Goal: Task Accomplishment & Management: Manage account settings

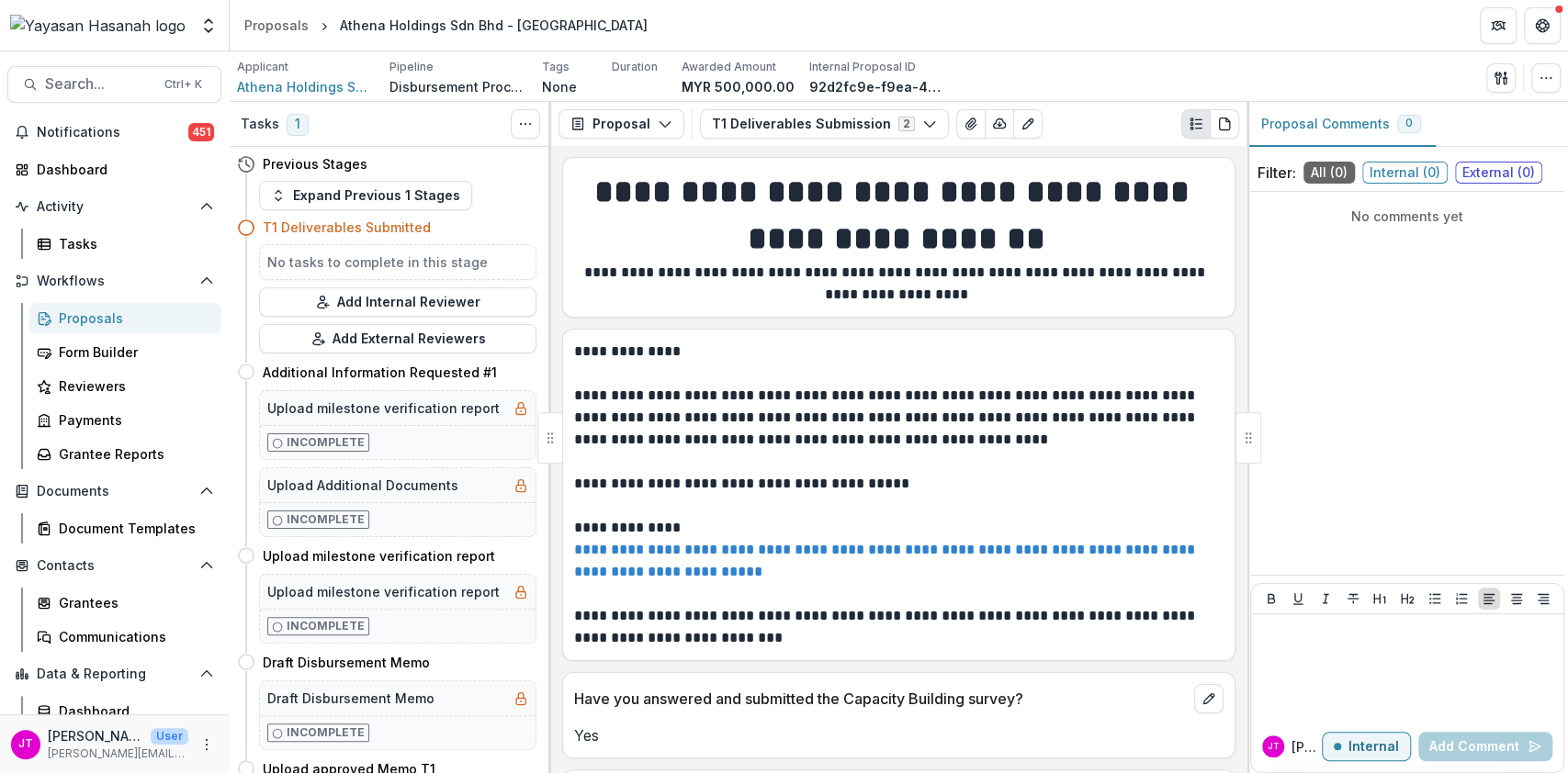
scroll to position [2693, 0]
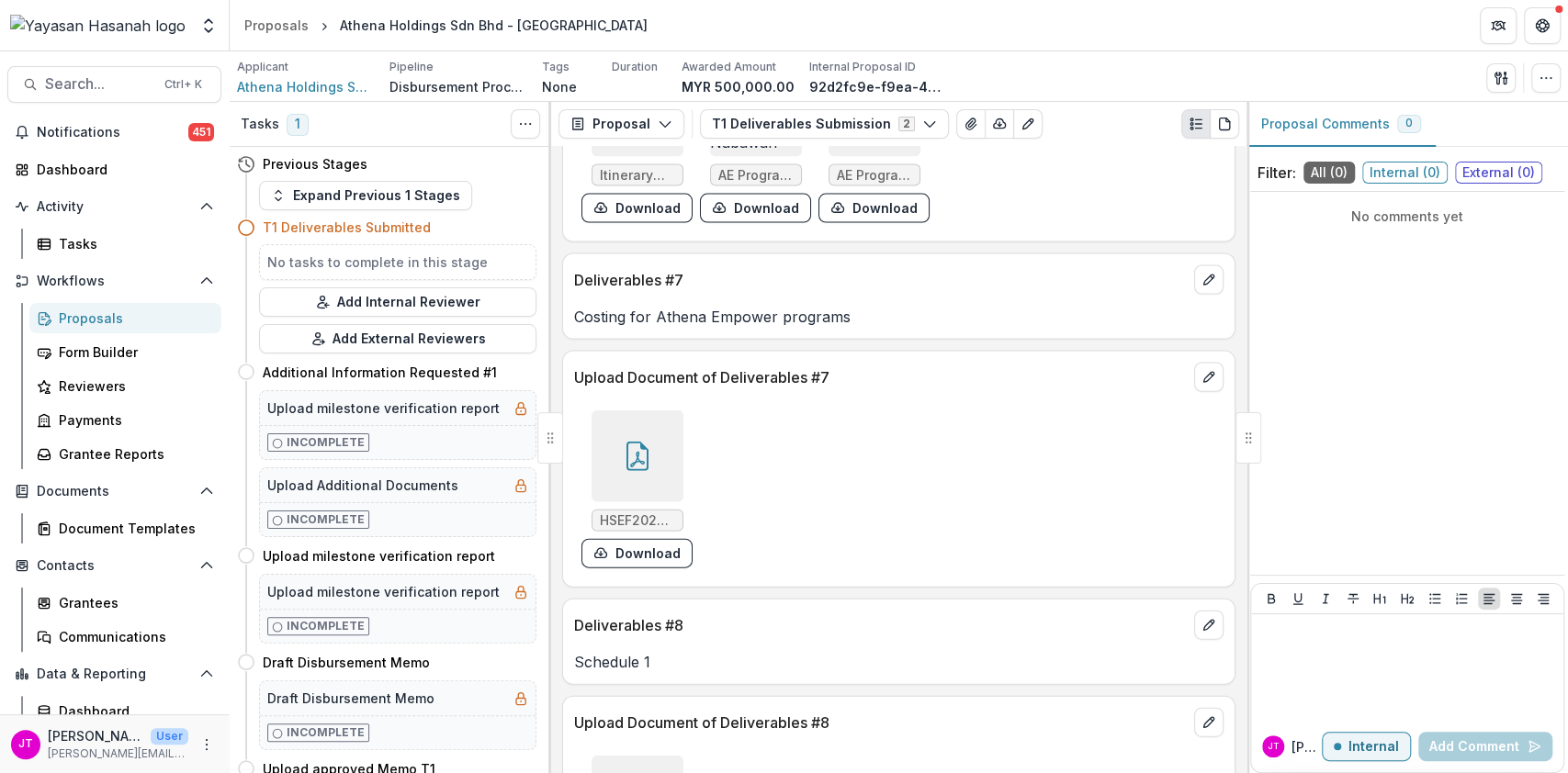
click at [80, 319] on div "Proposals" at bounding box center [132, 318] width 148 height 19
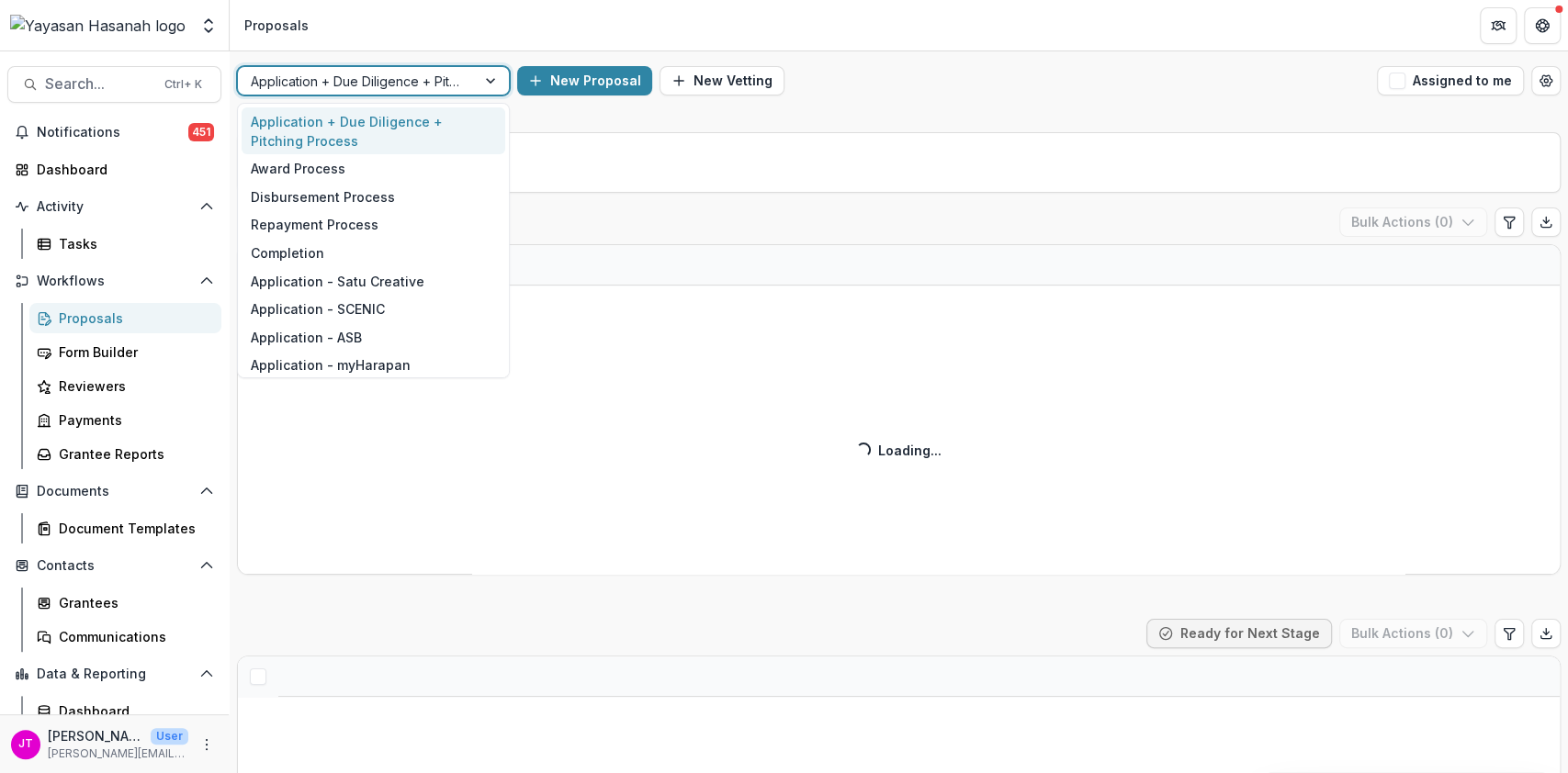
click at [427, 81] on div at bounding box center [357, 81] width 212 height 23
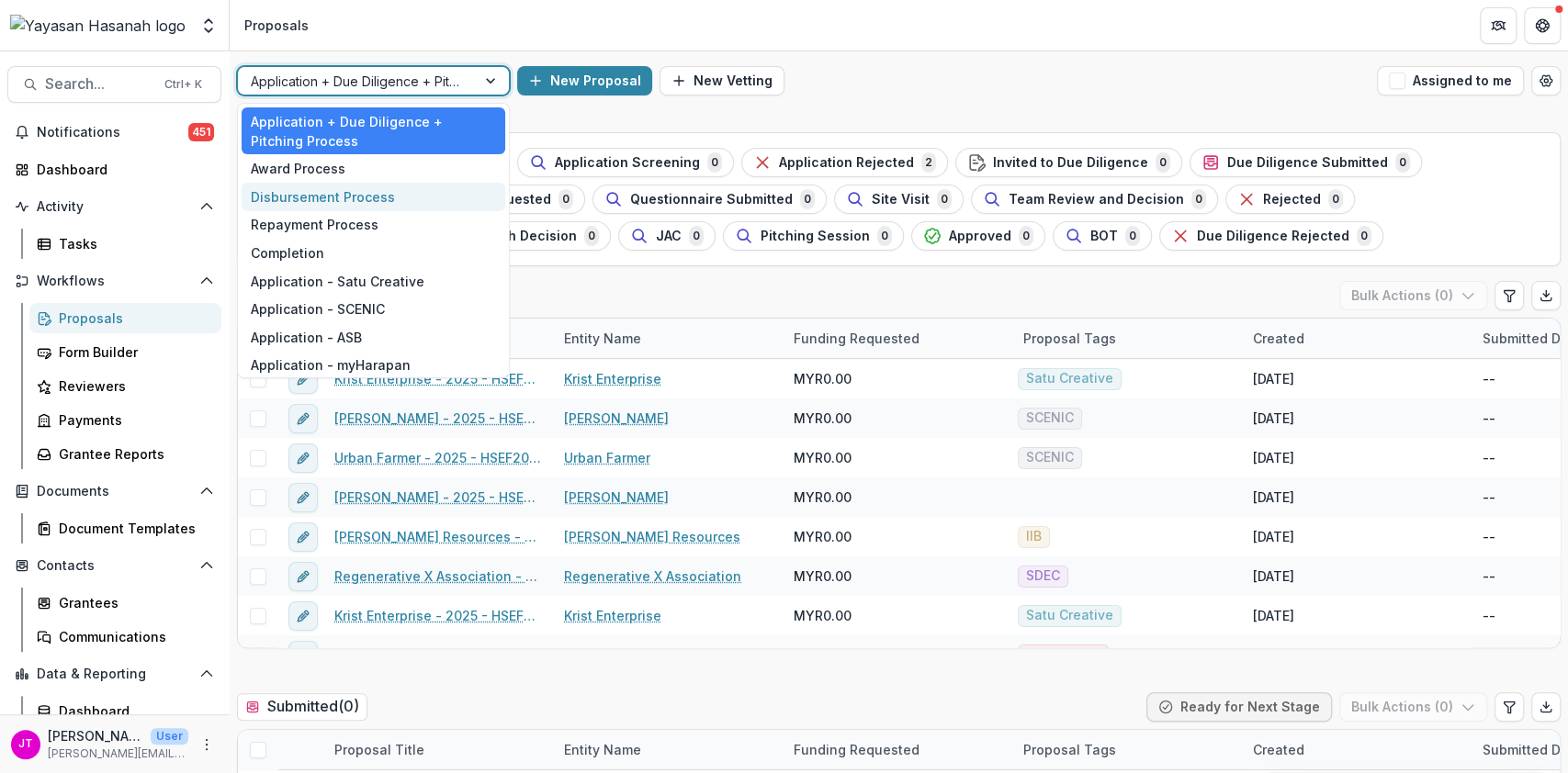
click at [372, 188] on div "Disbursement Process" at bounding box center [372, 197] width 263 height 29
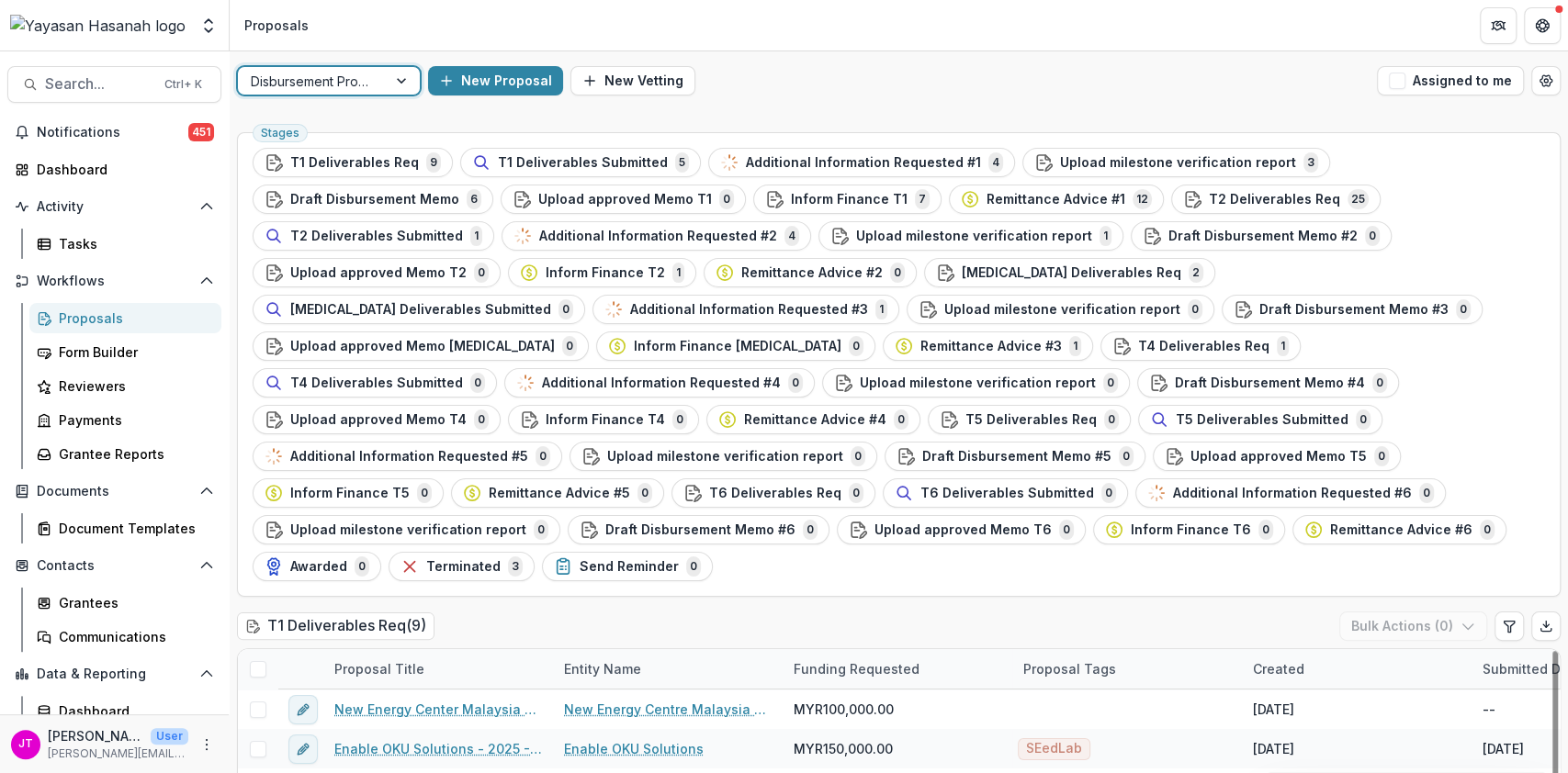
scroll to position [633, 0]
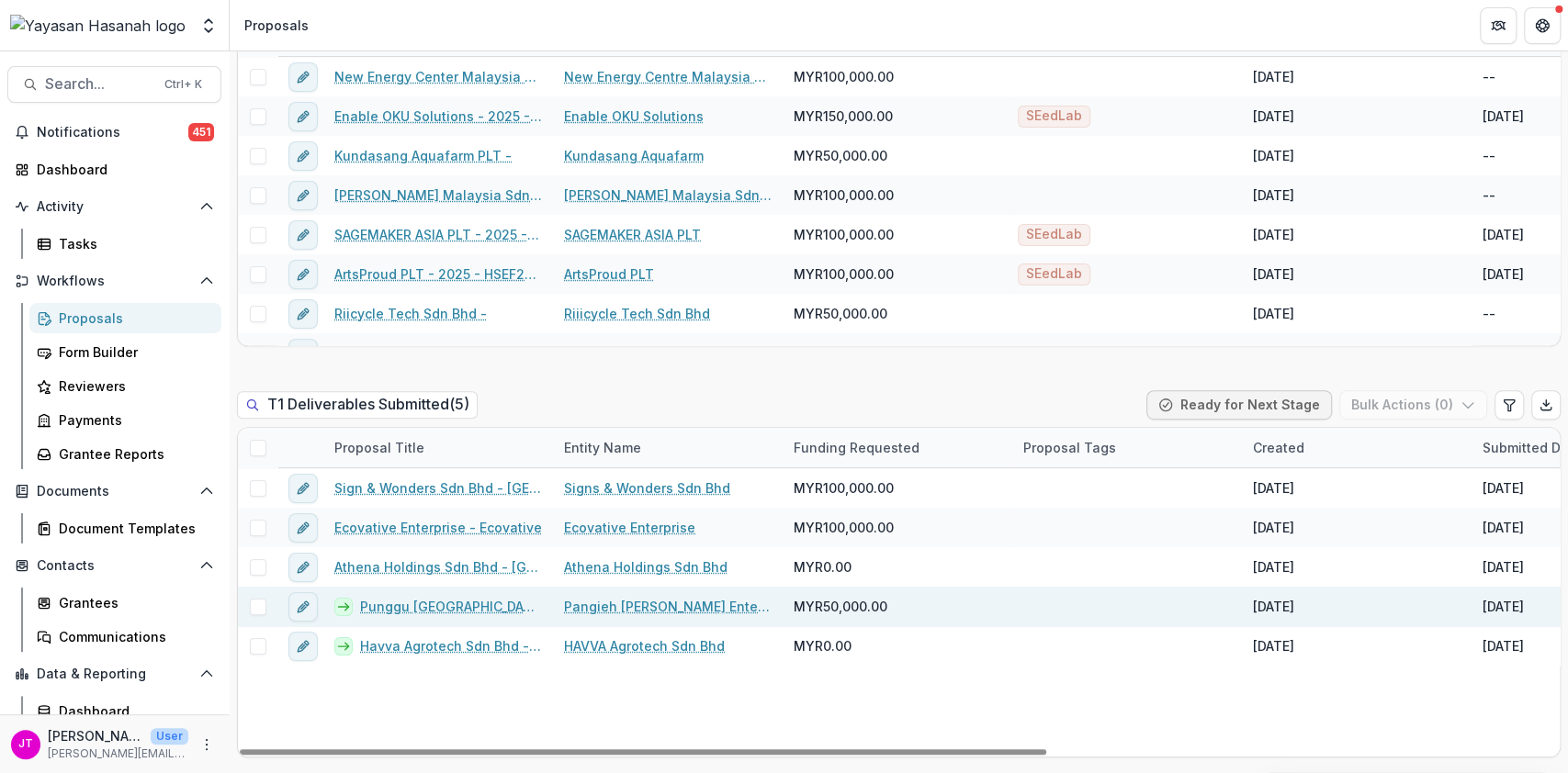
click at [419, 597] on link "Punggu [GEOGRAPHIC_DATA] - [GEOGRAPHIC_DATA] [GEOGRAPHIC_DATA]" at bounding box center [451, 607] width 181 height 19
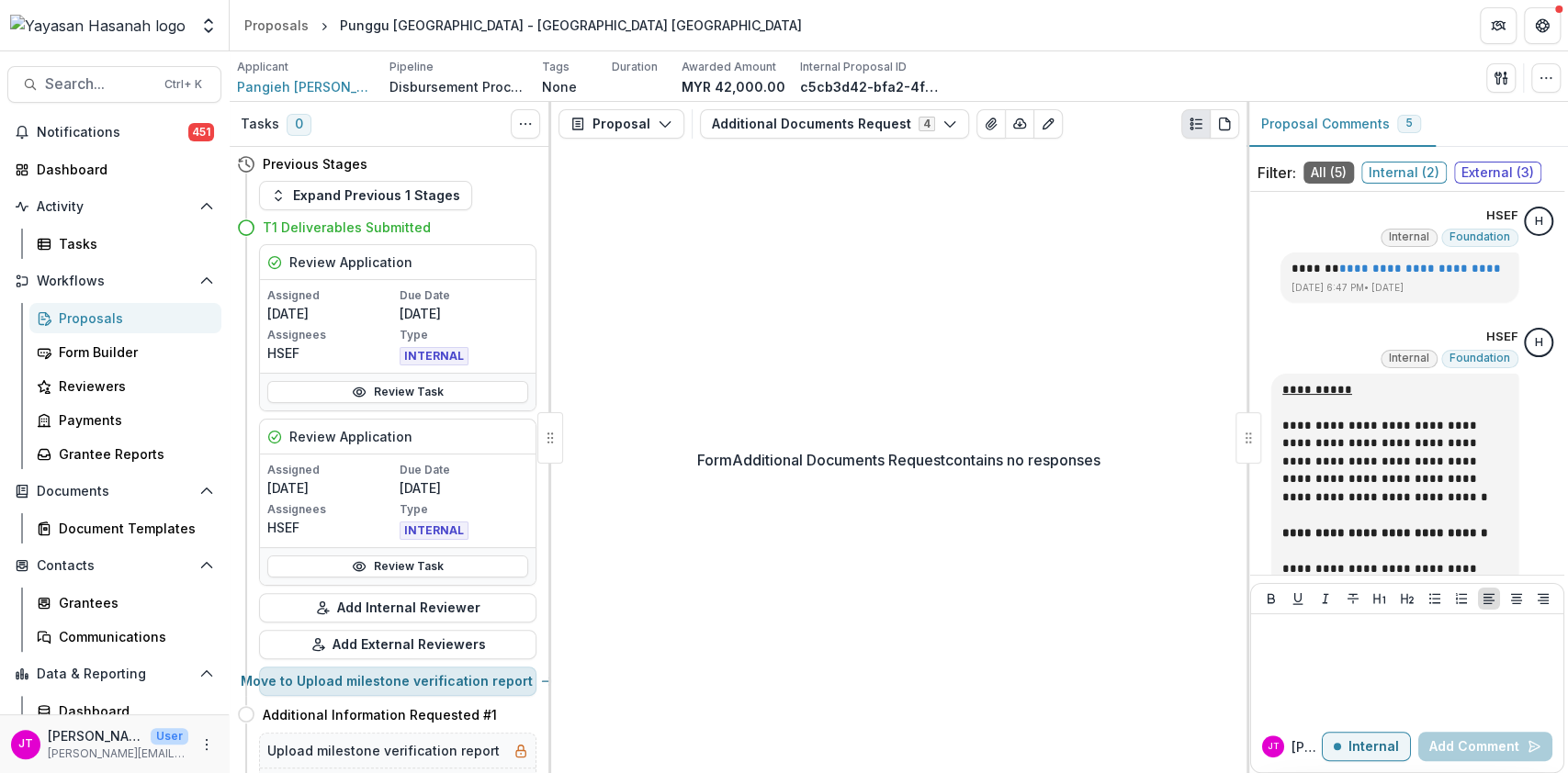
click at [509, 378] on div "Review Task" at bounding box center [398, 391] width 276 height 38
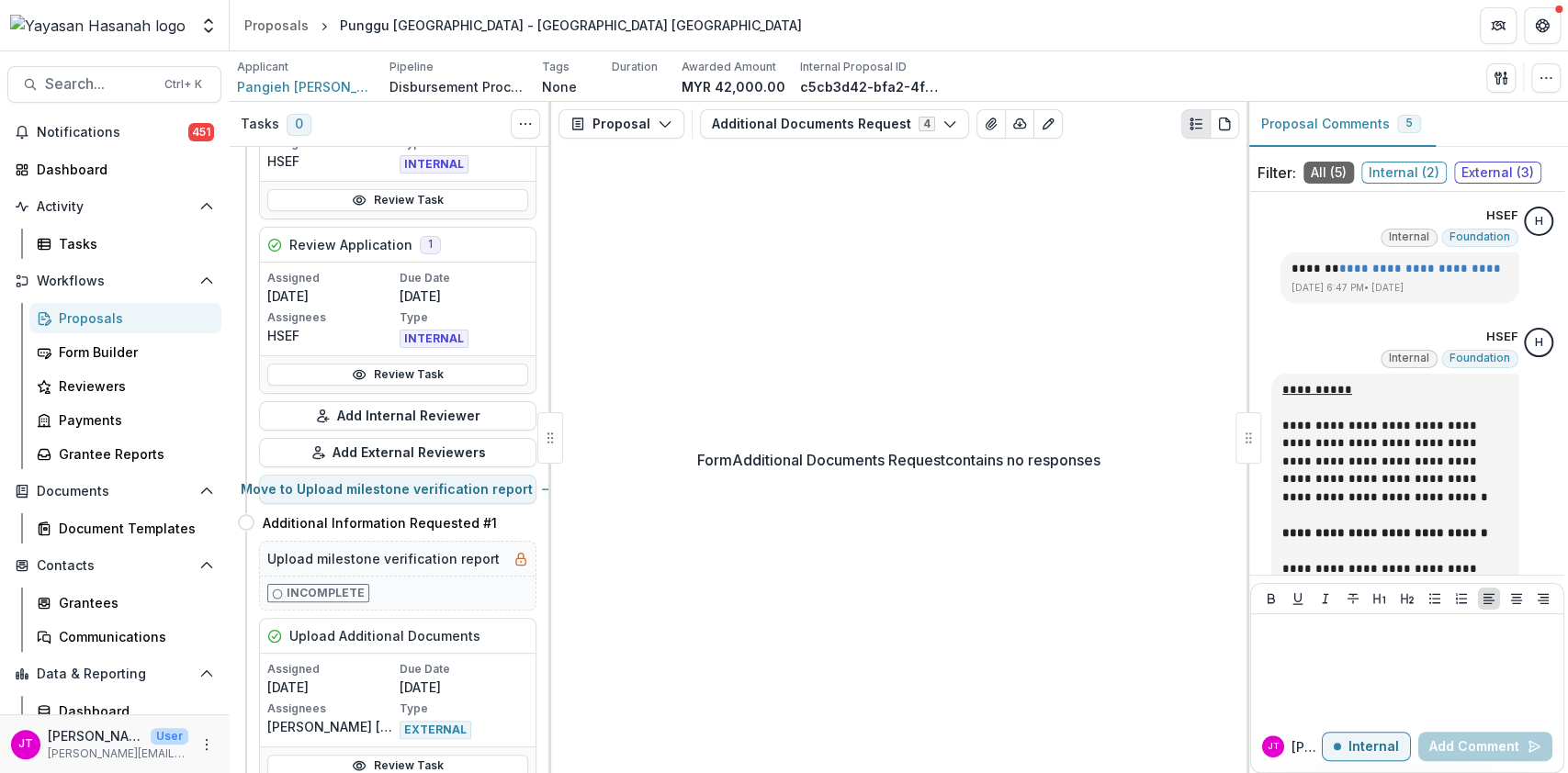
scroll to position [195, 0]
click at [467, 496] on button "Move to Upload milestone verification report" at bounding box center [397, 486] width 277 height 29
select select "**********"
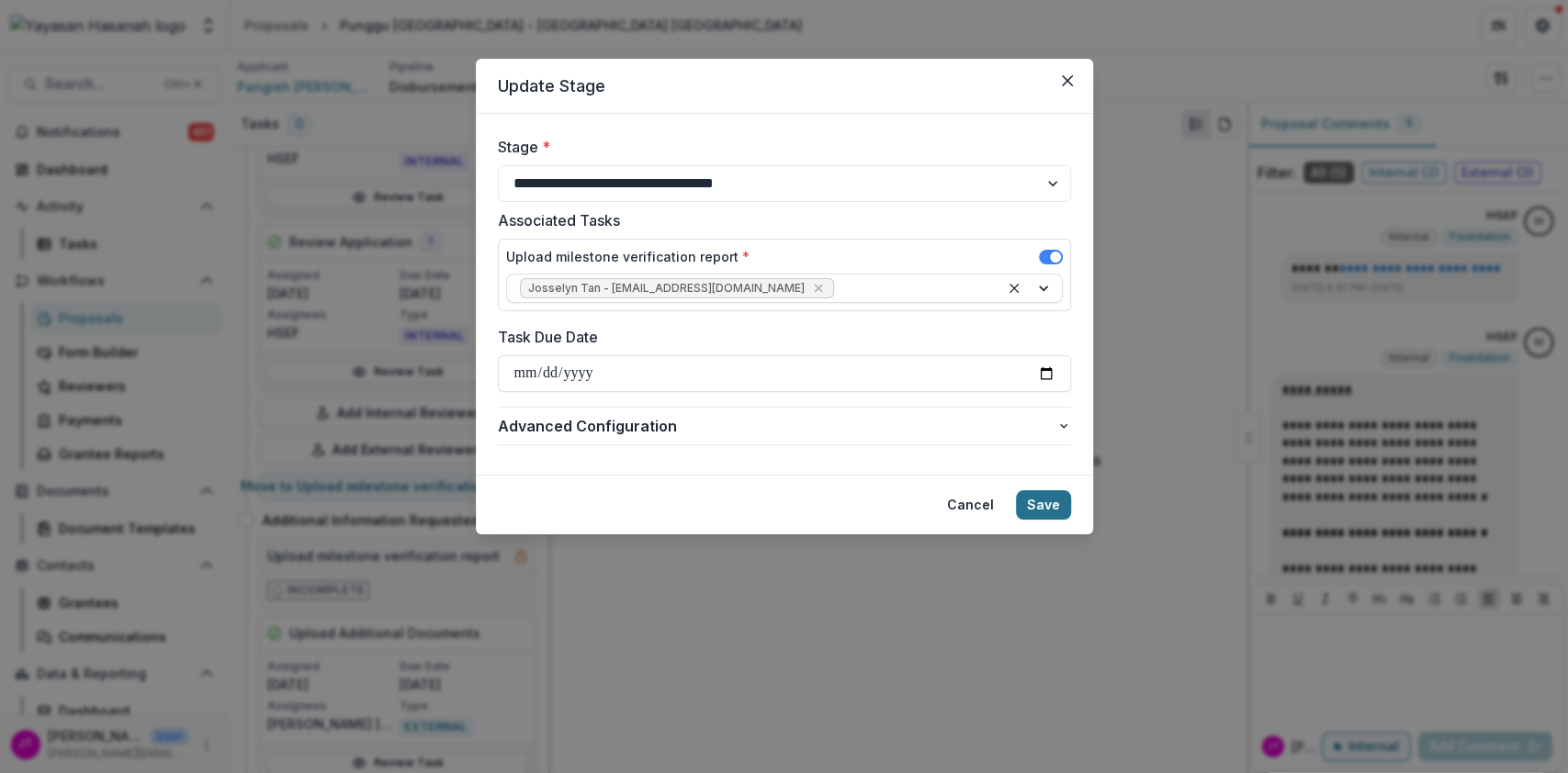
click at [1041, 508] on button "Save" at bounding box center [1043, 505] width 55 height 29
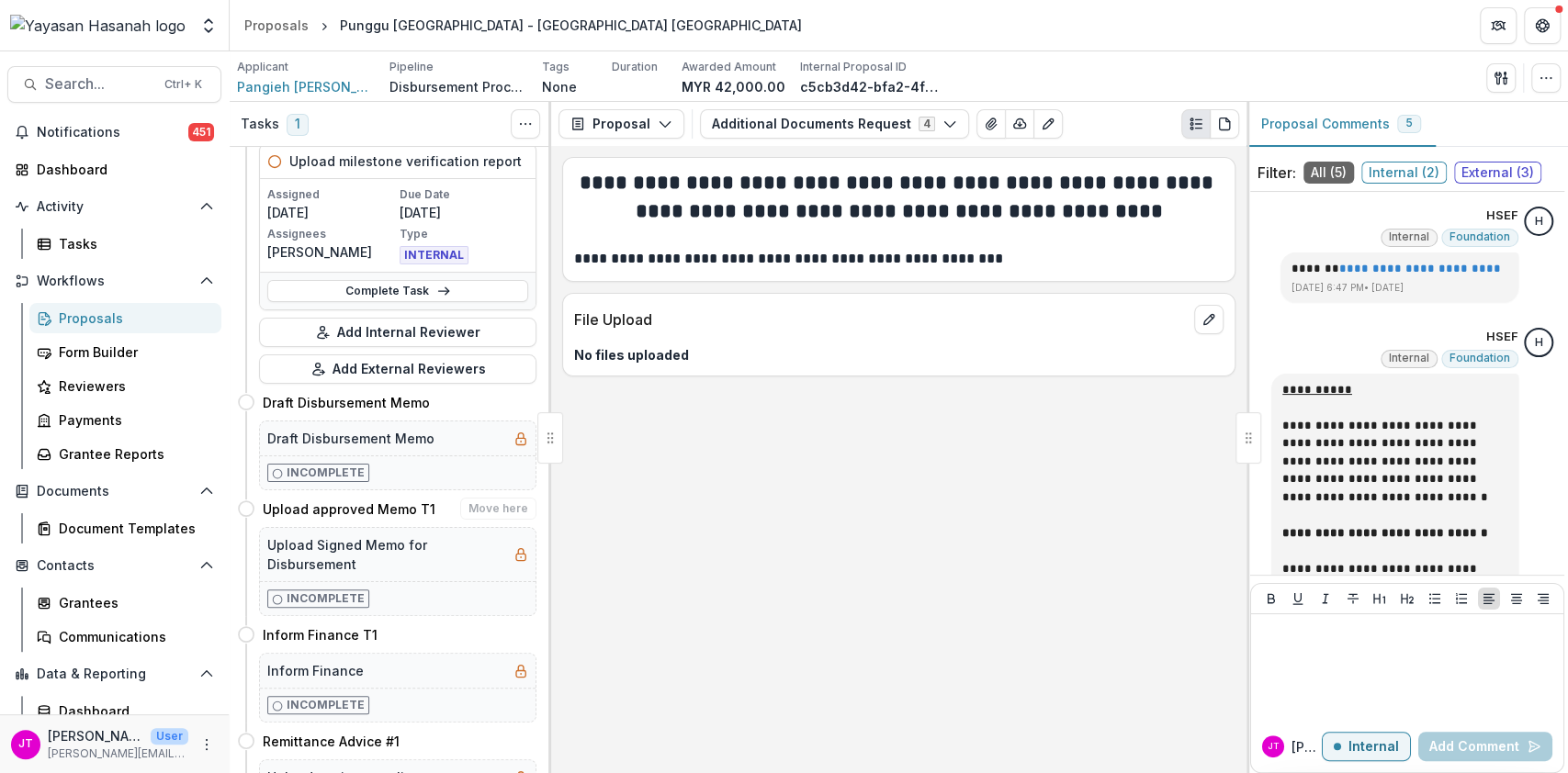
scroll to position [0, 0]
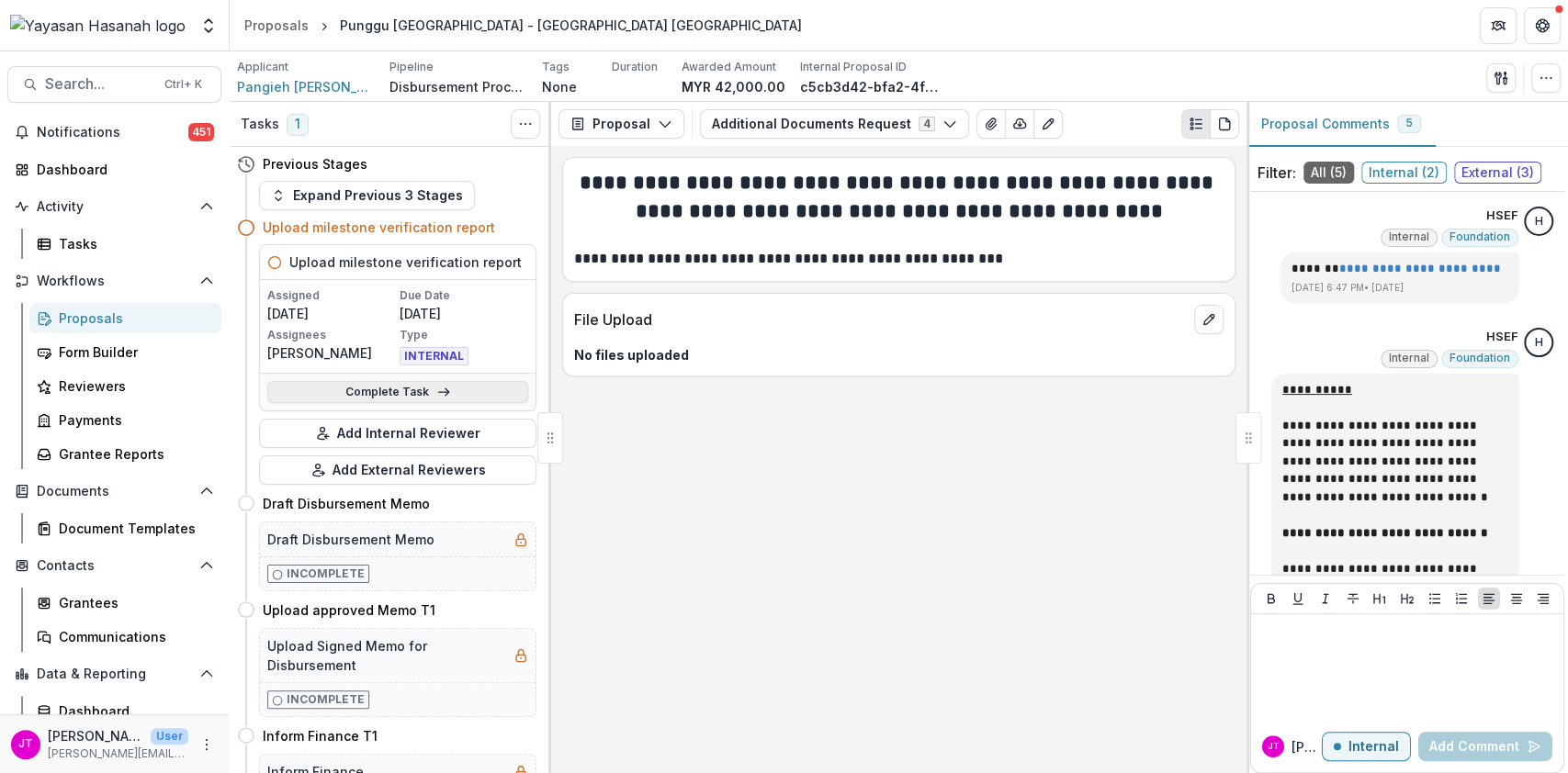
click at [455, 394] on link "Complete Task" at bounding box center [398, 392] width 261 height 22
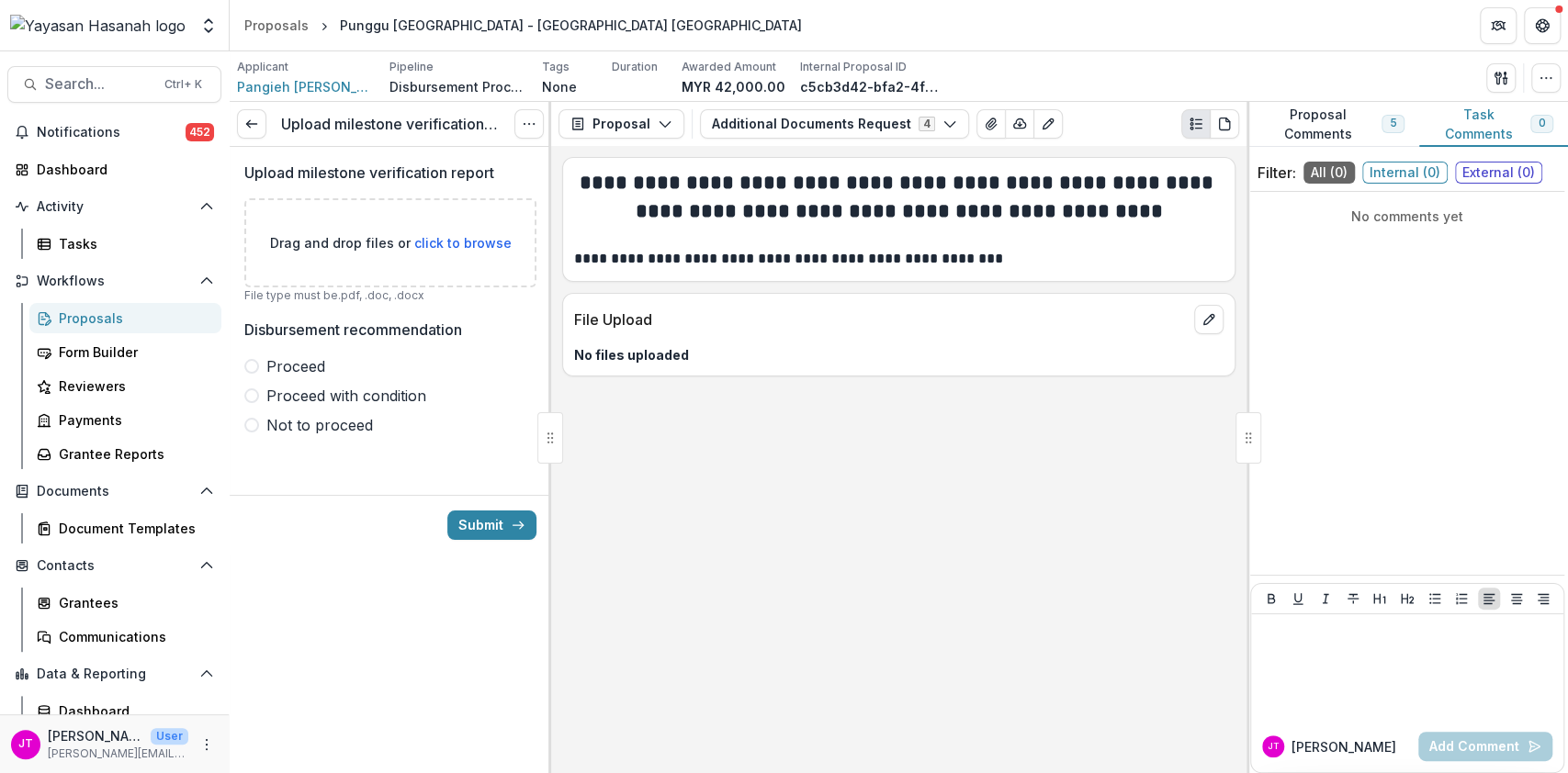
click at [447, 238] on span "click to browse" at bounding box center [462, 243] width 97 height 15
type input "**********"
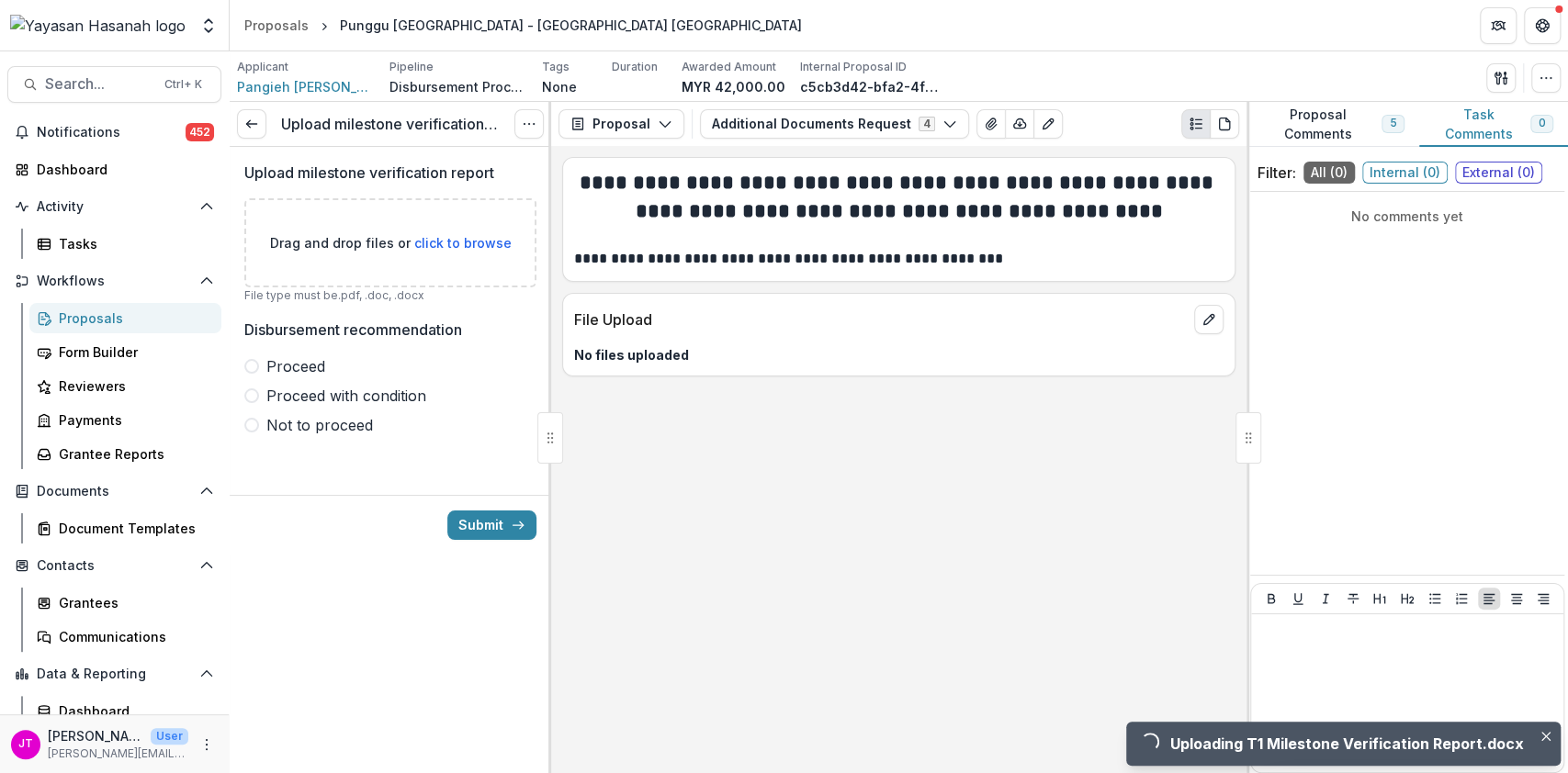
click at [294, 364] on span "Proceed" at bounding box center [295, 366] width 59 height 22
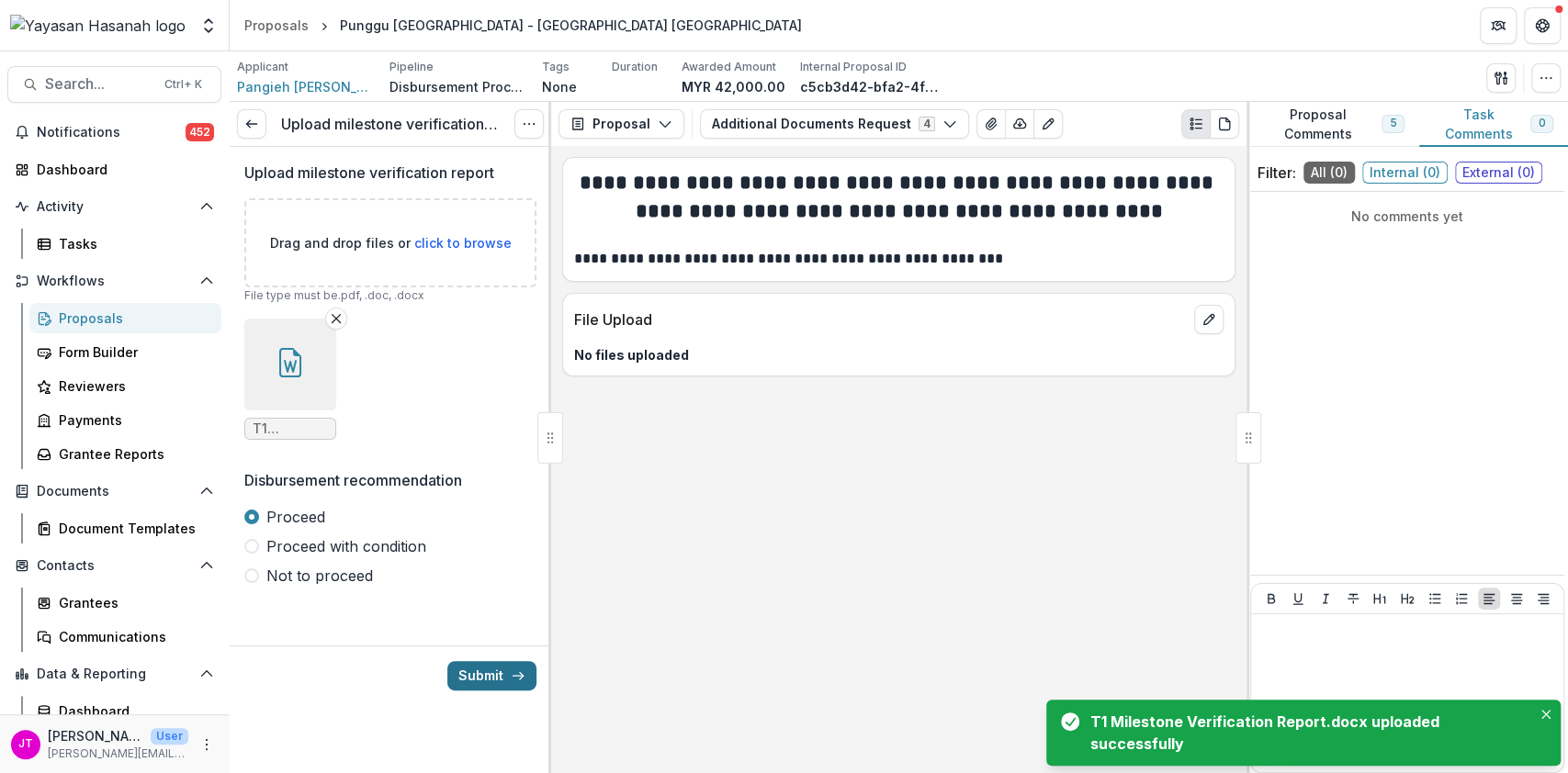
click at [490, 676] on button "Submit" at bounding box center [491, 676] width 89 height 29
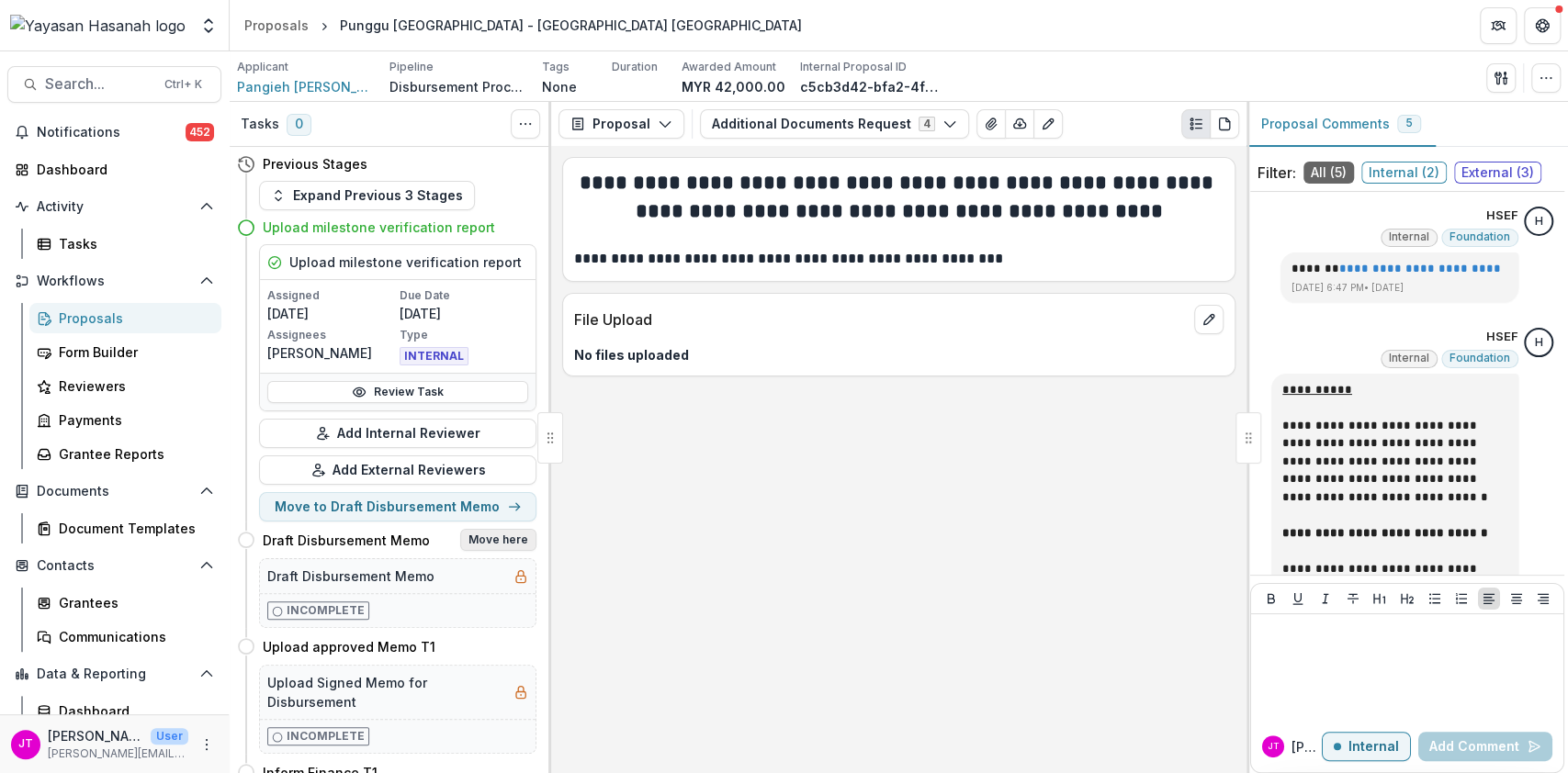
click at [506, 541] on button "Move here" at bounding box center [498, 539] width 76 height 22
select select "**********"
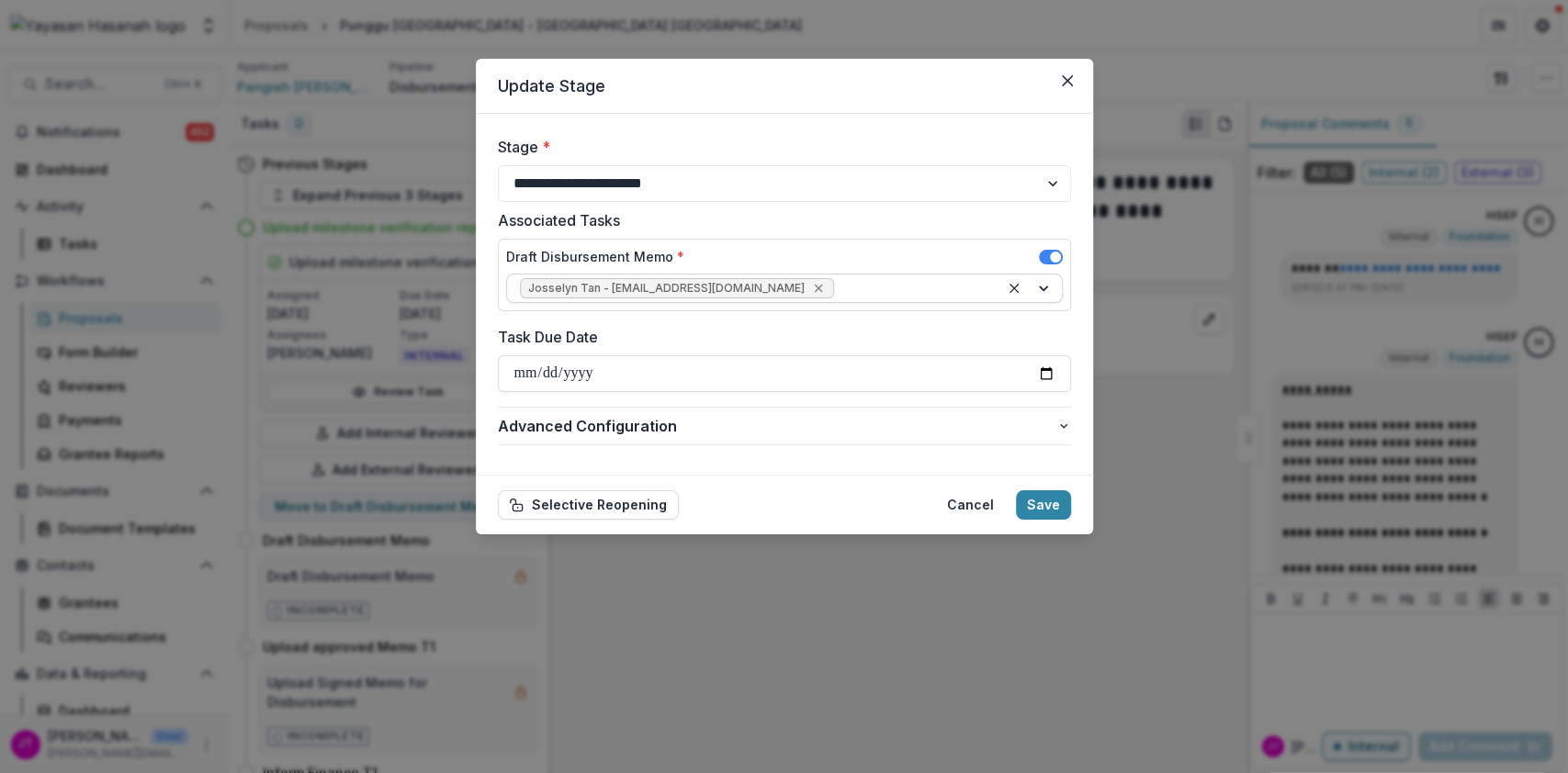
click at [811, 290] on icon "Remove Josselyn Tan - josselyn.tan@hasanah.org.my" at bounding box center [817, 288] width 14 height 14
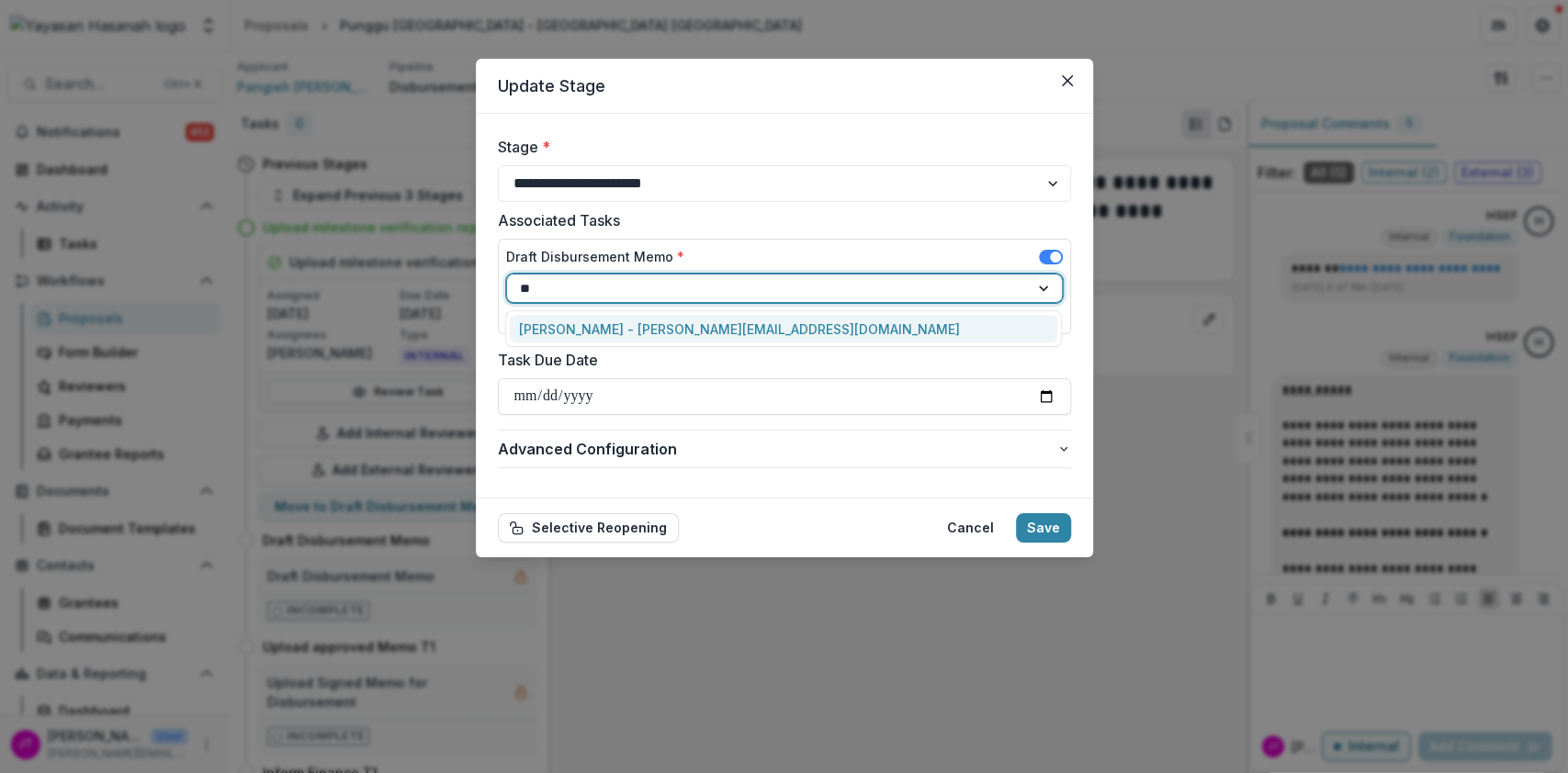
type input "***"
click at [778, 331] on div "[PERSON_NAME] - [PERSON_NAME][EMAIL_ADDRESS][DOMAIN_NAME]" at bounding box center [783, 329] width 547 height 29
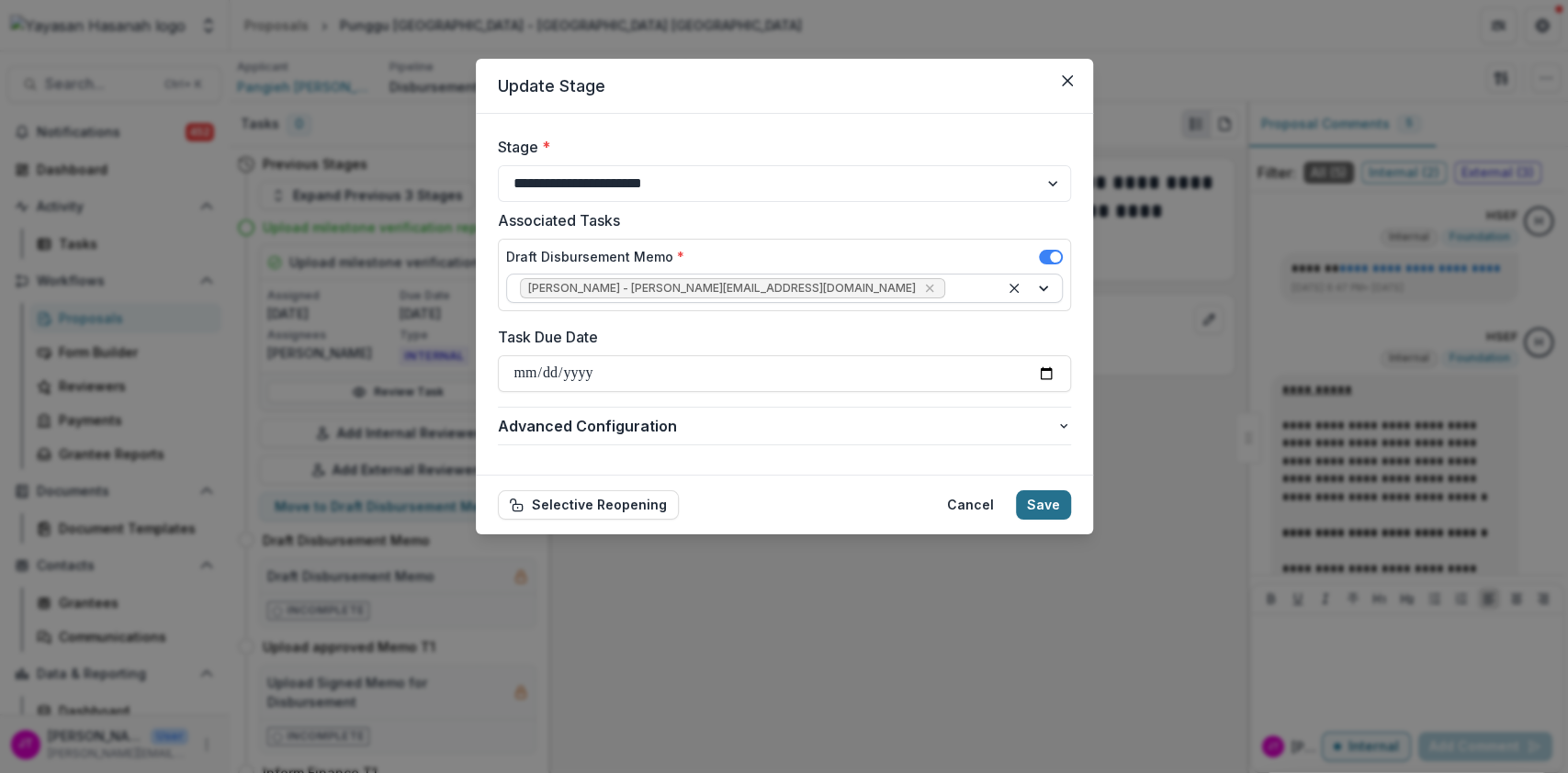
click at [1042, 508] on button "Save" at bounding box center [1043, 505] width 55 height 29
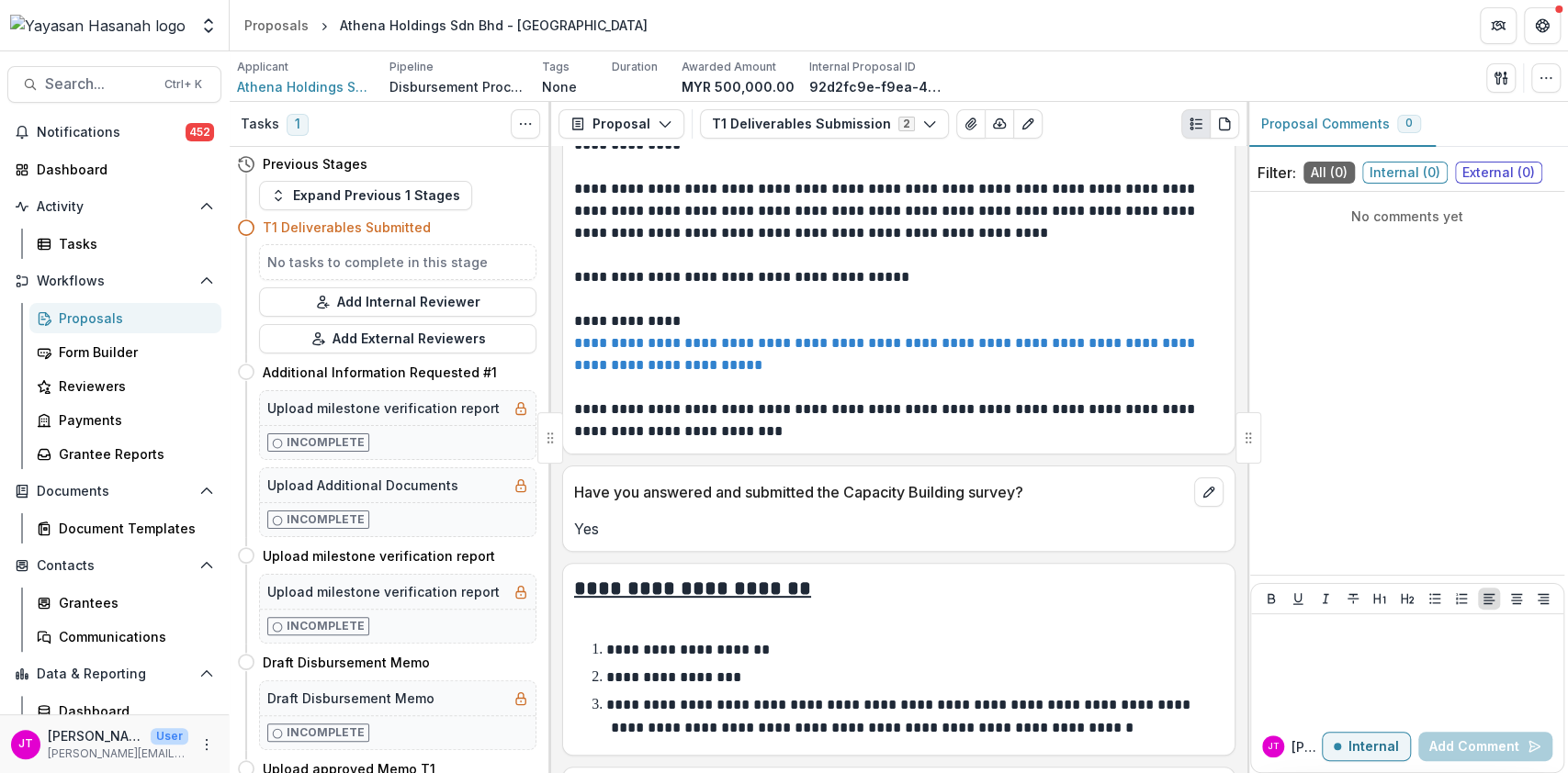
scroll to position [209, 0]
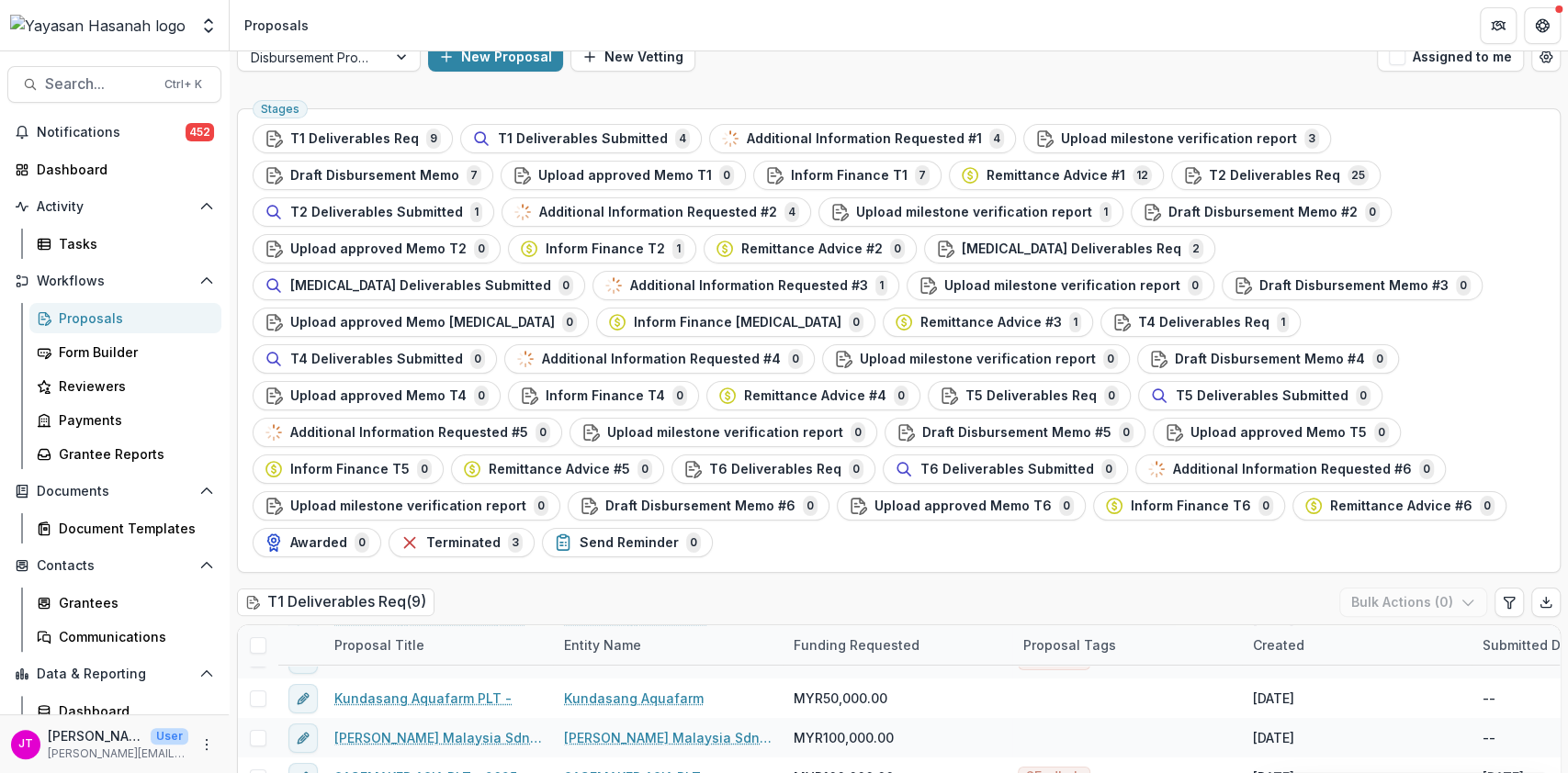
scroll to position [23, 0]
click at [925, 132] on span "Additional Information Requested #1" at bounding box center [865, 140] width 235 height 15
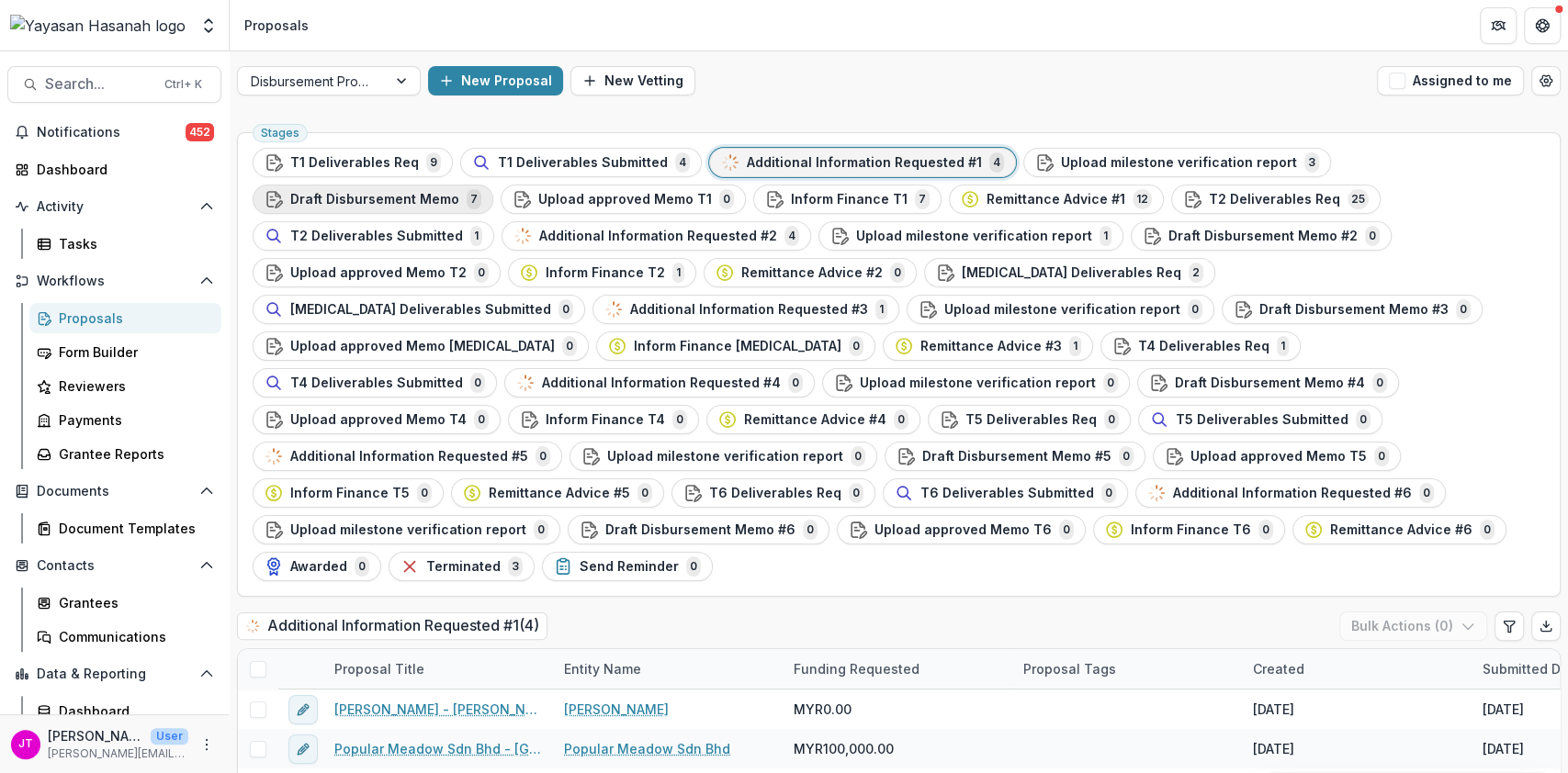
click at [459, 192] on span "Draft Disbursement Memo" at bounding box center [374, 200] width 169 height 15
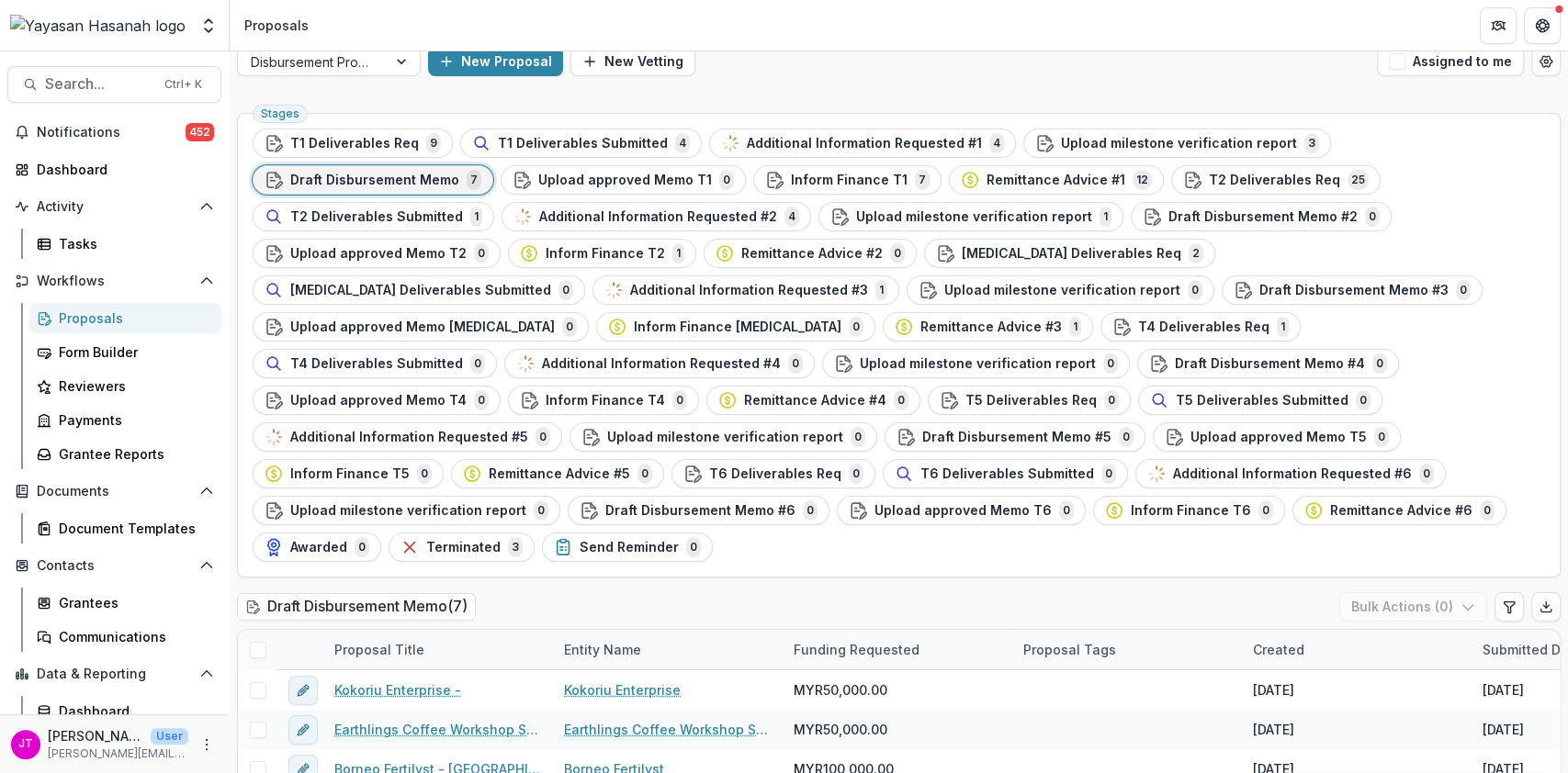
scroll to position [18, 0]
click at [1073, 137] on span "Upload milestone verification report" at bounding box center [1178, 145] width 236 height 15
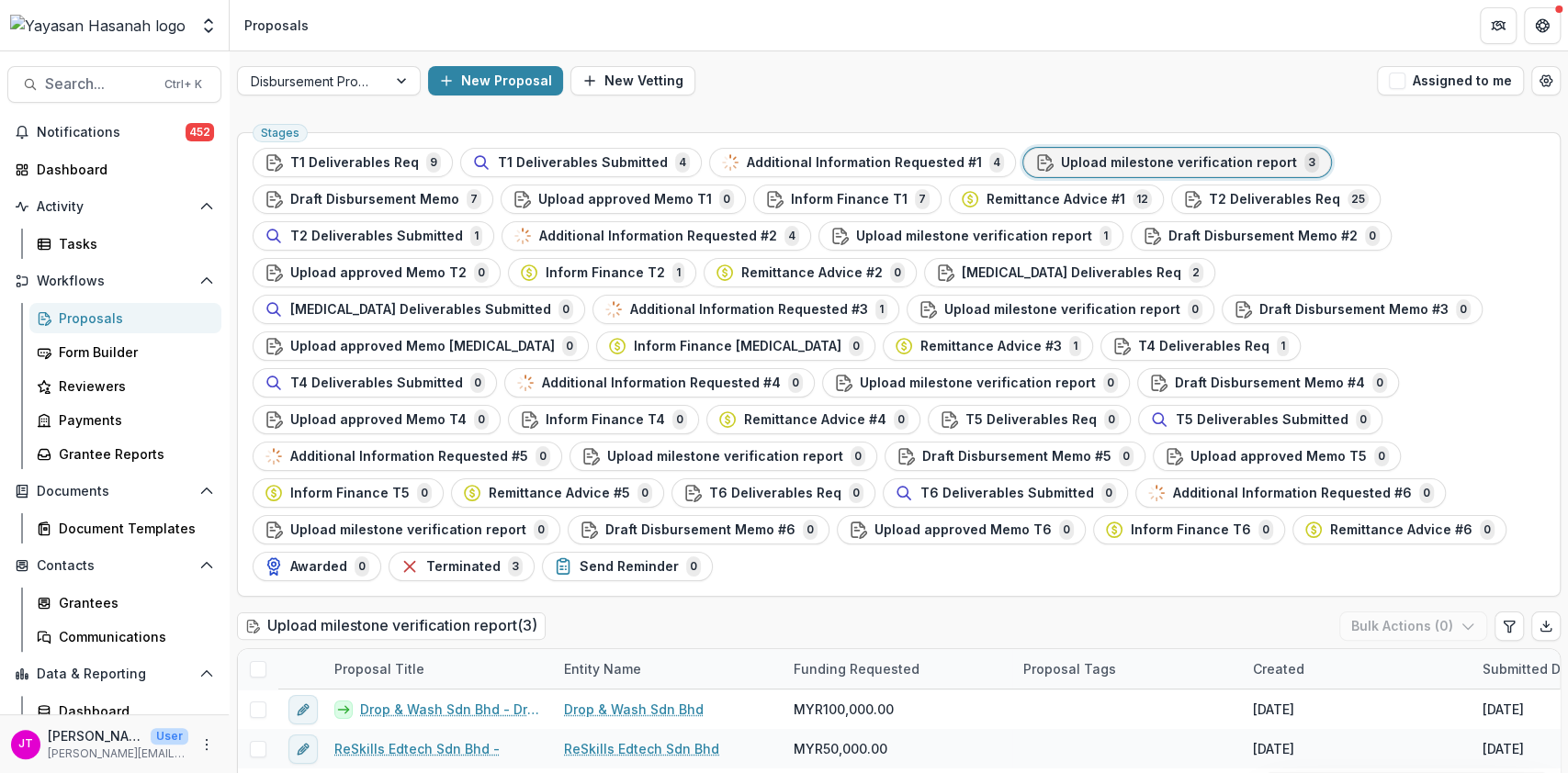
scroll to position [82, 0]
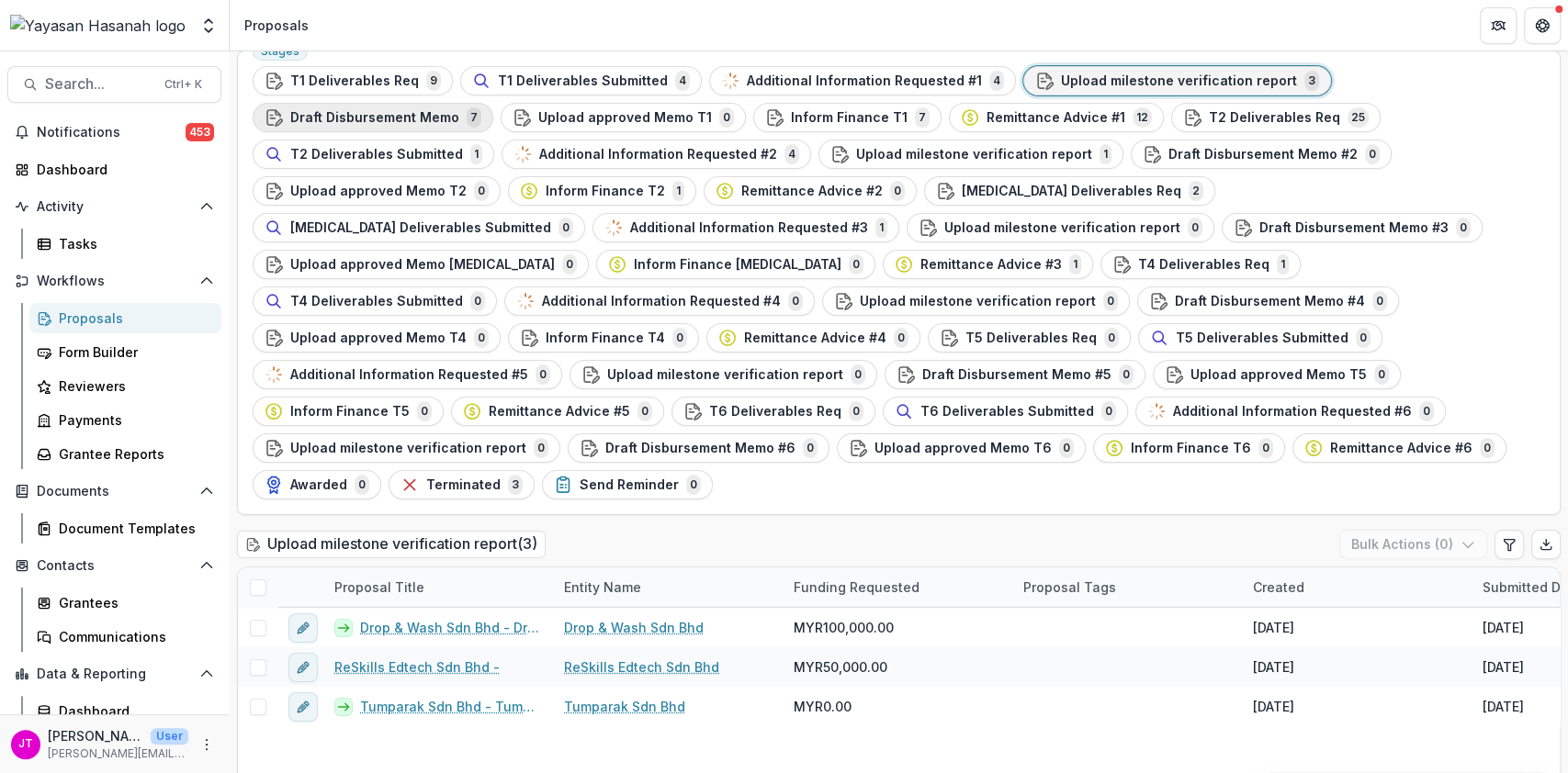
click at [459, 110] on span "Draft Disbursement Memo" at bounding box center [374, 118] width 169 height 15
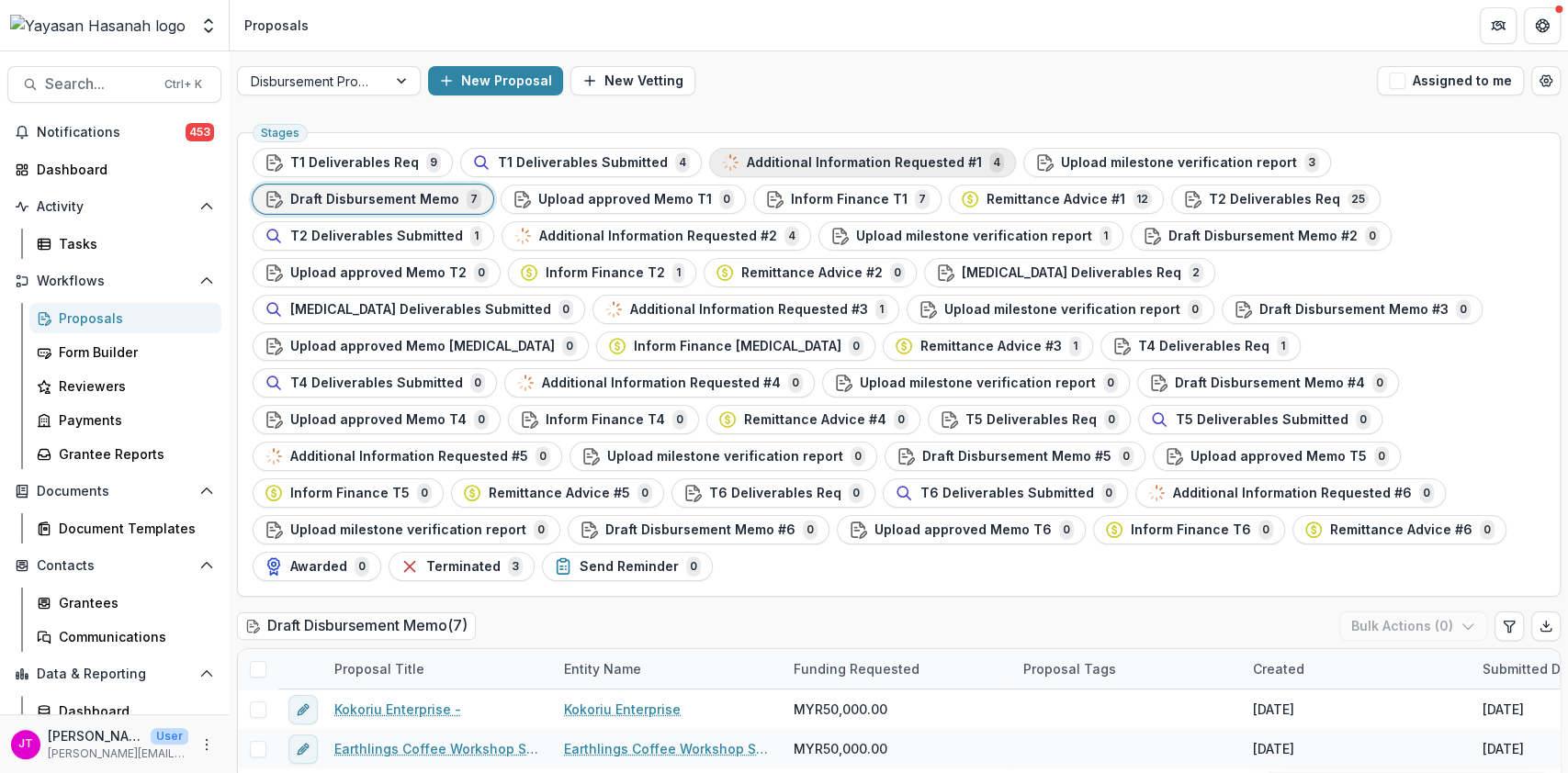
click at [864, 156] on span "Additional Information Requested #1" at bounding box center [865, 163] width 235 height 15
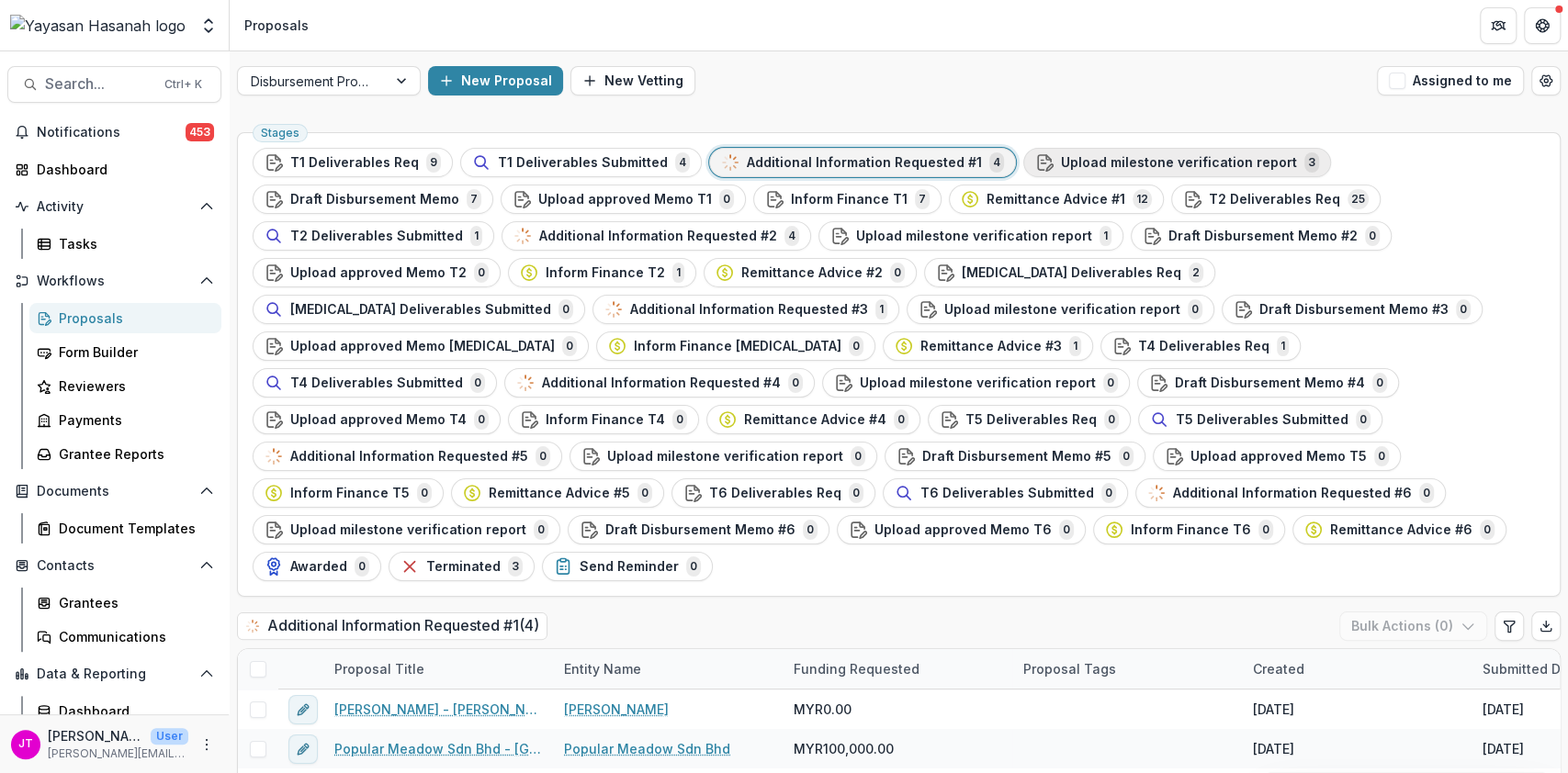
click at [1095, 160] on span "Upload milestone verification report" at bounding box center [1178, 163] width 236 height 15
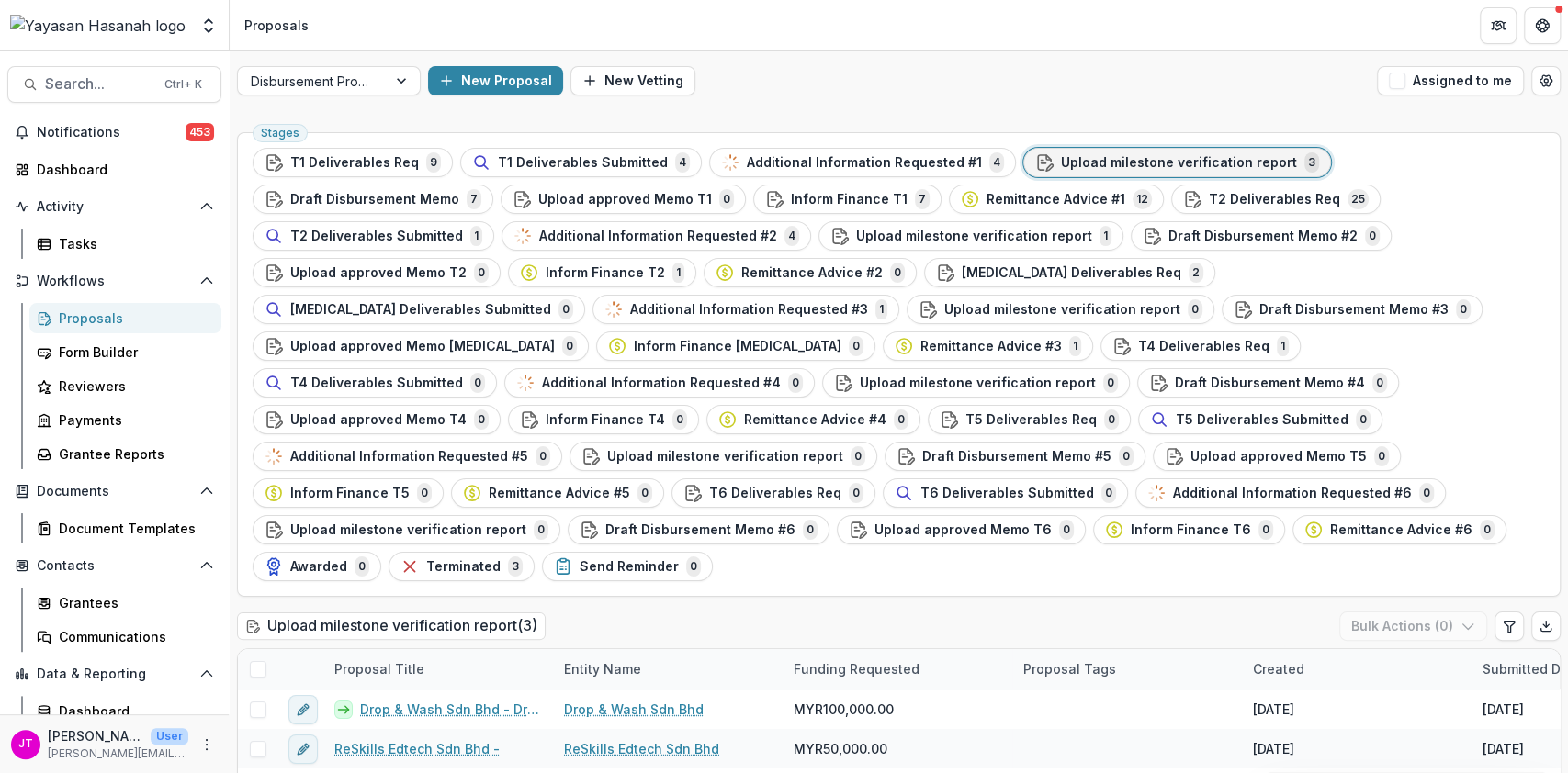
scroll to position [177, 0]
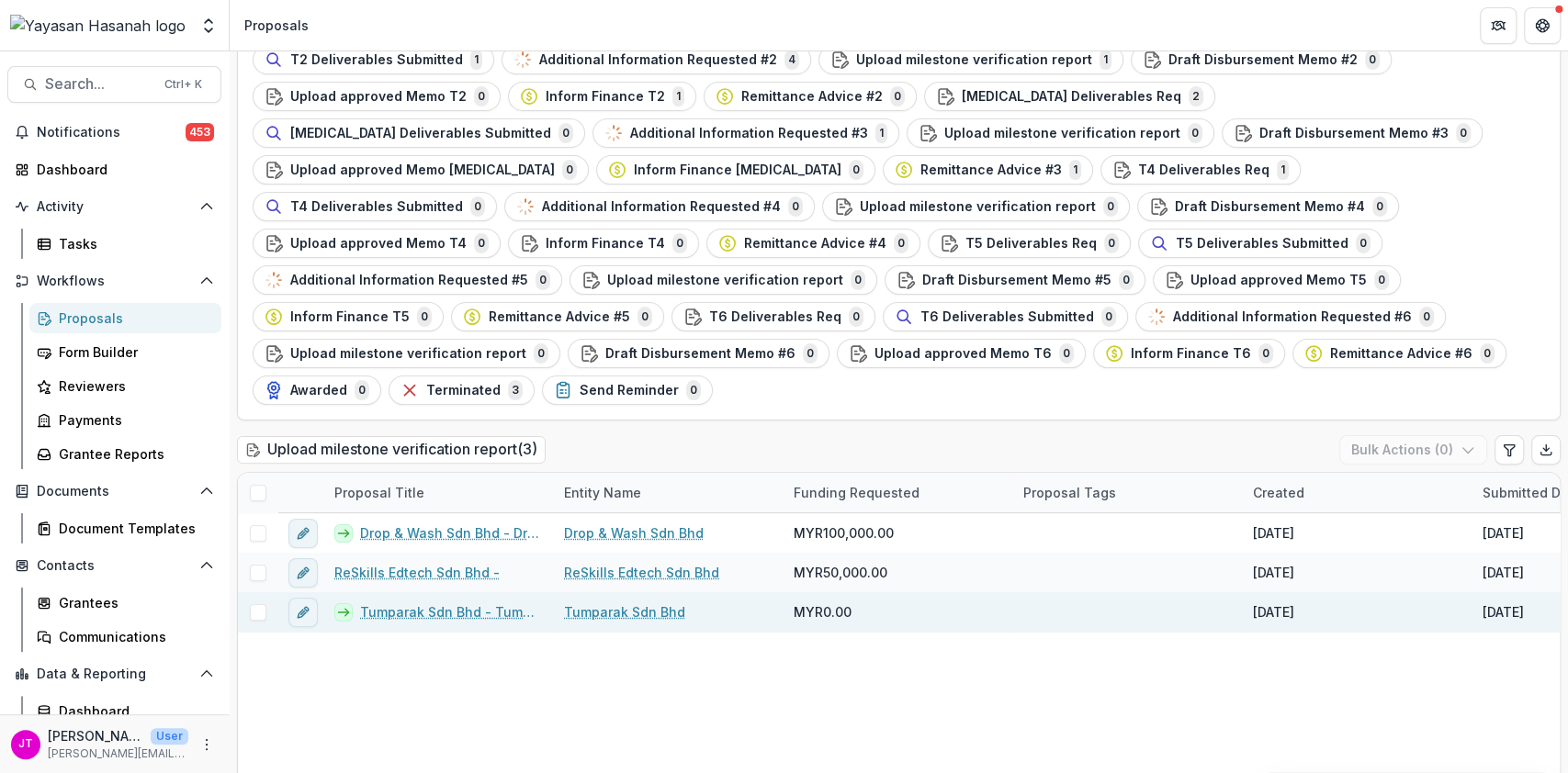
click at [413, 602] on link "Tumparak Sdn Bhd - Tumparak" at bounding box center [451, 612] width 181 height 19
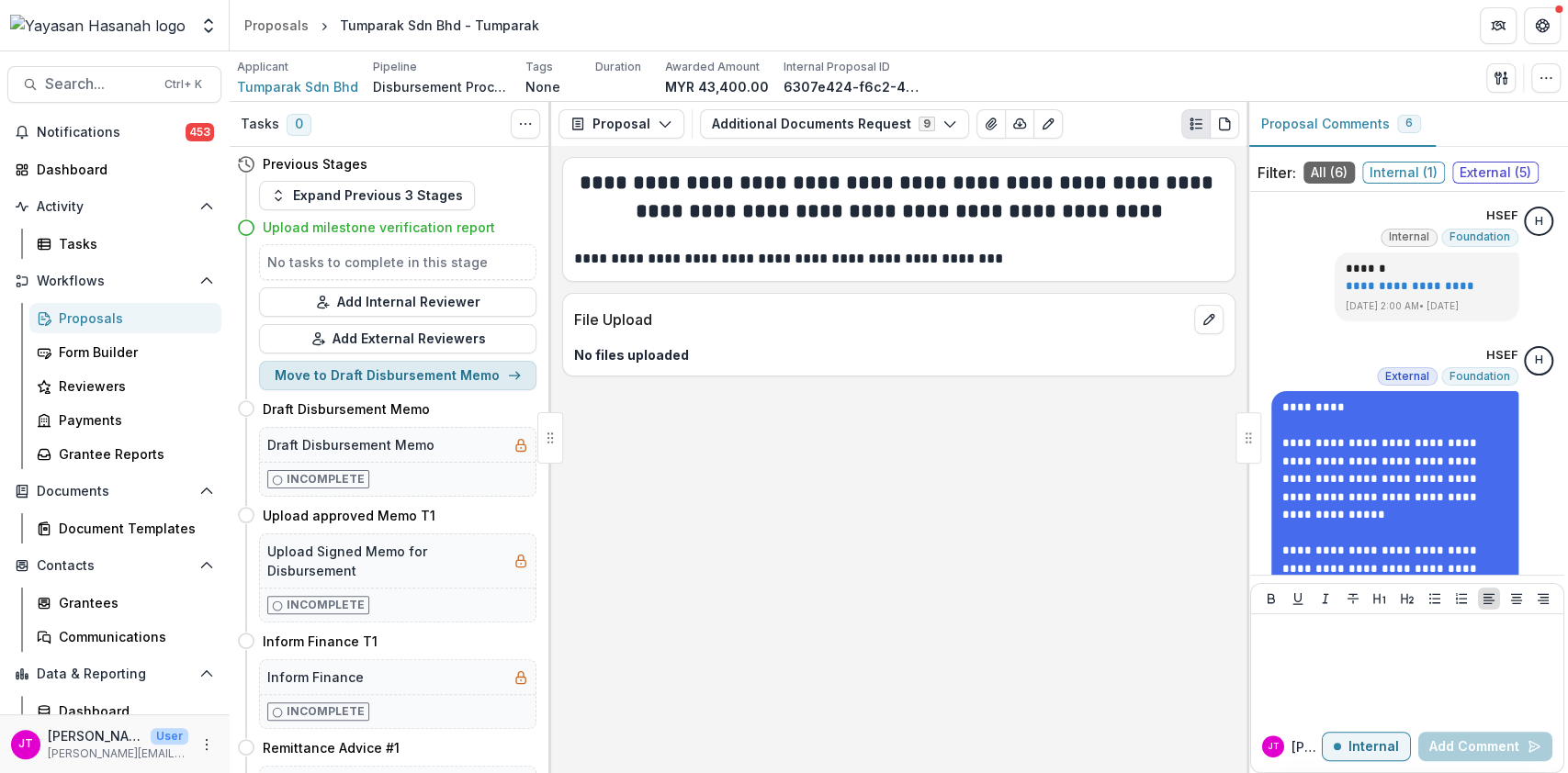
click at [455, 376] on button "Move to Draft Disbursement Memo" at bounding box center [397, 375] width 277 height 29
select select "**********"
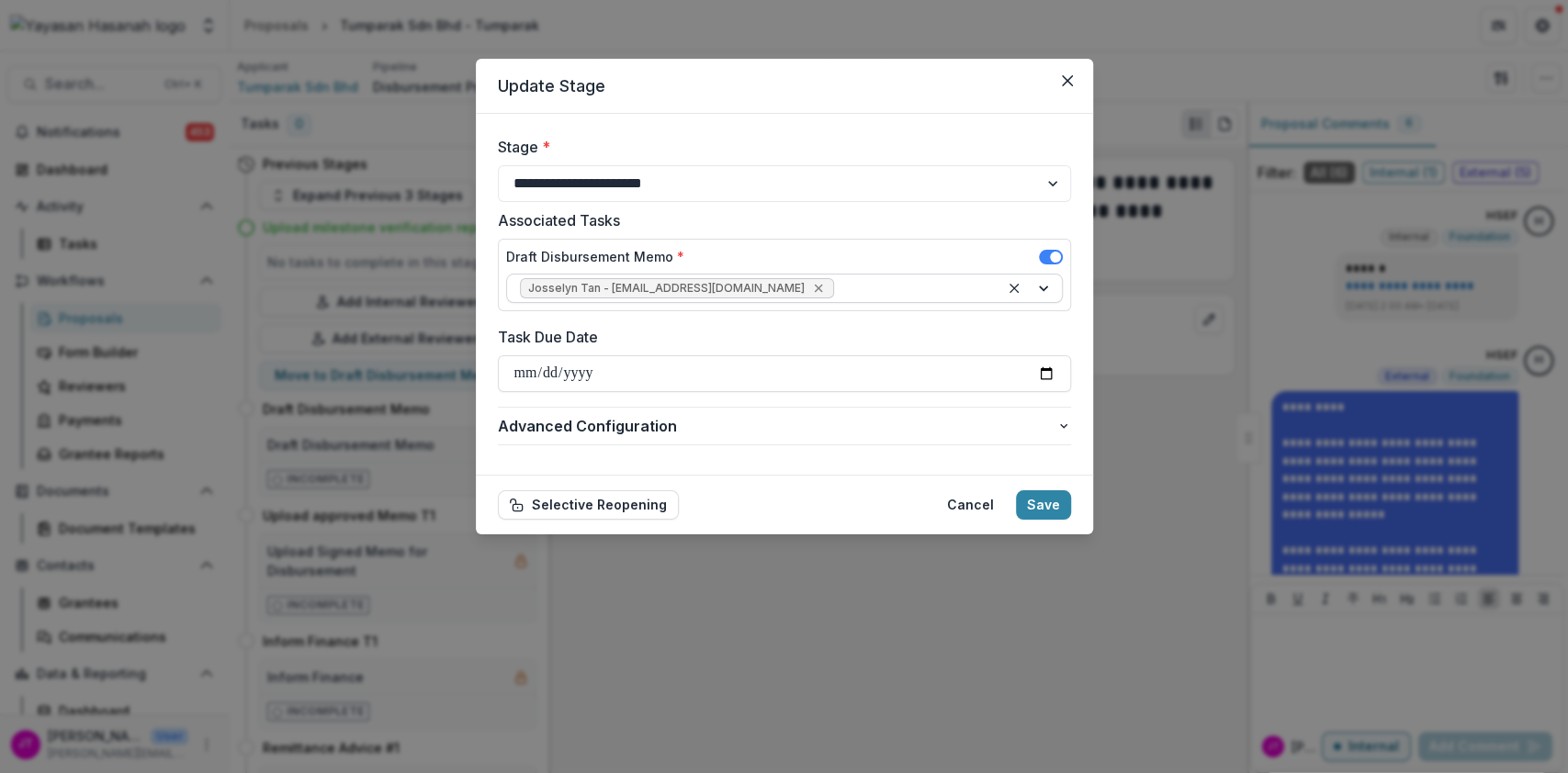
click at [811, 282] on icon "Remove Josselyn Tan - josselyn.tan@hasanah.org.my" at bounding box center [817, 288] width 14 height 14
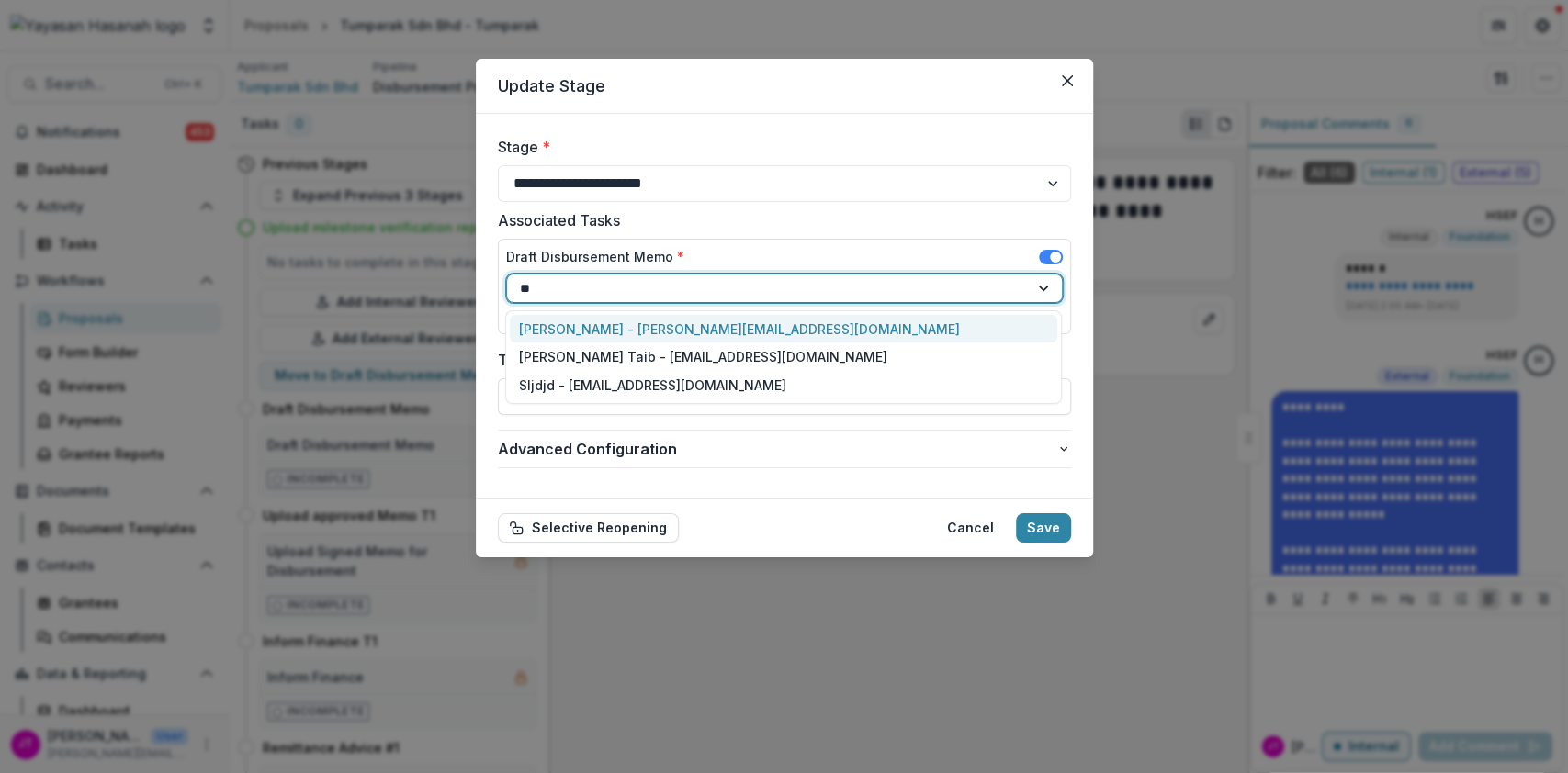
type input "***"
click at [781, 323] on div "[PERSON_NAME] - [PERSON_NAME][EMAIL_ADDRESS][DOMAIN_NAME]" at bounding box center [783, 329] width 547 height 29
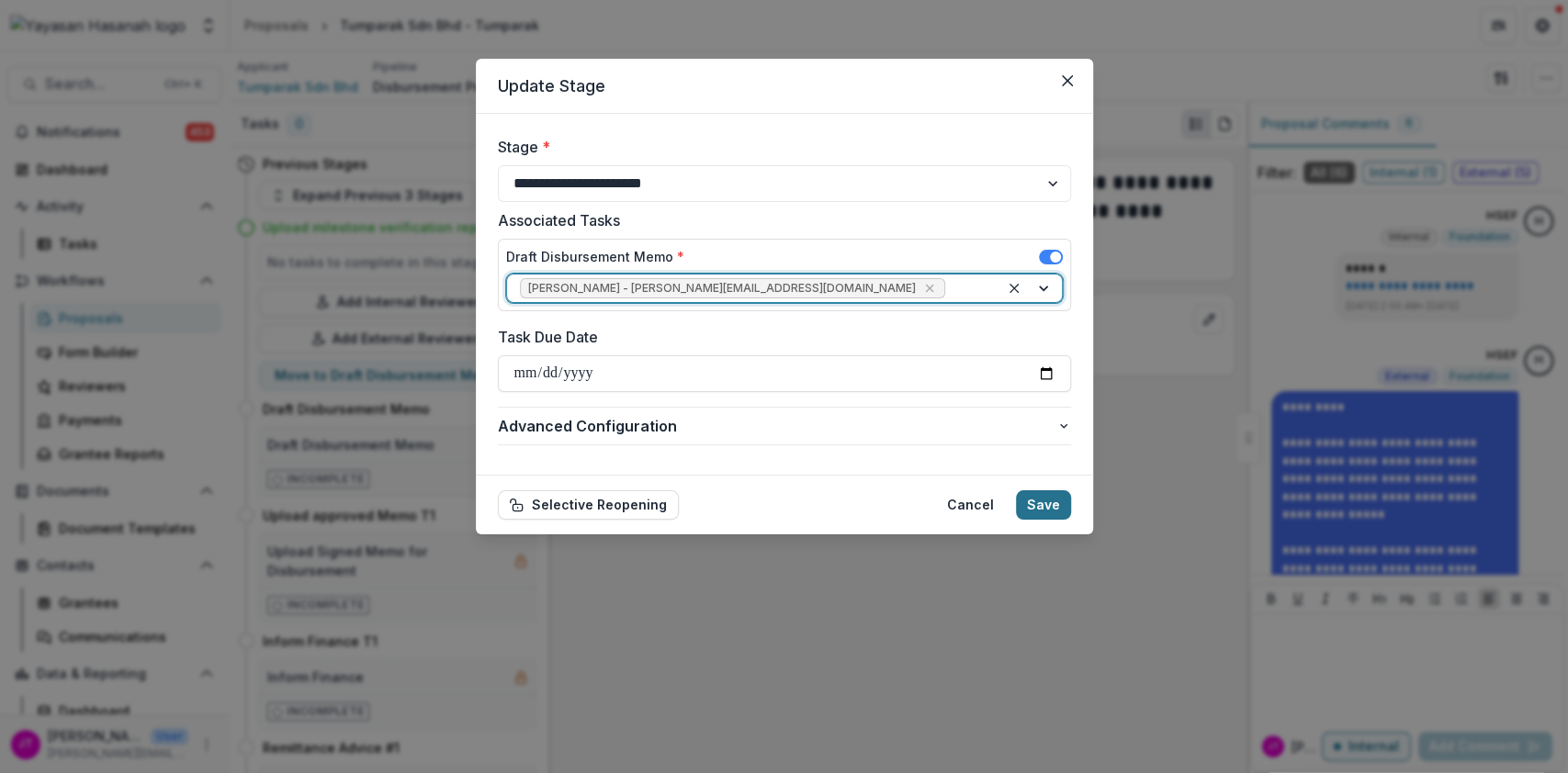
click at [1058, 509] on button "Save" at bounding box center [1043, 505] width 55 height 29
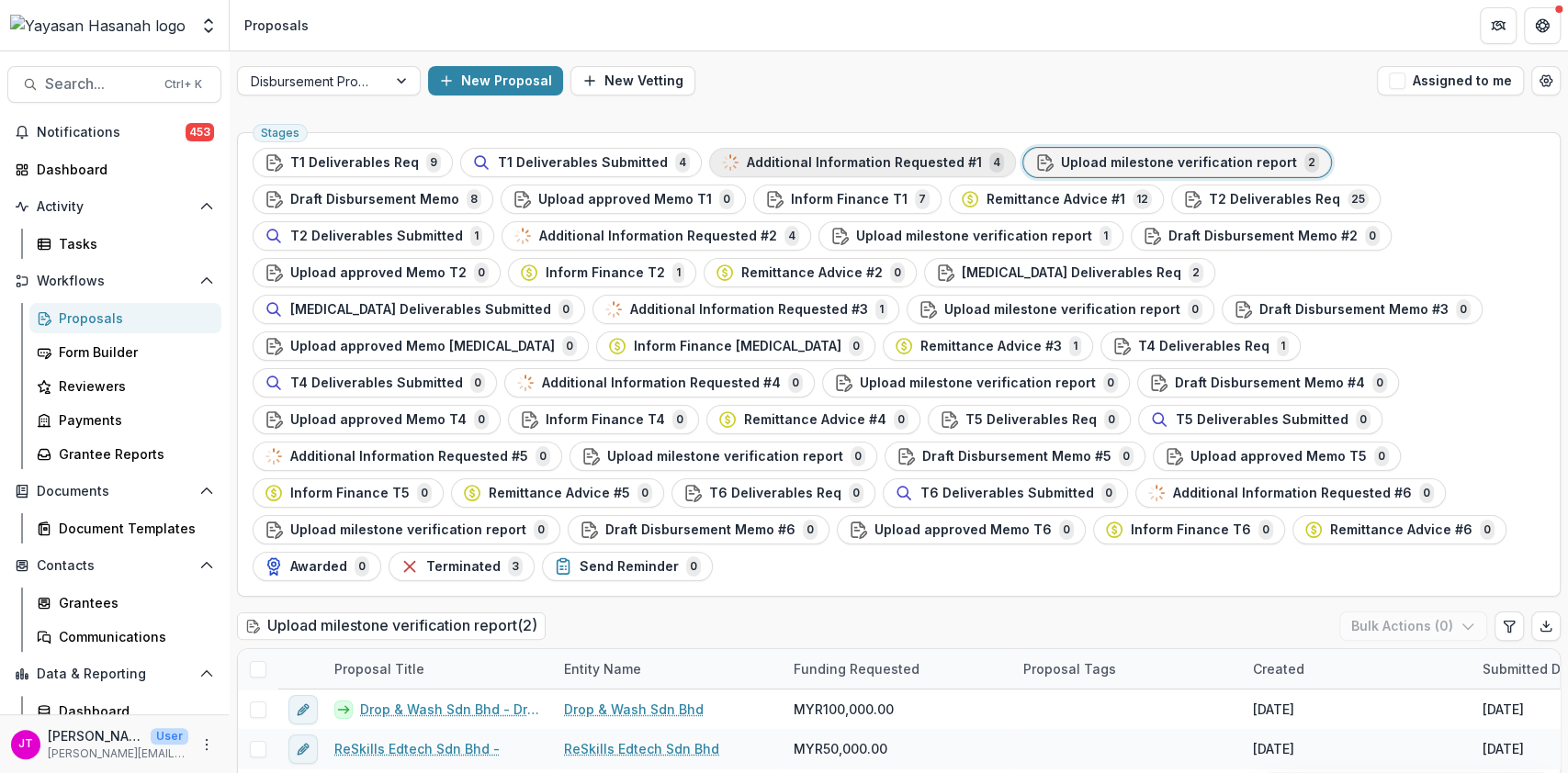
click at [837, 162] on span "Additional Information Requested #1" at bounding box center [865, 163] width 235 height 15
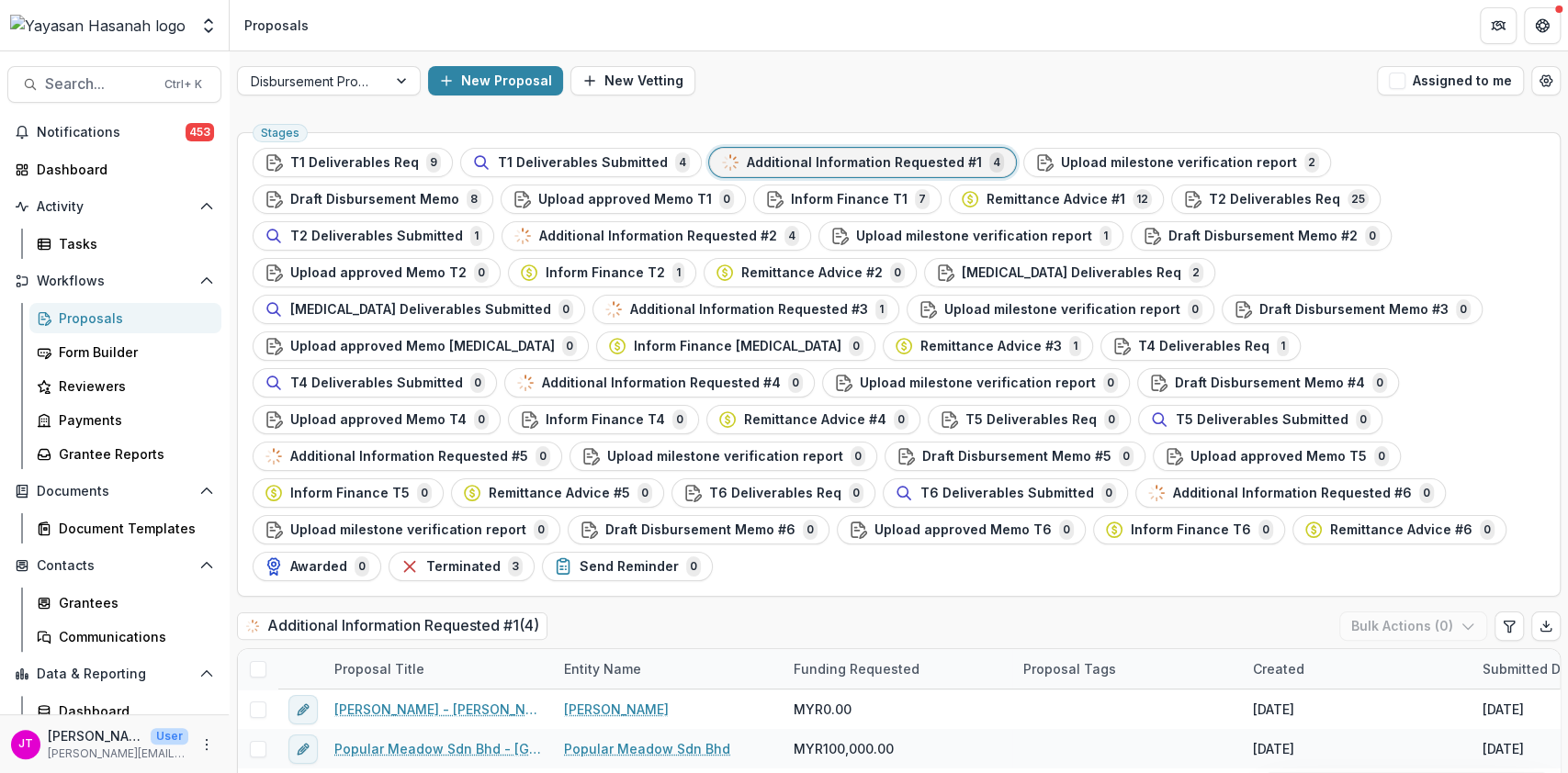
scroll to position [177, 0]
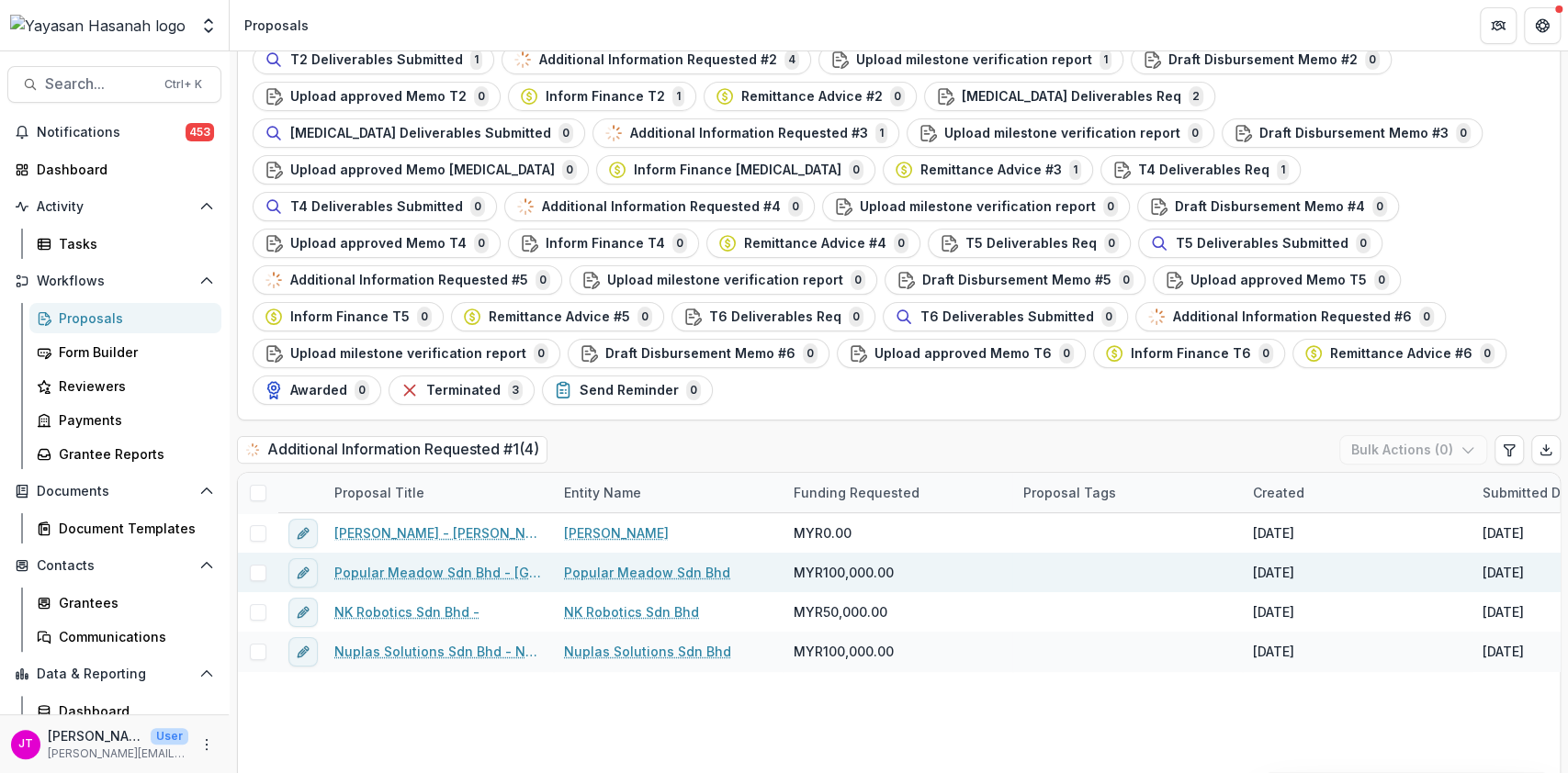
click at [258, 565] on span at bounding box center [258, 572] width 16 height 16
click at [461, 563] on link "Popular Meadow Sdn Bhd - [GEOGRAPHIC_DATA]" at bounding box center [437, 572] width 207 height 19
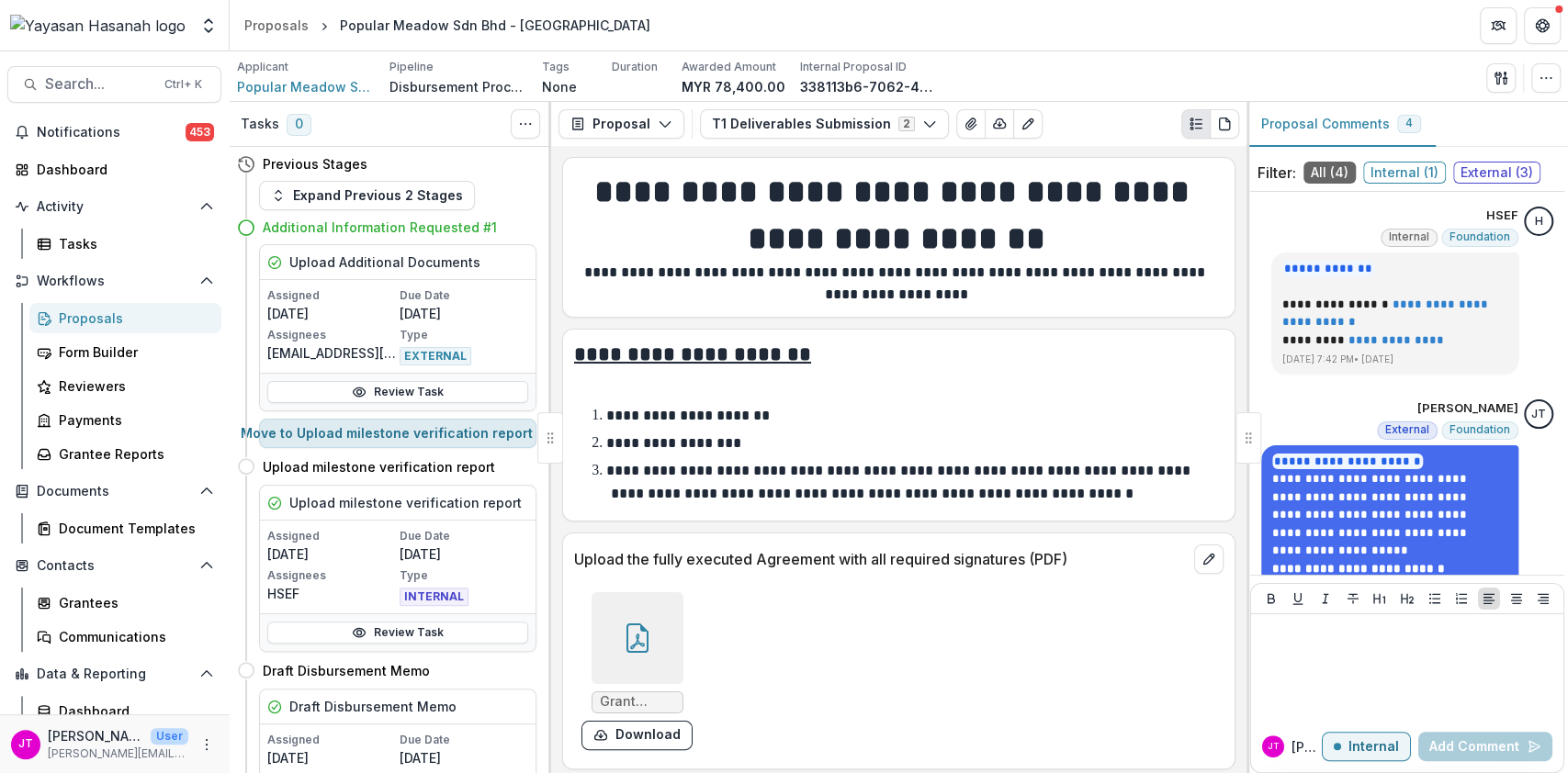
click at [500, 444] on button "Move to Upload milestone verification report" at bounding box center [397, 433] width 277 height 29
select select "**********"
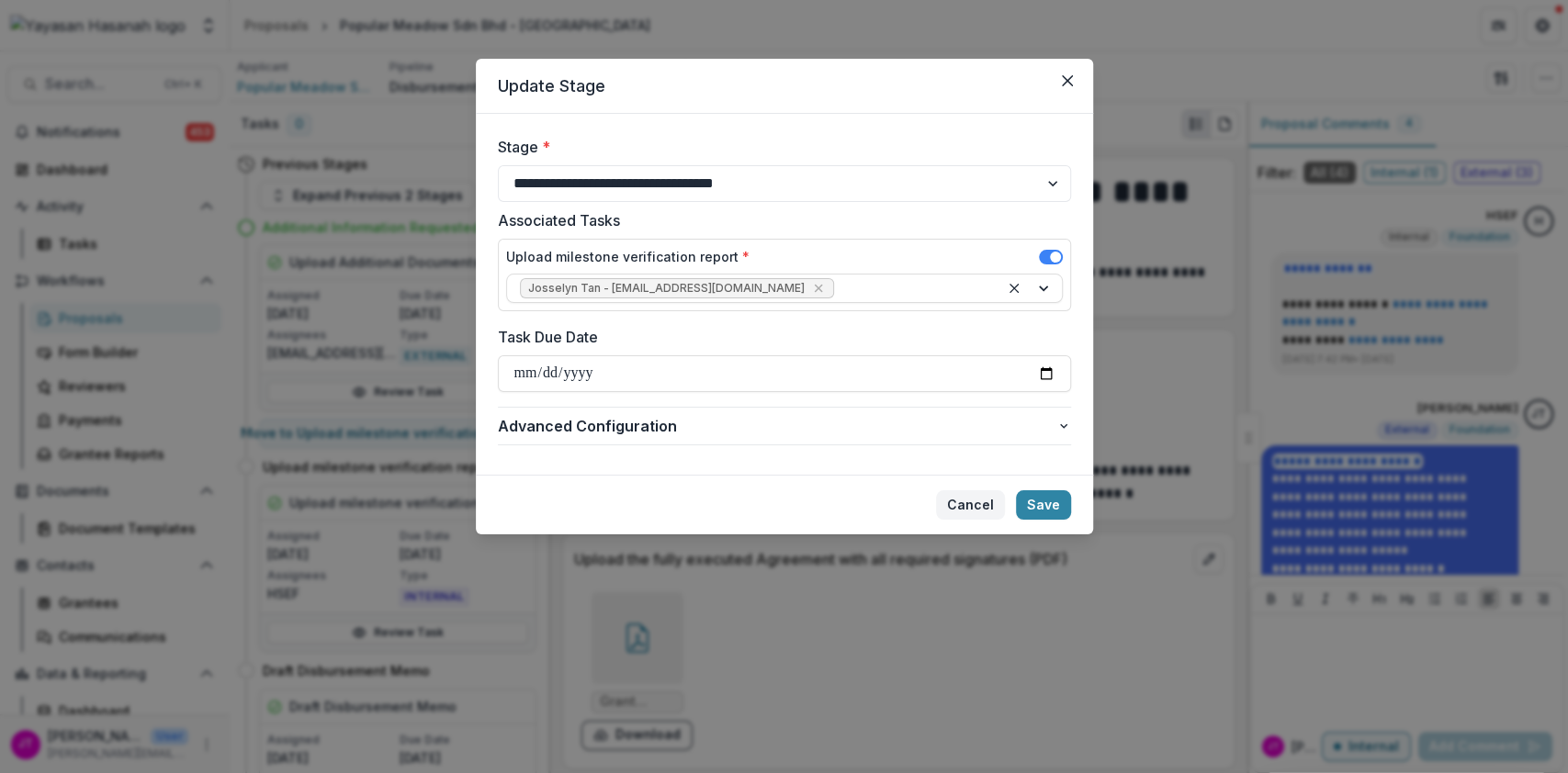
click at [960, 496] on button "Cancel" at bounding box center [970, 505] width 69 height 29
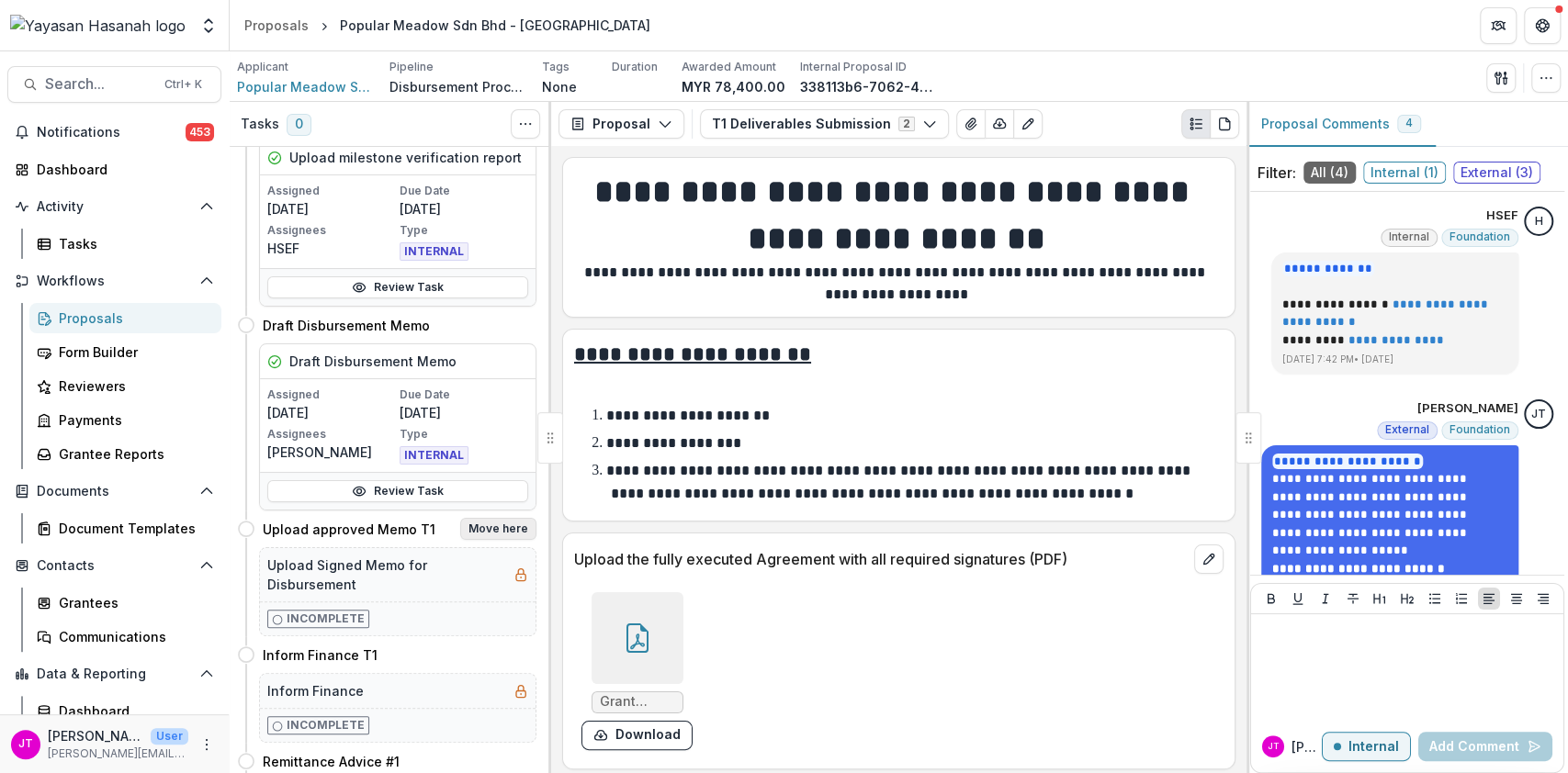
scroll to position [365, 0]
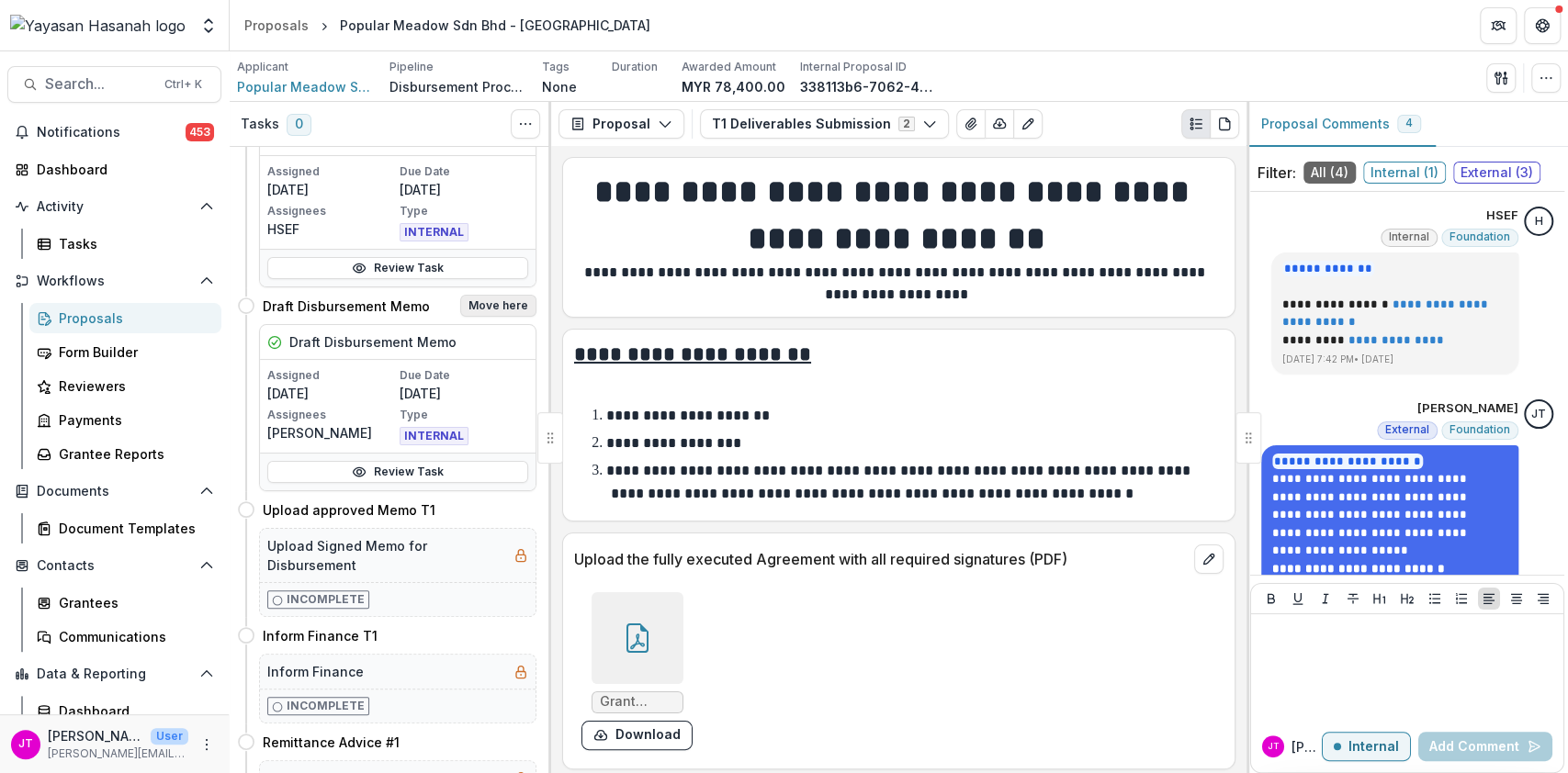
click at [488, 301] on button "Move here" at bounding box center [498, 305] width 76 height 22
select select "**********"
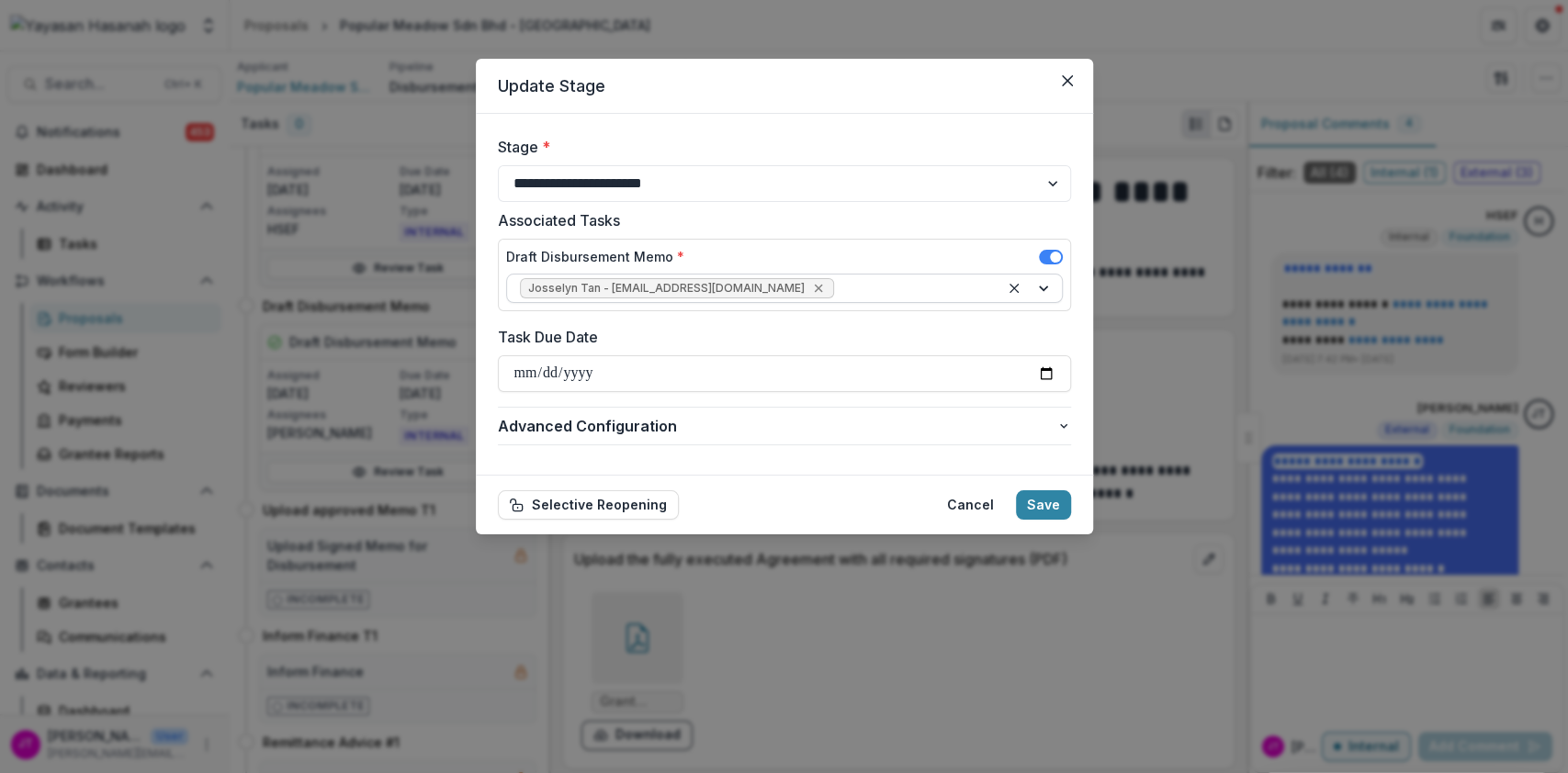
click at [814, 289] on icon "Remove Josselyn Tan - josselyn.tan@hasanah.org.my" at bounding box center [818, 289] width 9 height 9
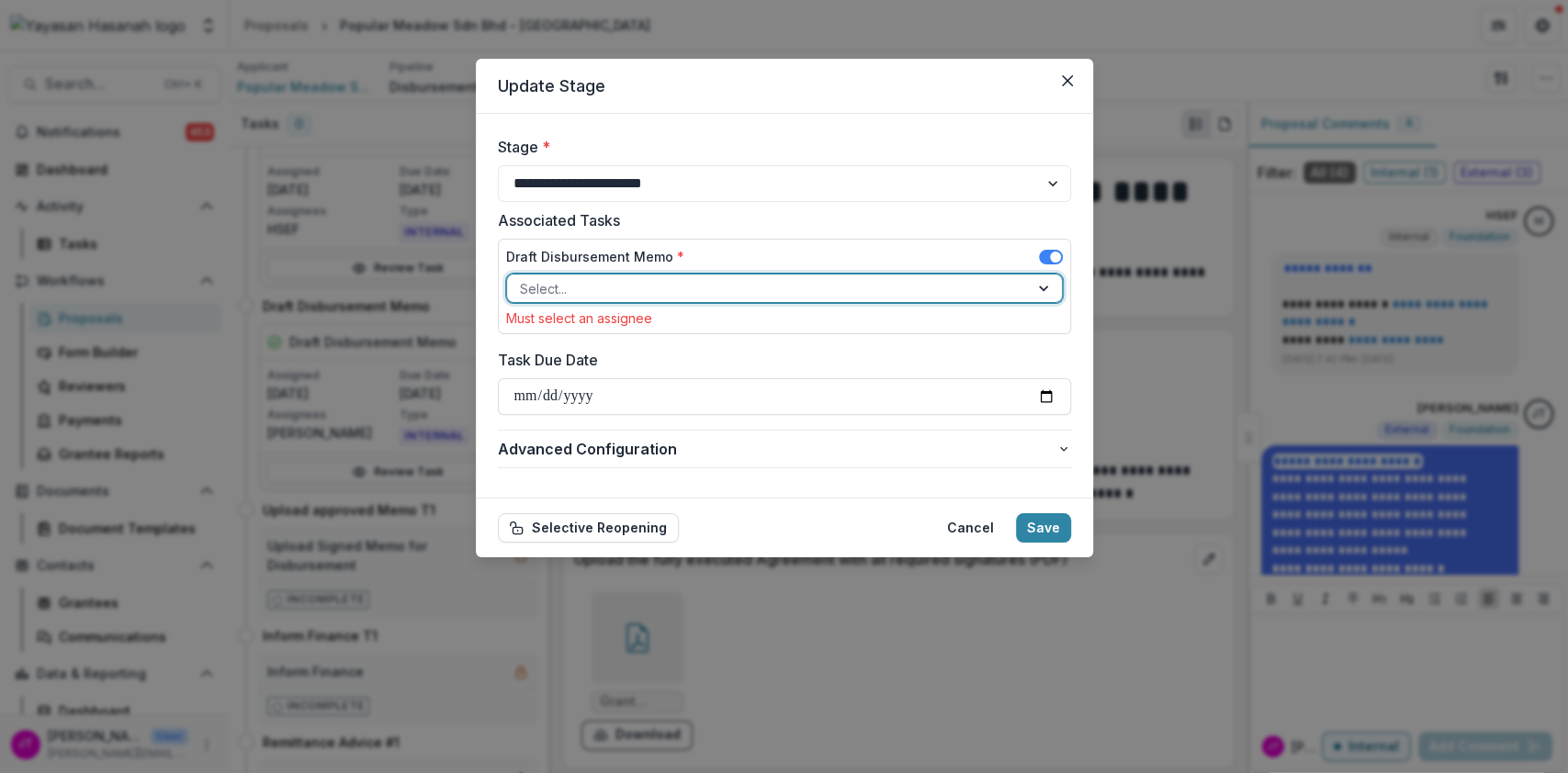
type input "*"
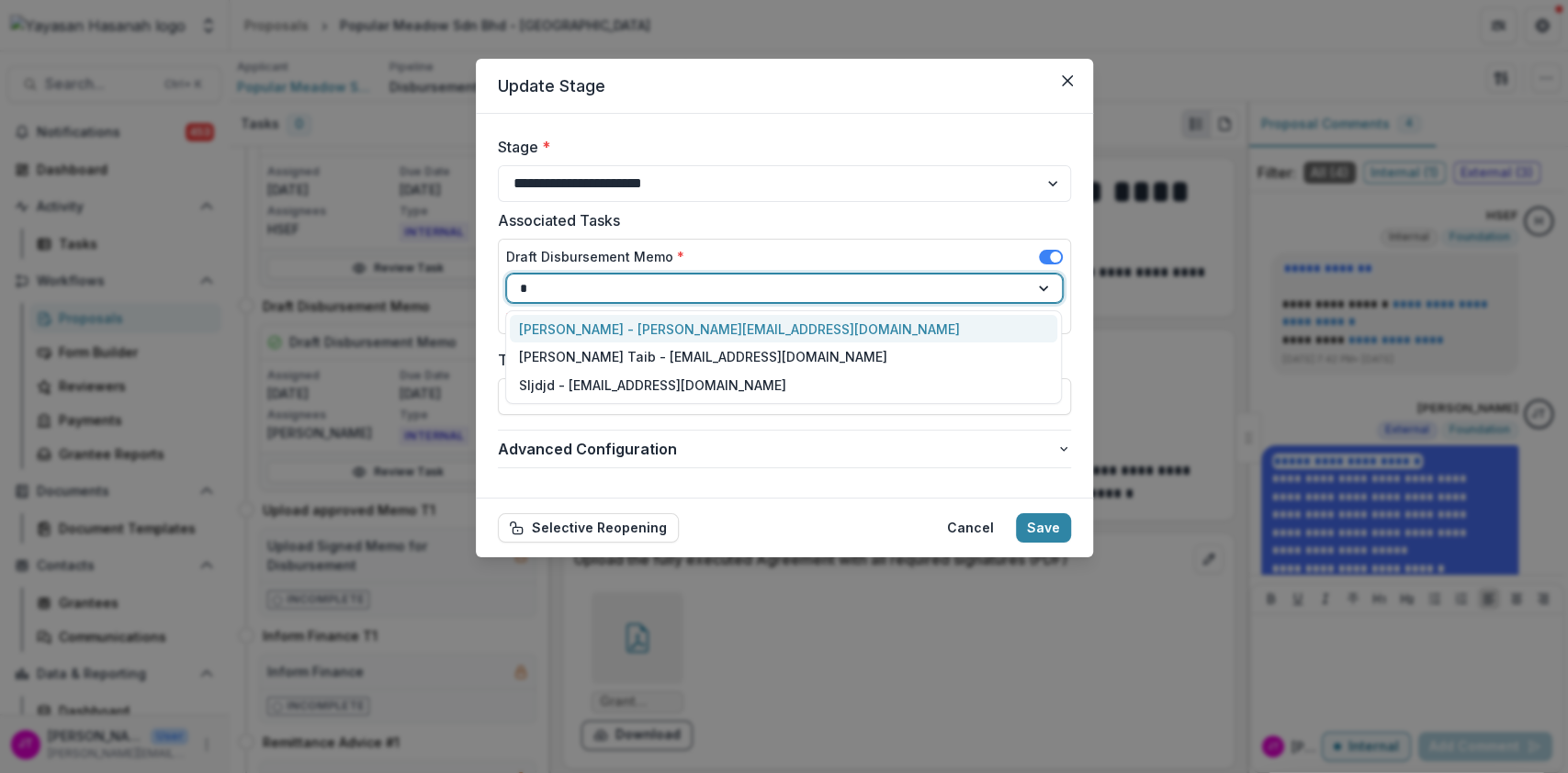
click at [776, 327] on div "[PERSON_NAME] - [PERSON_NAME][EMAIL_ADDRESS][DOMAIN_NAME]" at bounding box center [783, 329] width 547 height 29
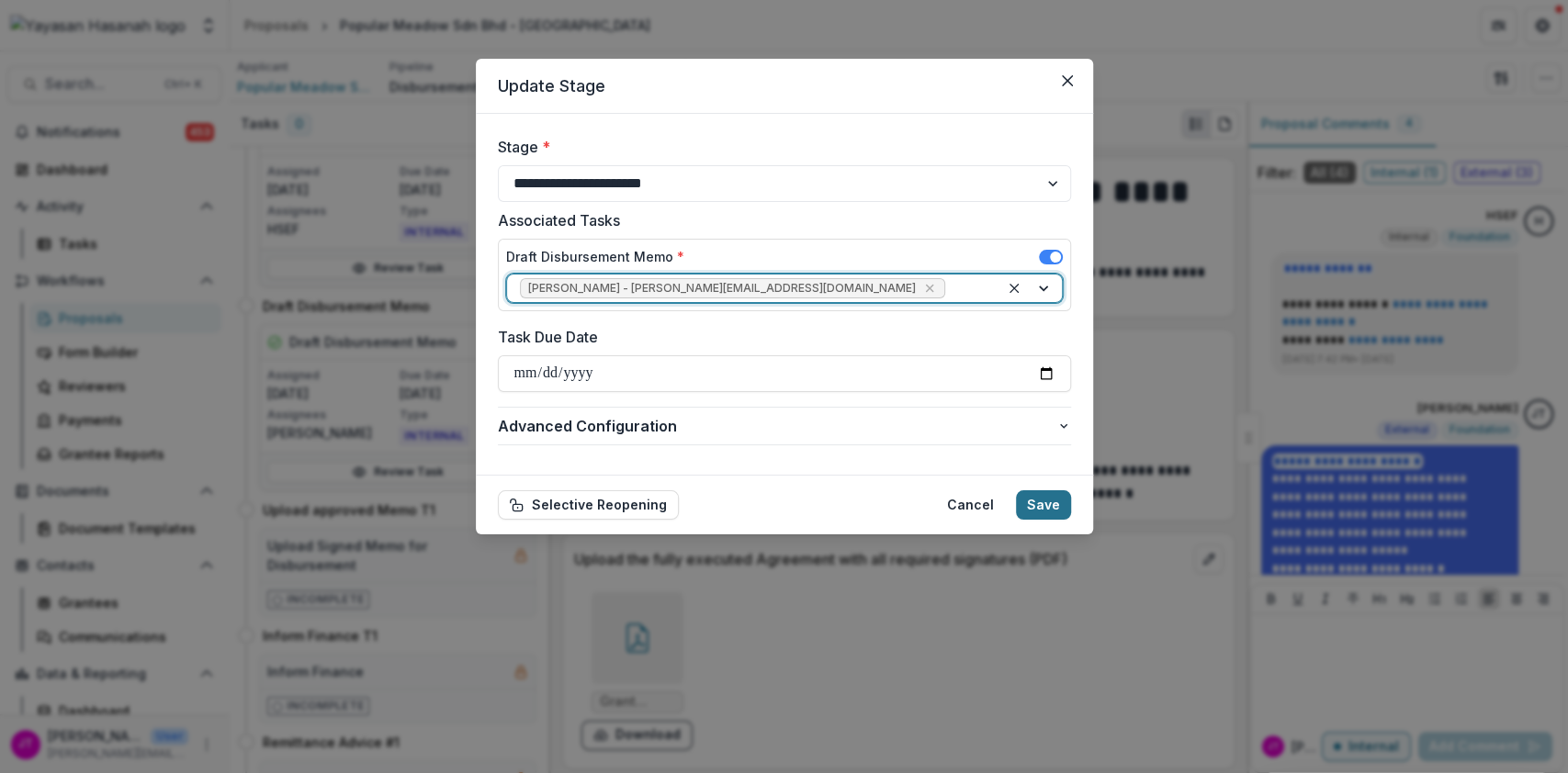
click at [1030, 510] on button "Save" at bounding box center [1043, 505] width 55 height 29
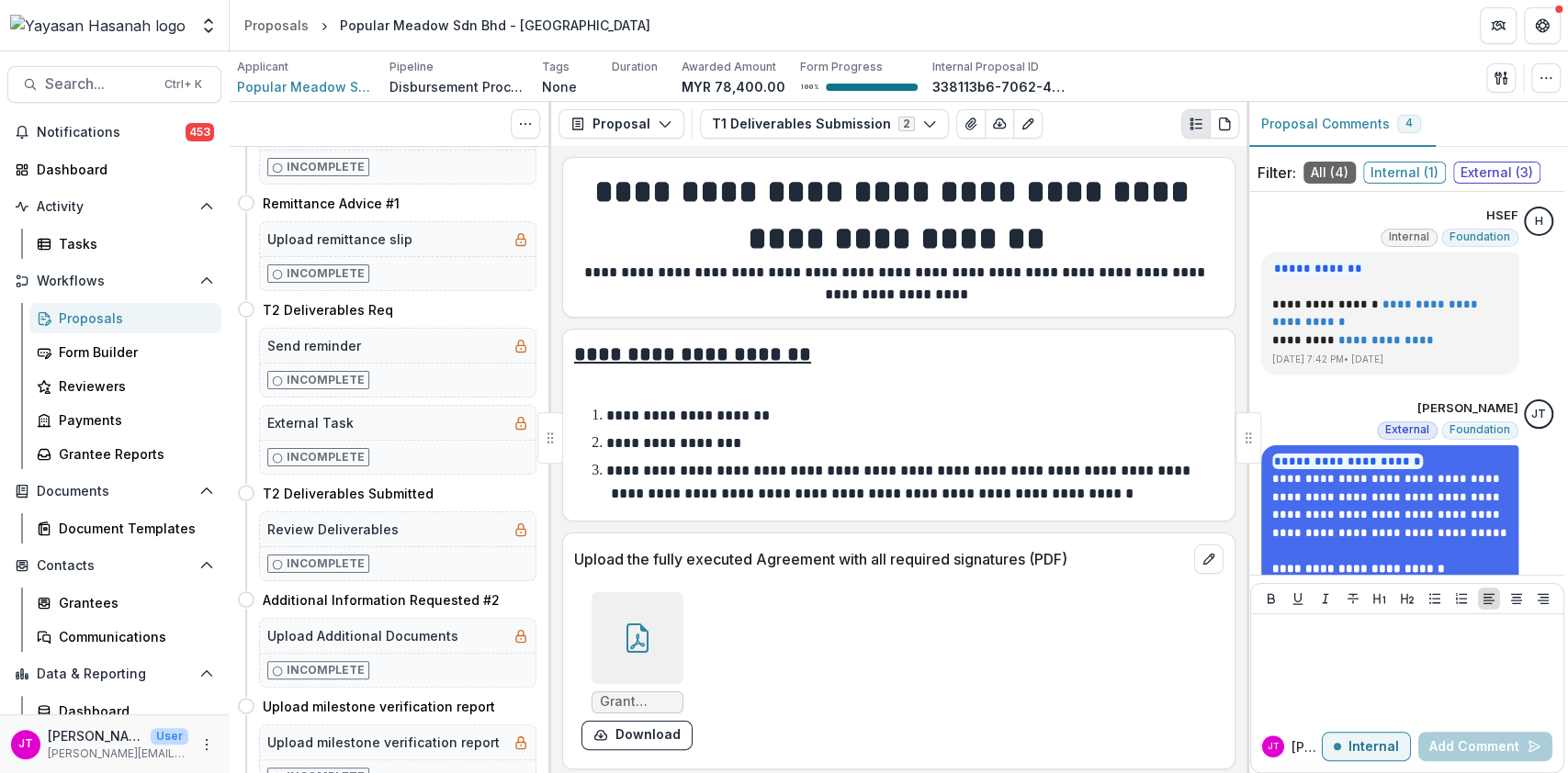
scroll to position [0, 0]
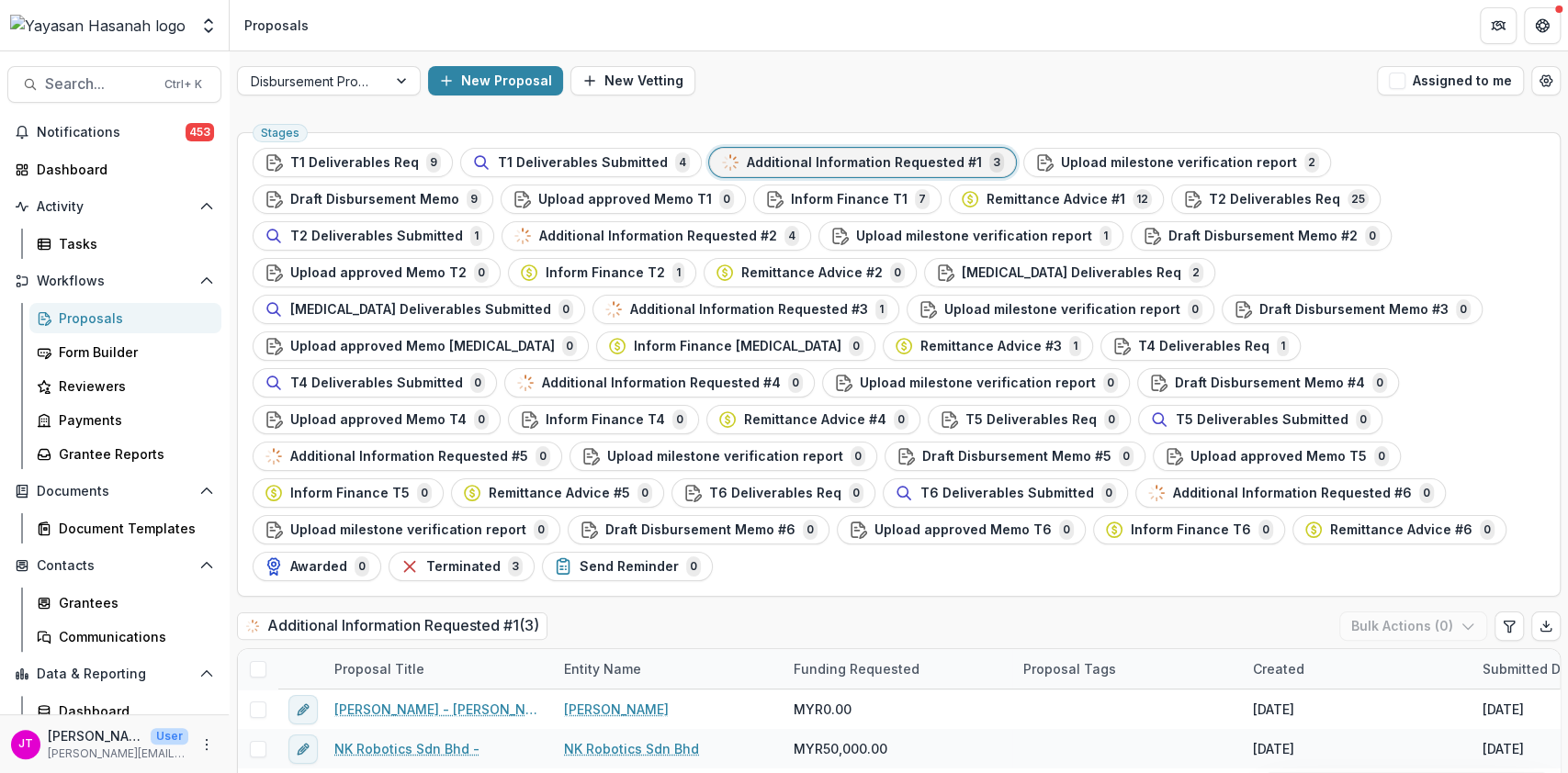
scroll to position [177, 0]
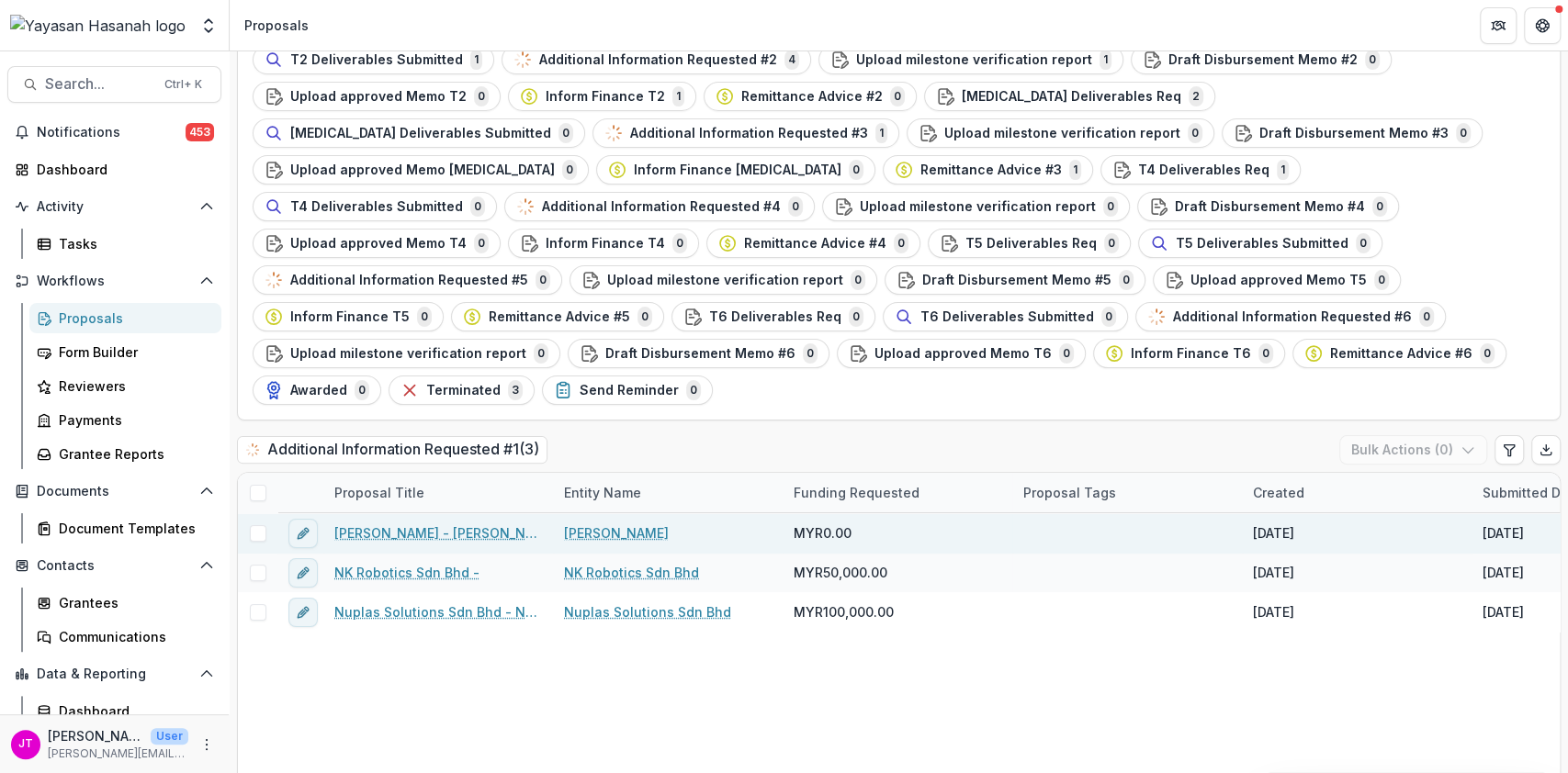
click at [497, 523] on link "[PERSON_NAME] - [PERSON_NAME]" at bounding box center [437, 533] width 207 height 19
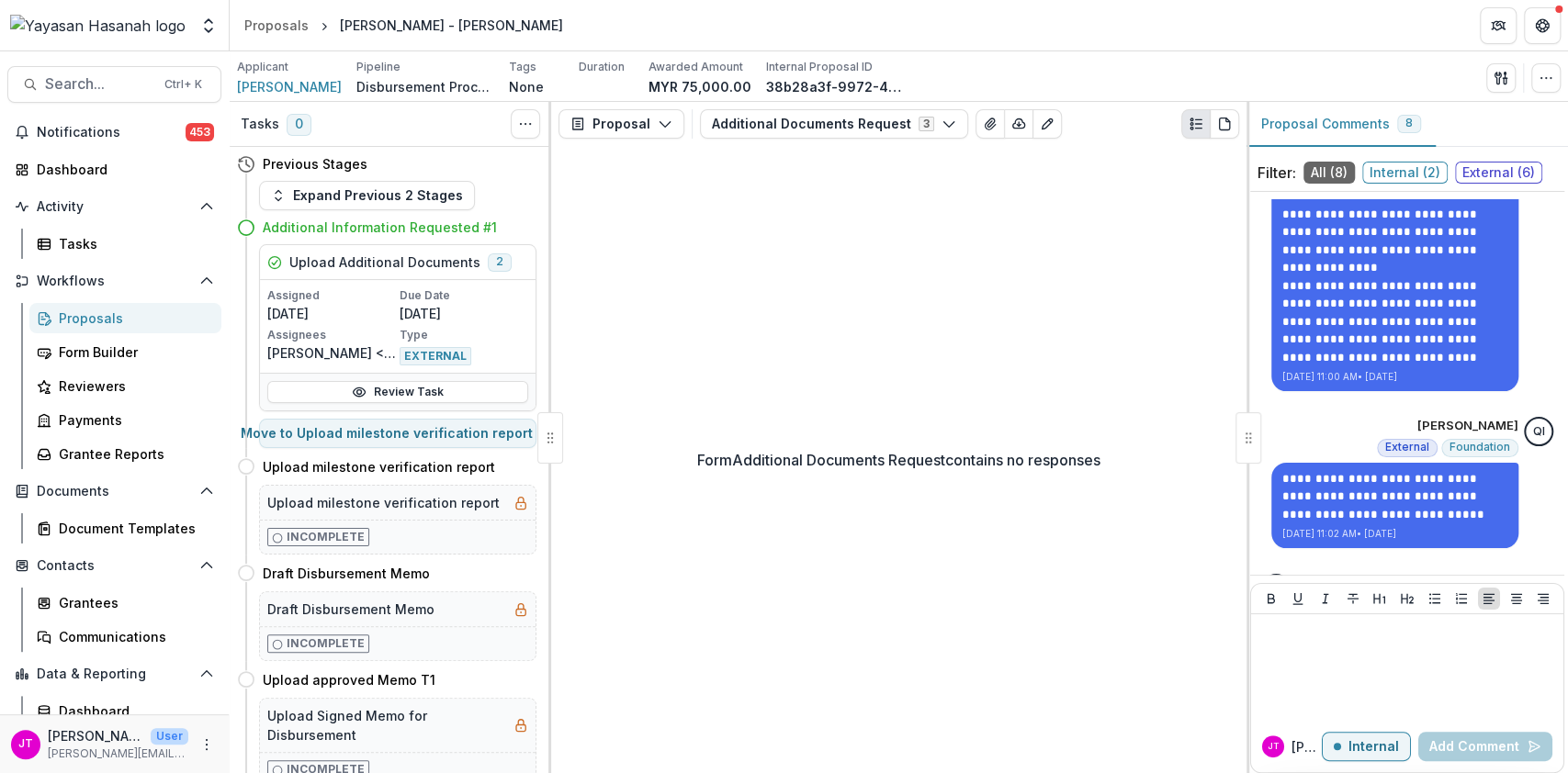
scroll to position [3582, 0]
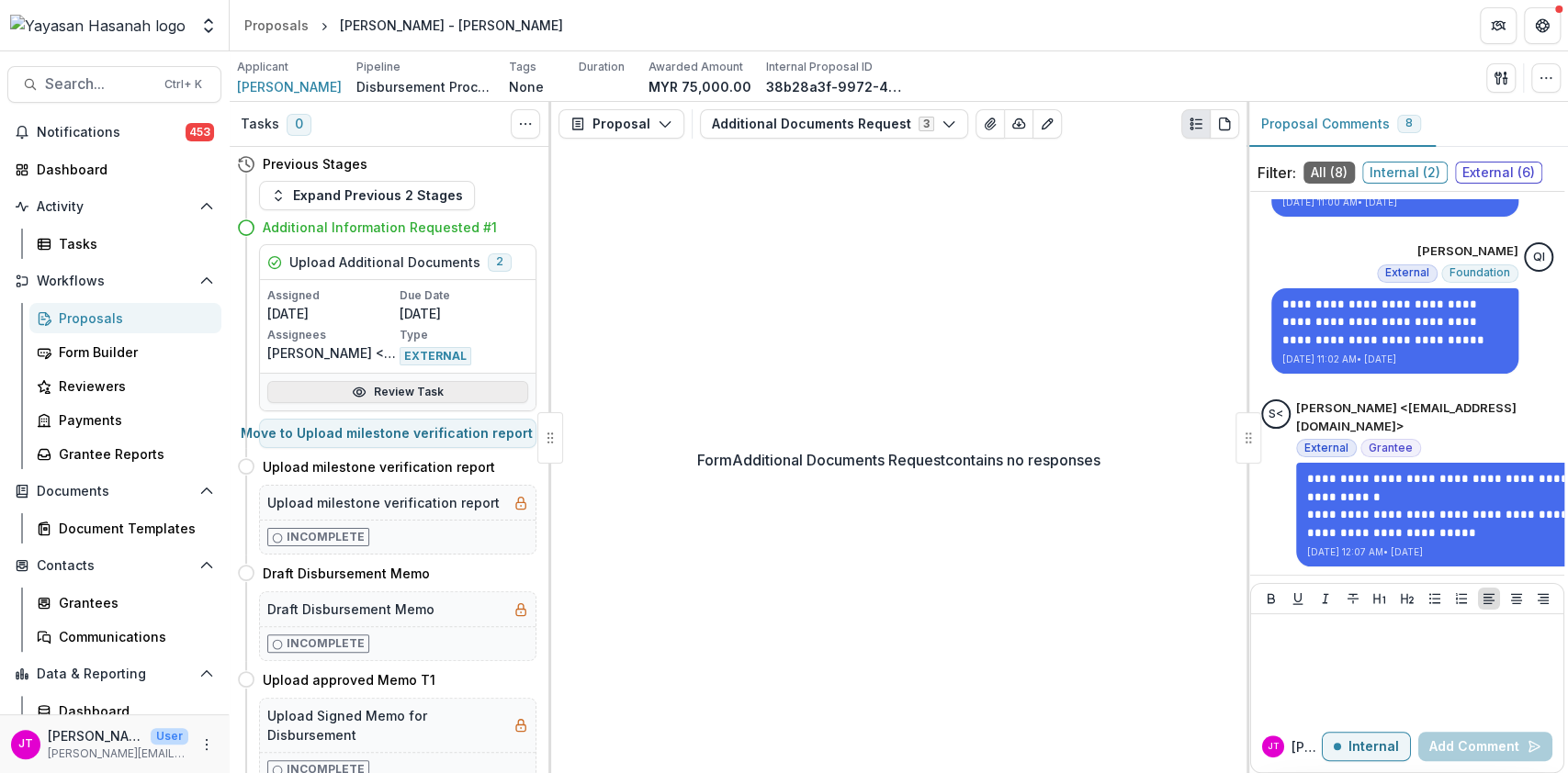
click at [442, 390] on link "Review Task" at bounding box center [398, 392] width 261 height 22
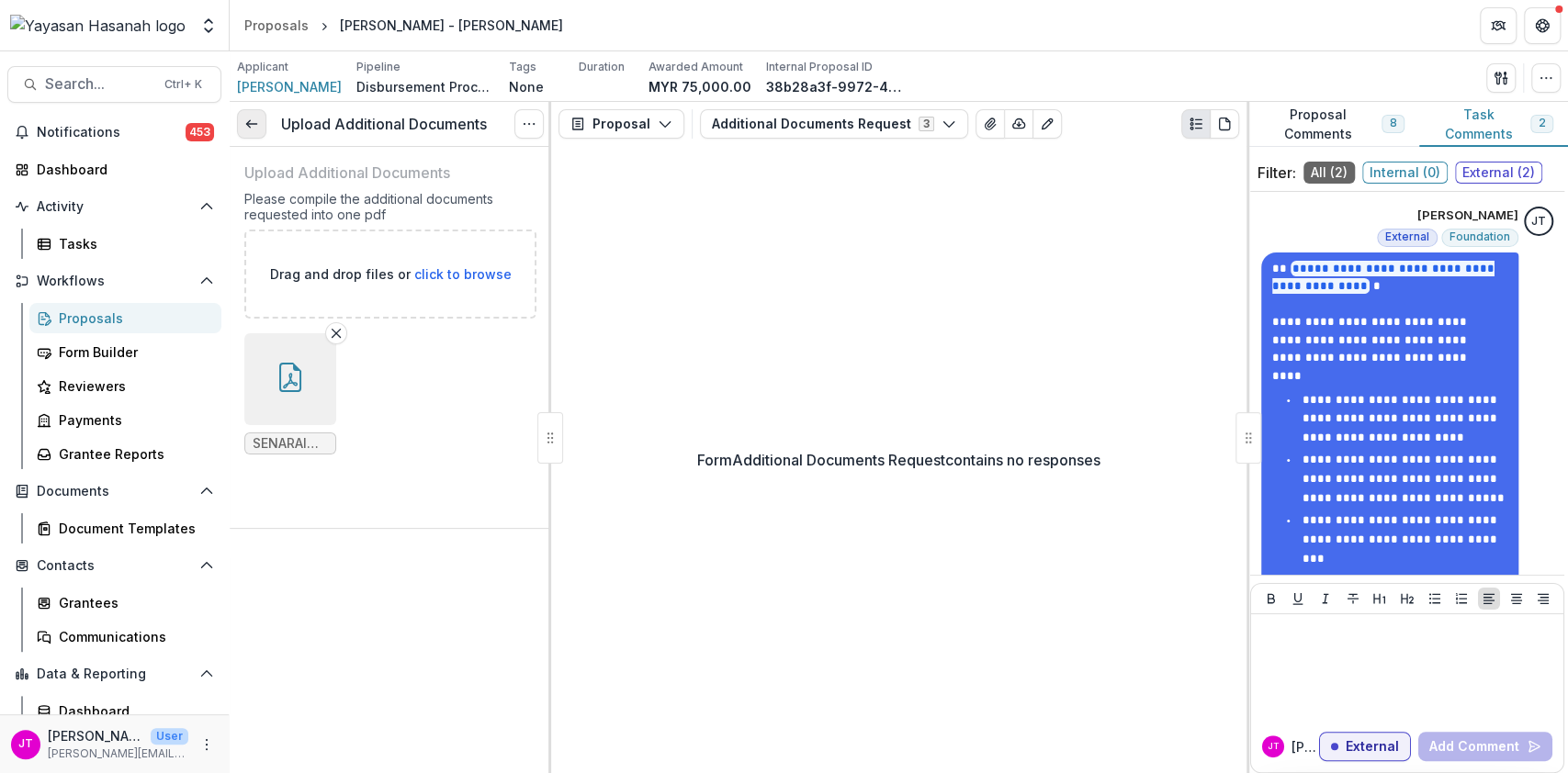
click at [253, 135] on link at bounding box center [252, 124] width 29 height 29
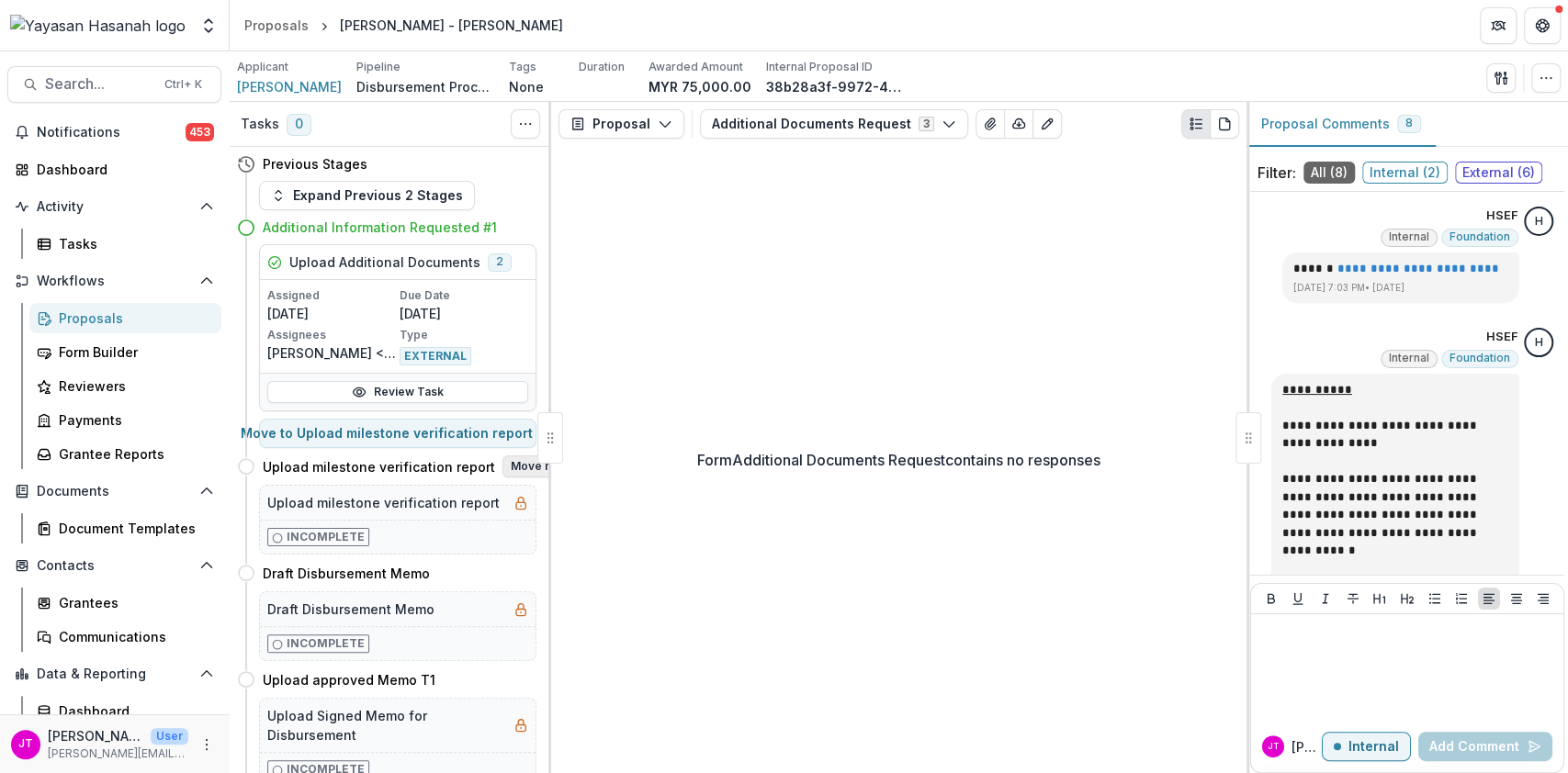
click at [504, 341] on p "Type" at bounding box center [463, 335] width 128 height 16
click at [515, 459] on button "Move here" at bounding box center [540, 466] width 76 height 22
select select "**********"
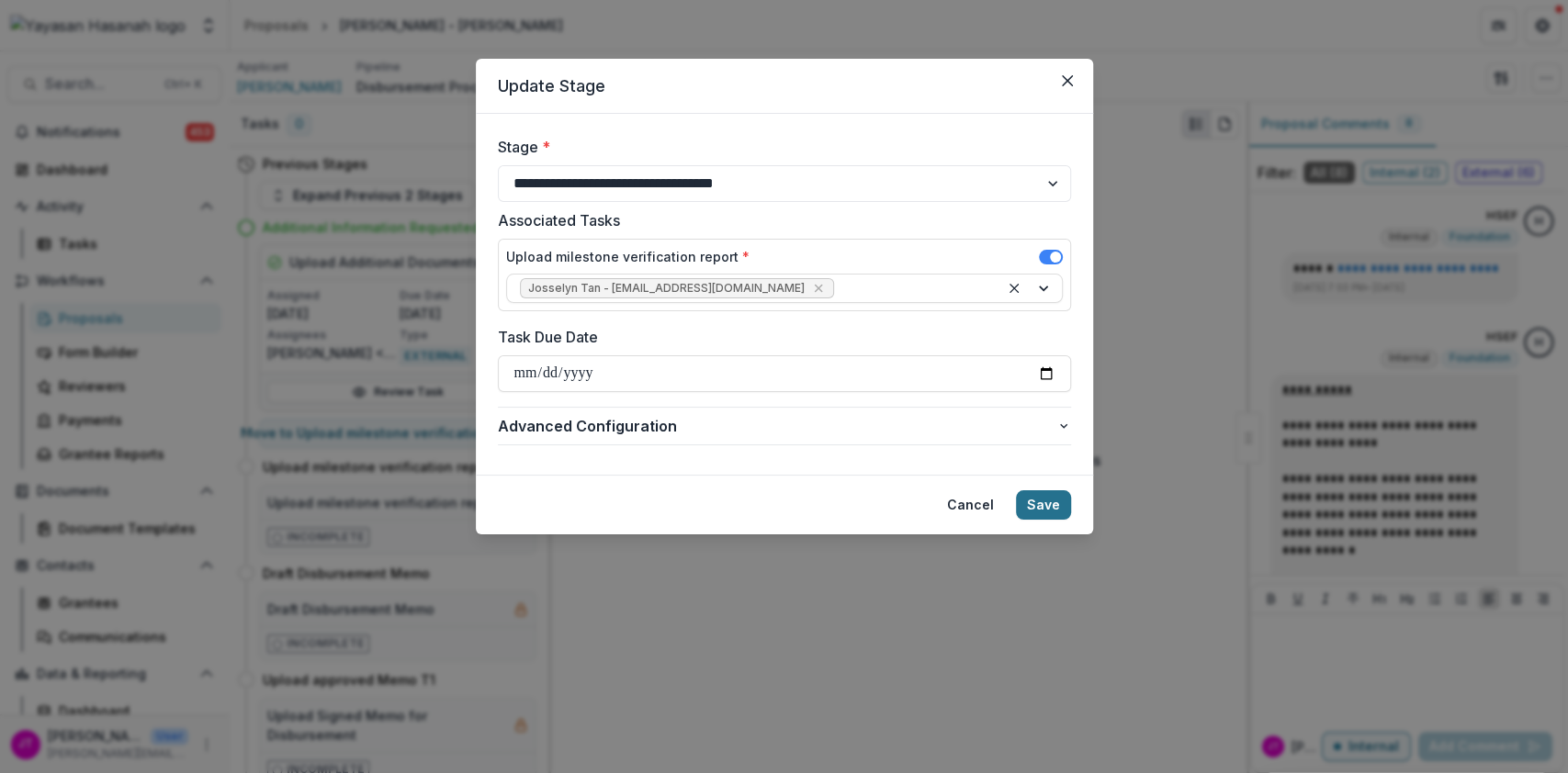
click at [1036, 506] on button "Save" at bounding box center [1043, 505] width 55 height 29
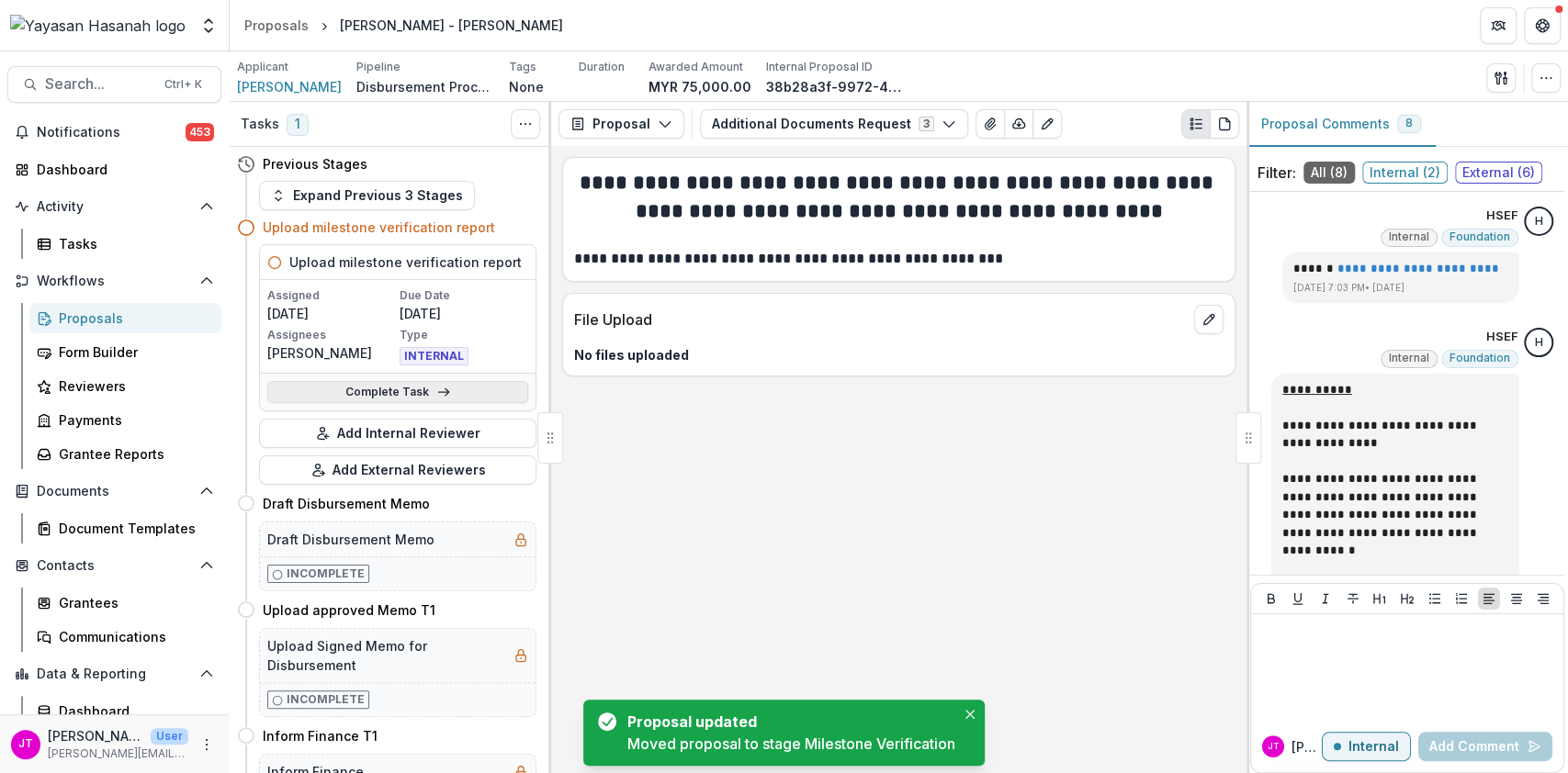
click at [470, 390] on link "Complete Task" at bounding box center [398, 392] width 261 height 22
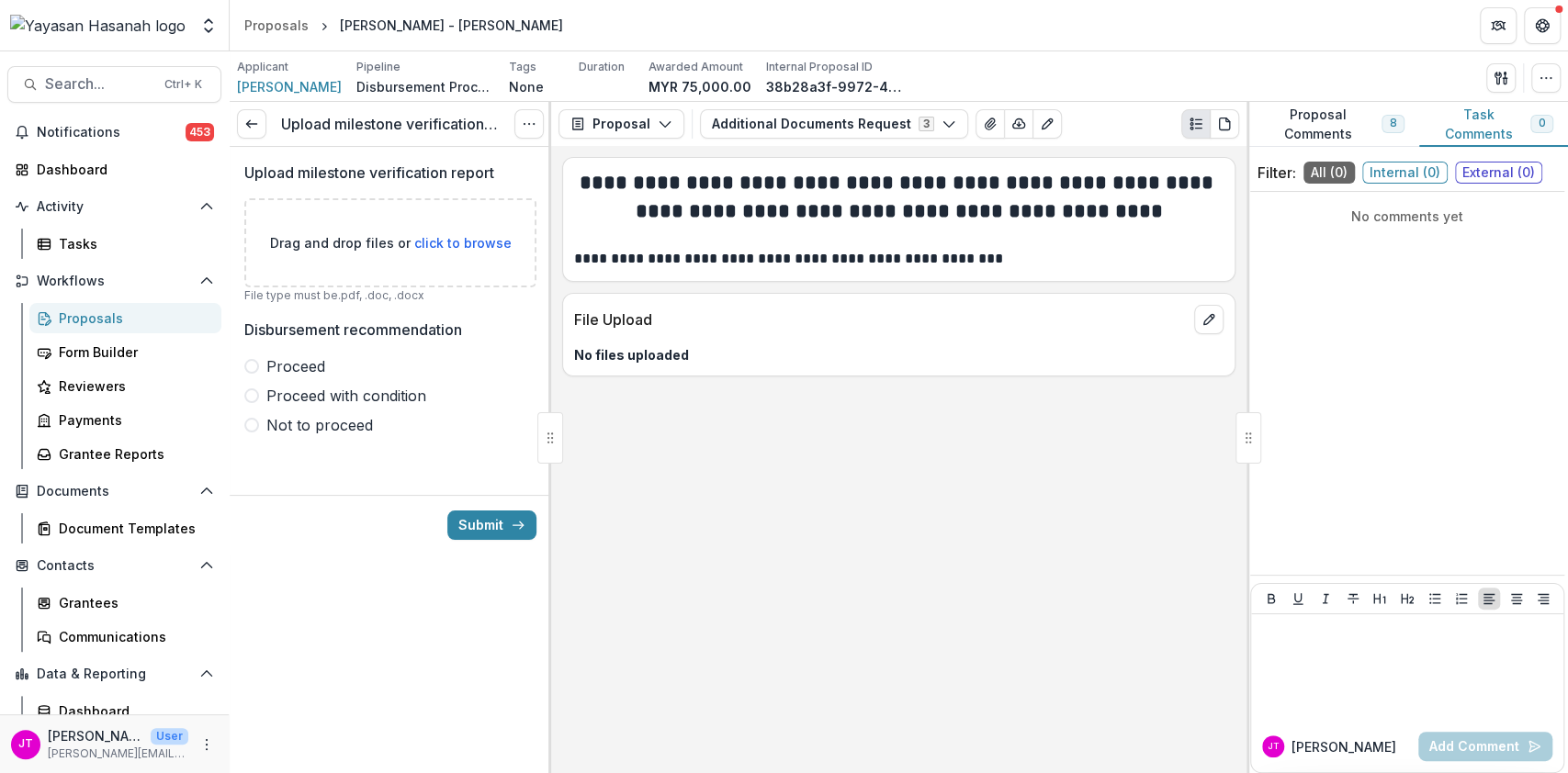
click at [436, 247] on span "click to browse" at bounding box center [462, 243] width 97 height 15
type input "**********"
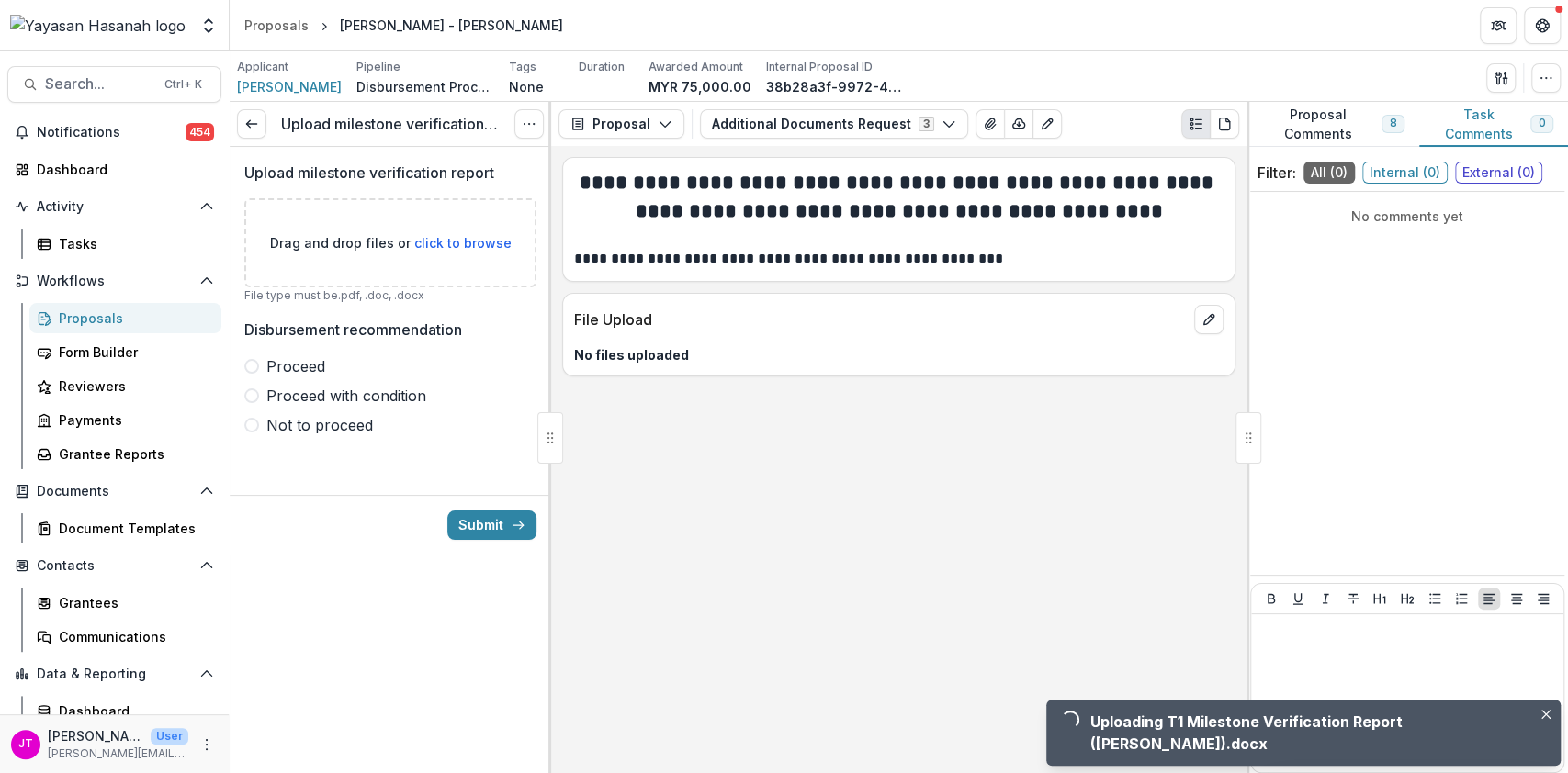
click at [309, 370] on span "Proceed" at bounding box center [295, 366] width 59 height 22
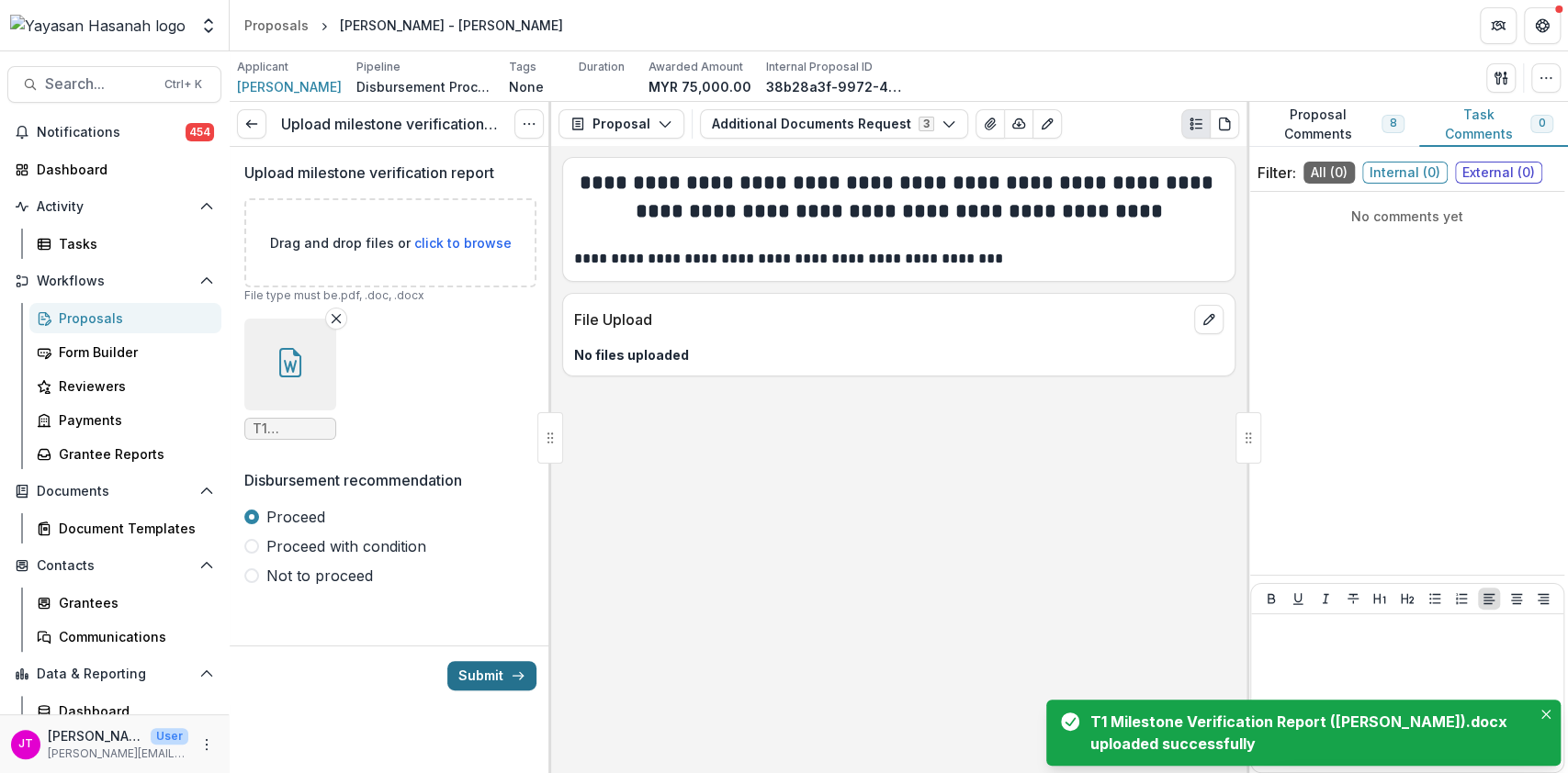
click at [481, 678] on button "Submit" at bounding box center [491, 676] width 89 height 29
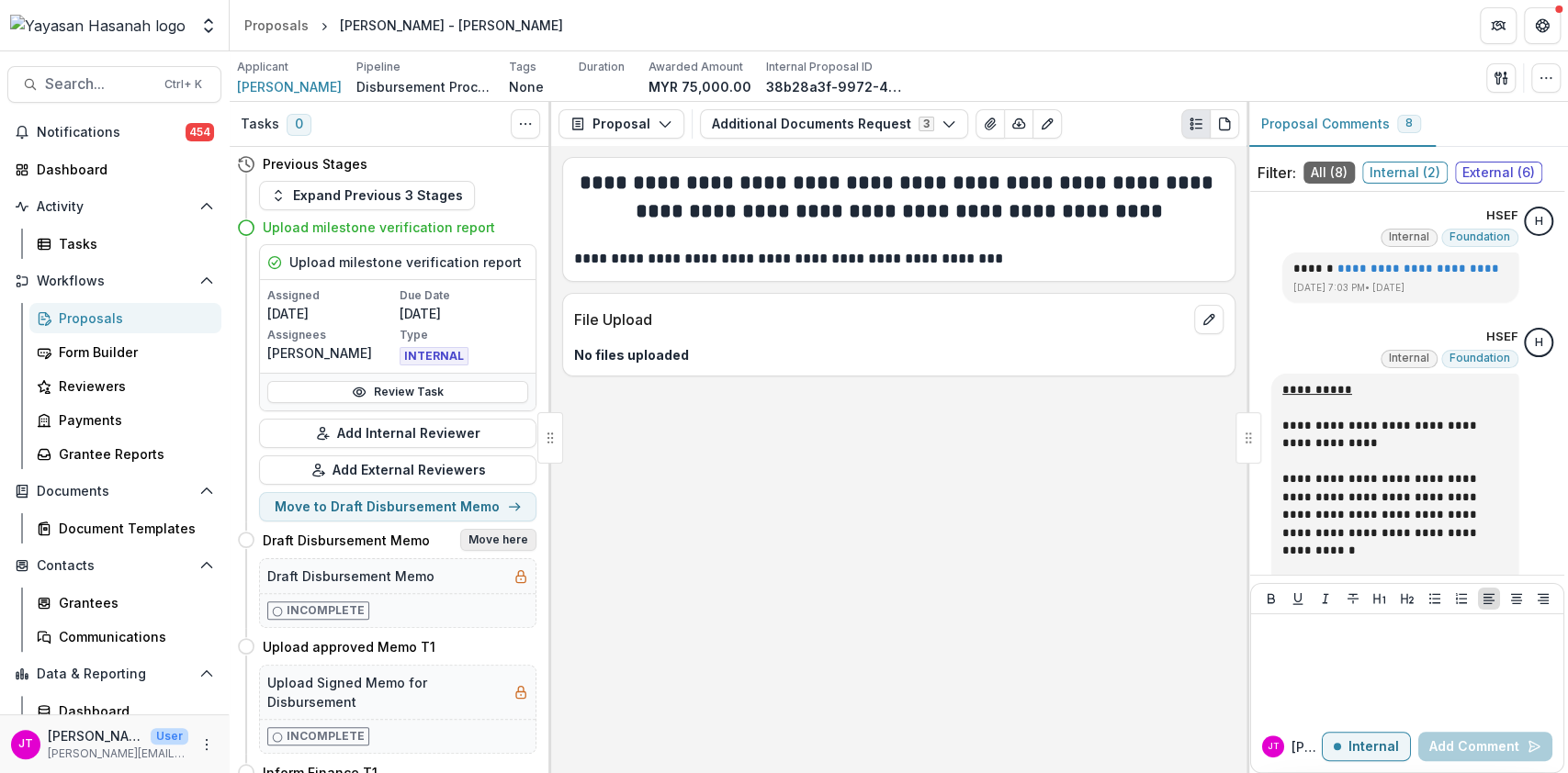
click at [494, 541] on button "Move here" at bounding box center [498, 539] width 76 height 22
select select "**********"
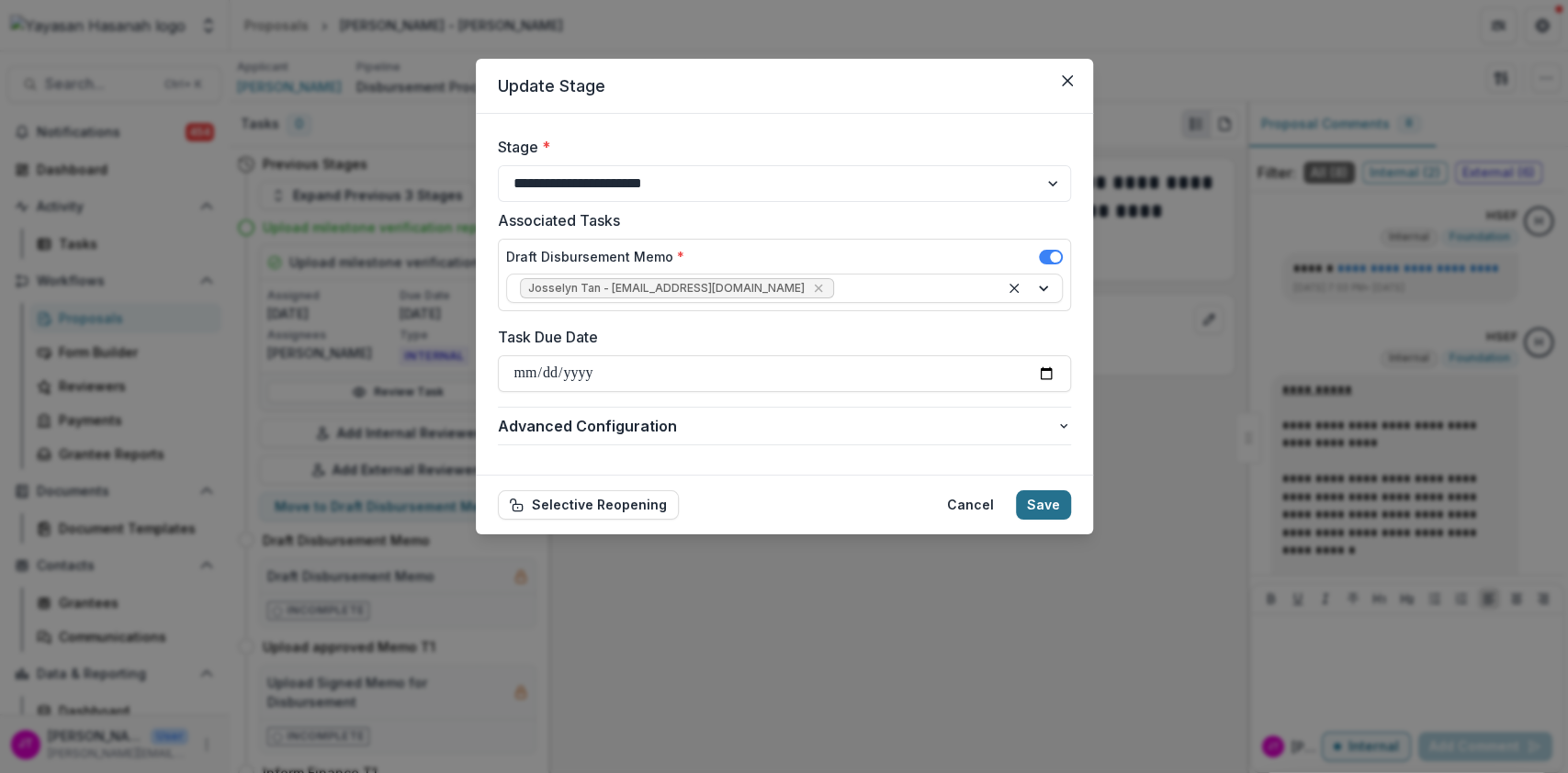
click at [1043, 492] on button "Save" at bounding box center [1043, 505] width 55 height 29
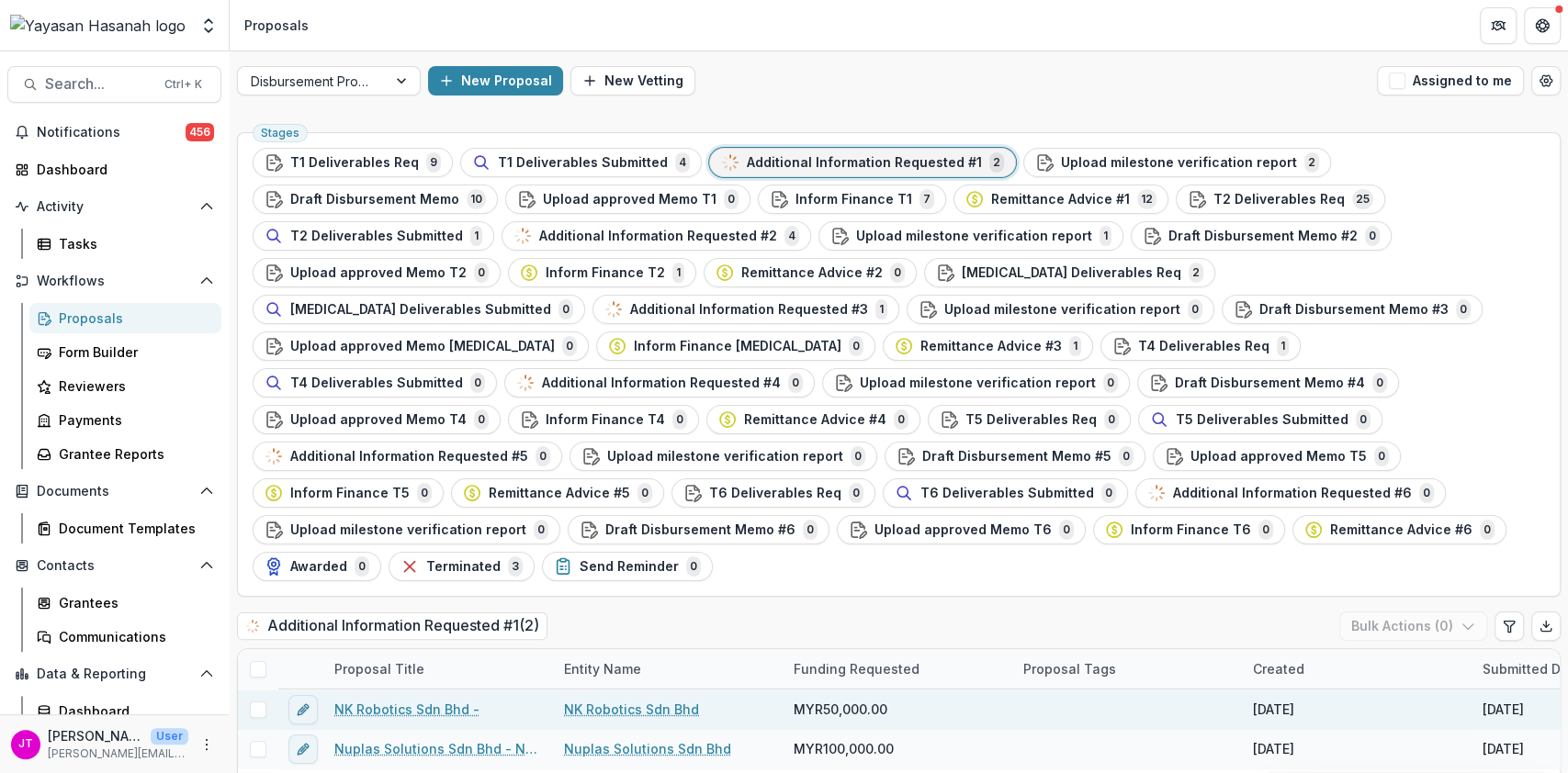
click at [411, 700] on link "NK Robotics Sdn Bhd -" at bounding box center [406, 709] width 145 height 19
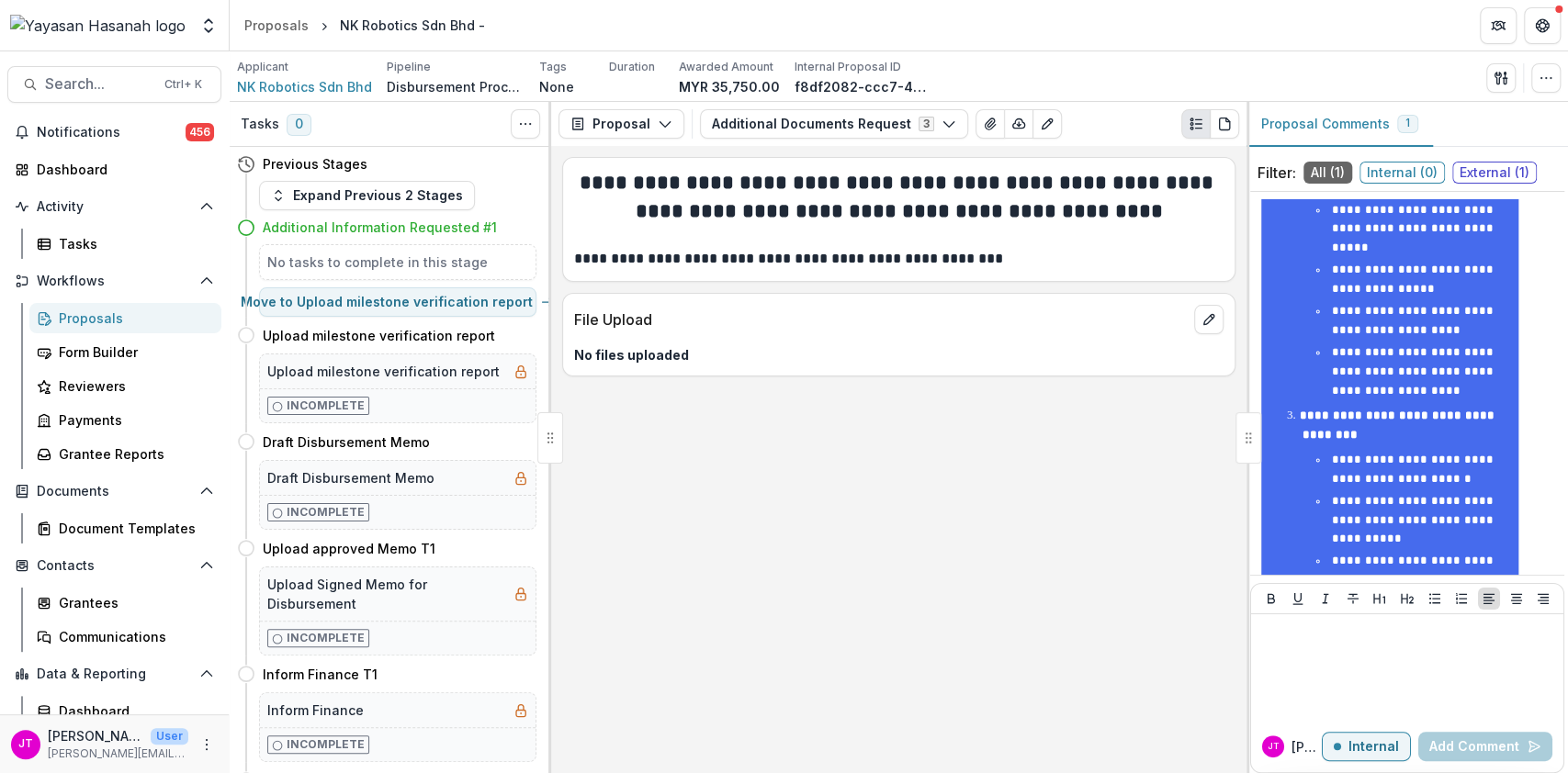
scroll to position [1790, 0]
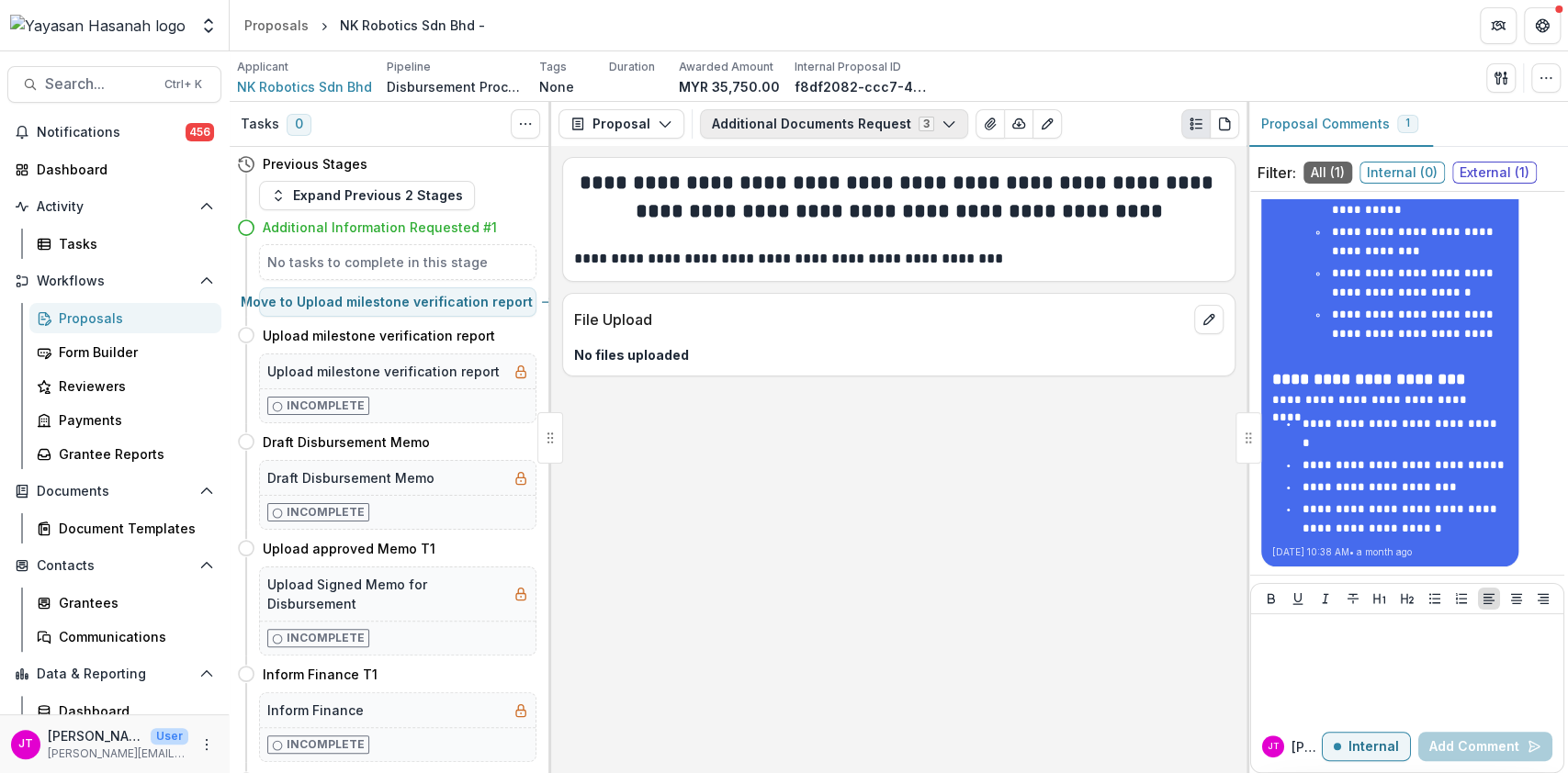
click at [796, 124] on button "Additional Documents Request 3" at bounding box center [834, 124] width 268 height 29
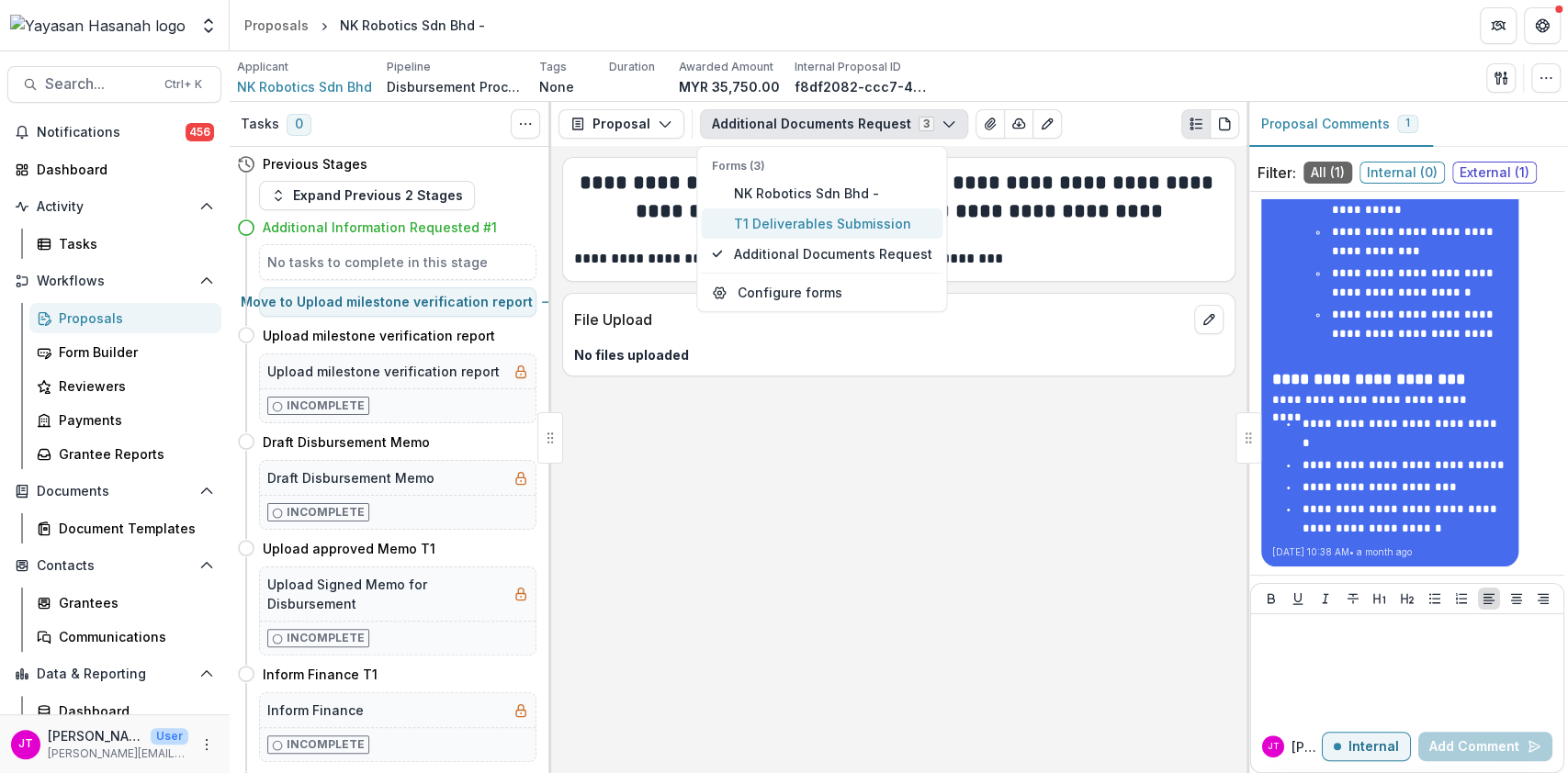
click at [786, 217] on span "T1 Deliverables Submission" at bounding box center [832, 224] width 199 height 19
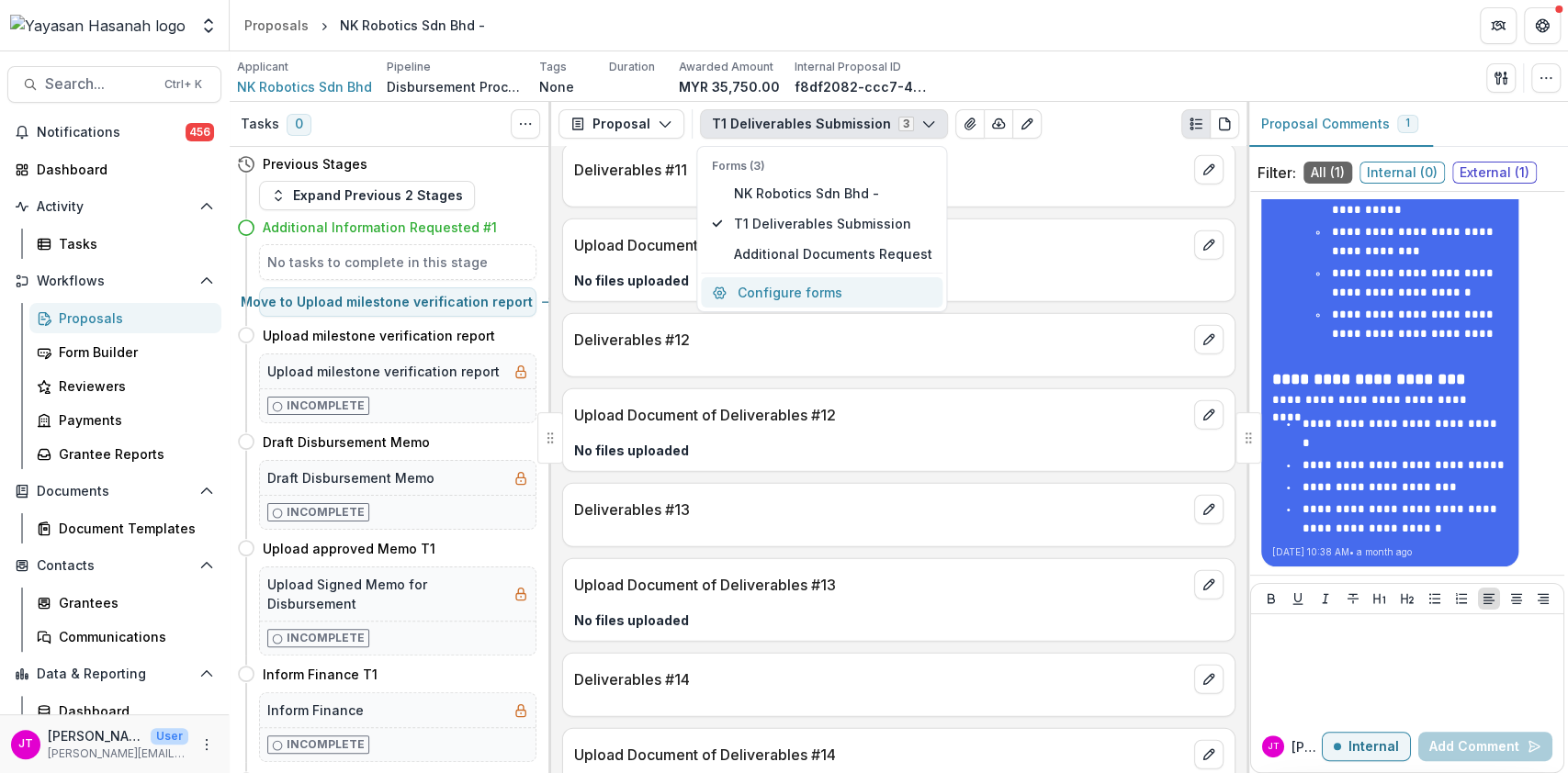
scroll to position [3072, 0]
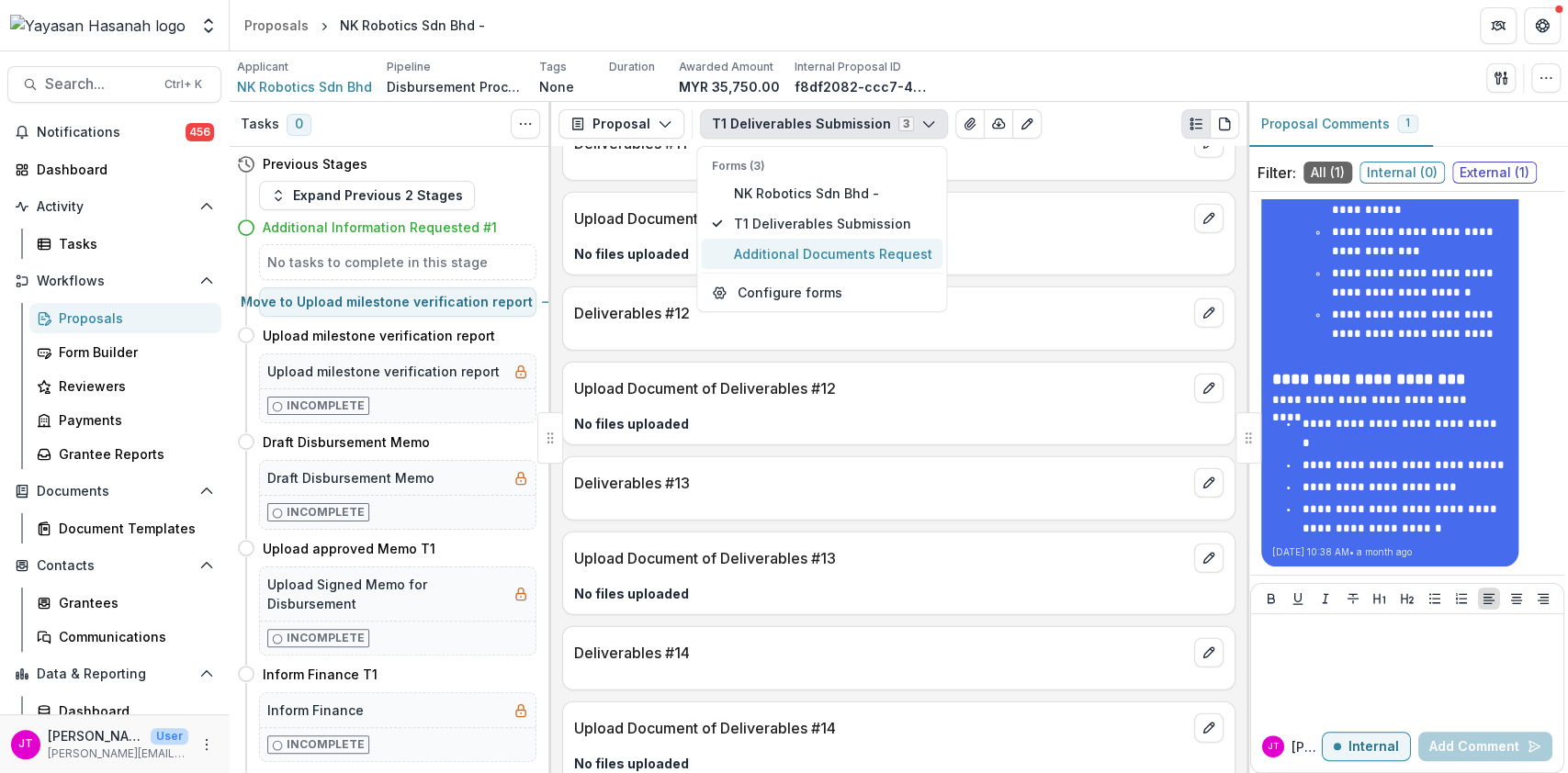
click at [791, 251] on span "Additional Documents Request" at bounding box center [832, 254] width 199 height 19
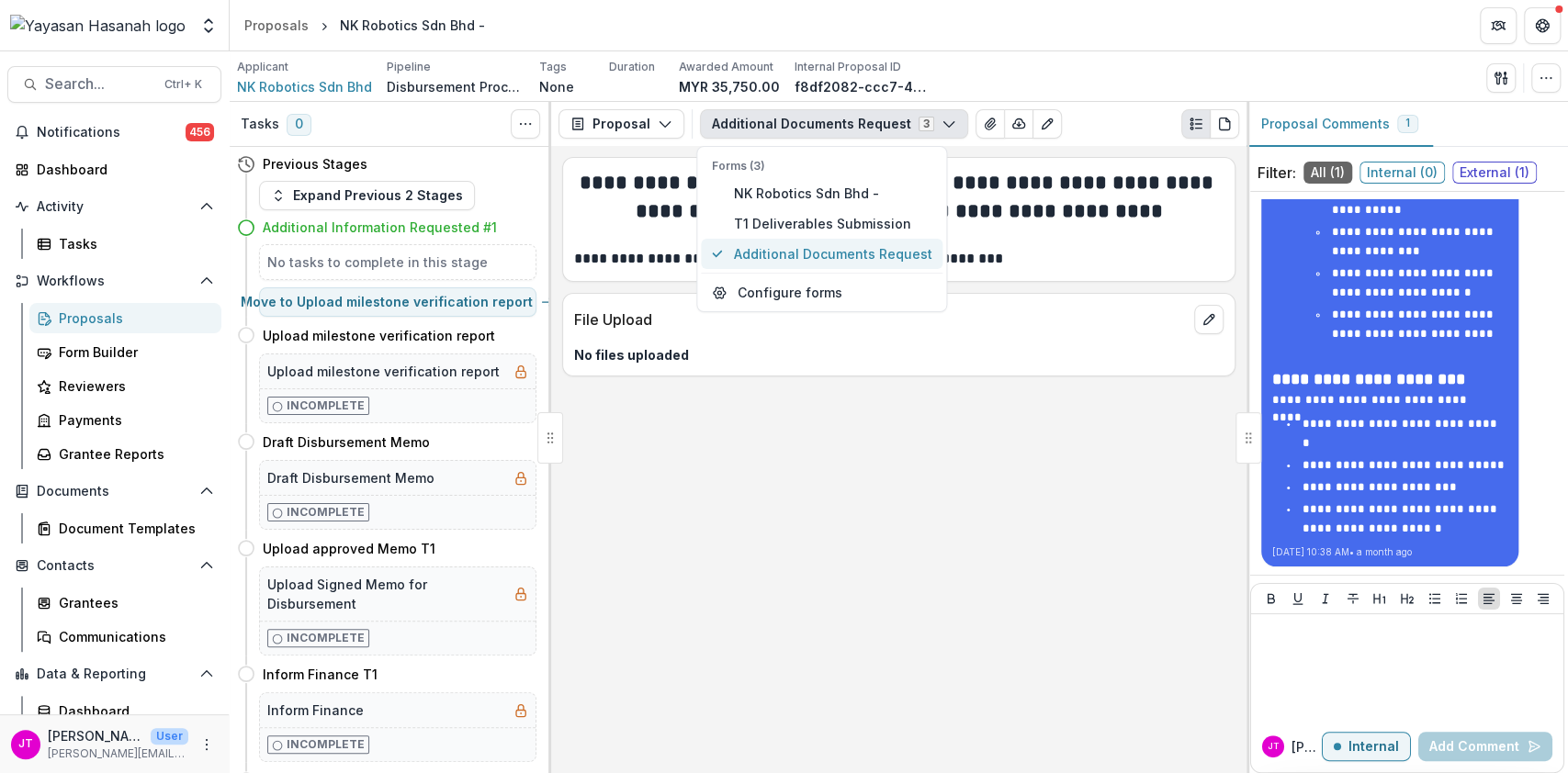
scroll to position [0, 0]
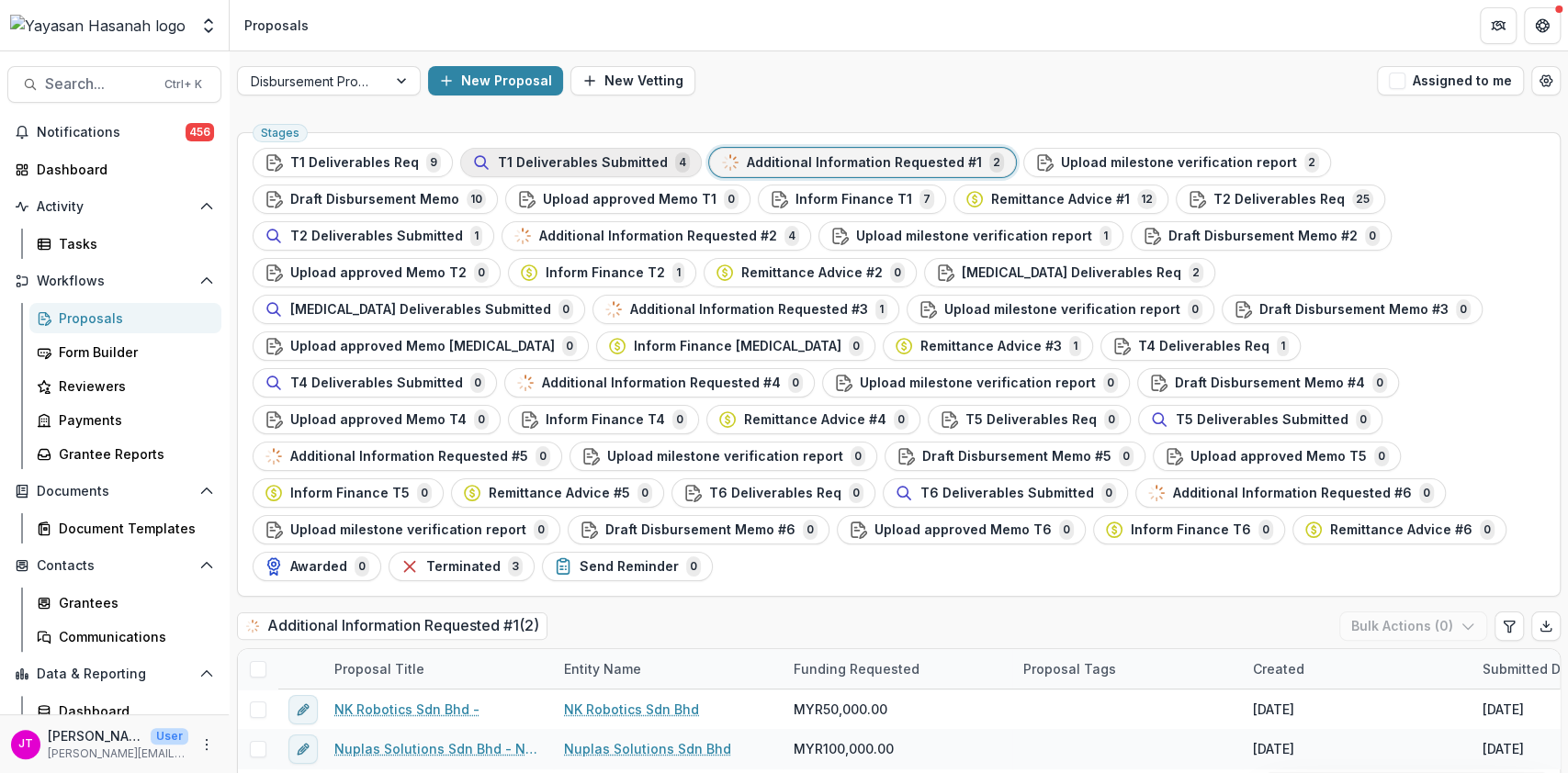
click at [614, 155] on span "T1 Deliverables Submitted" at bounding box center [583, 163] width 170 height 15
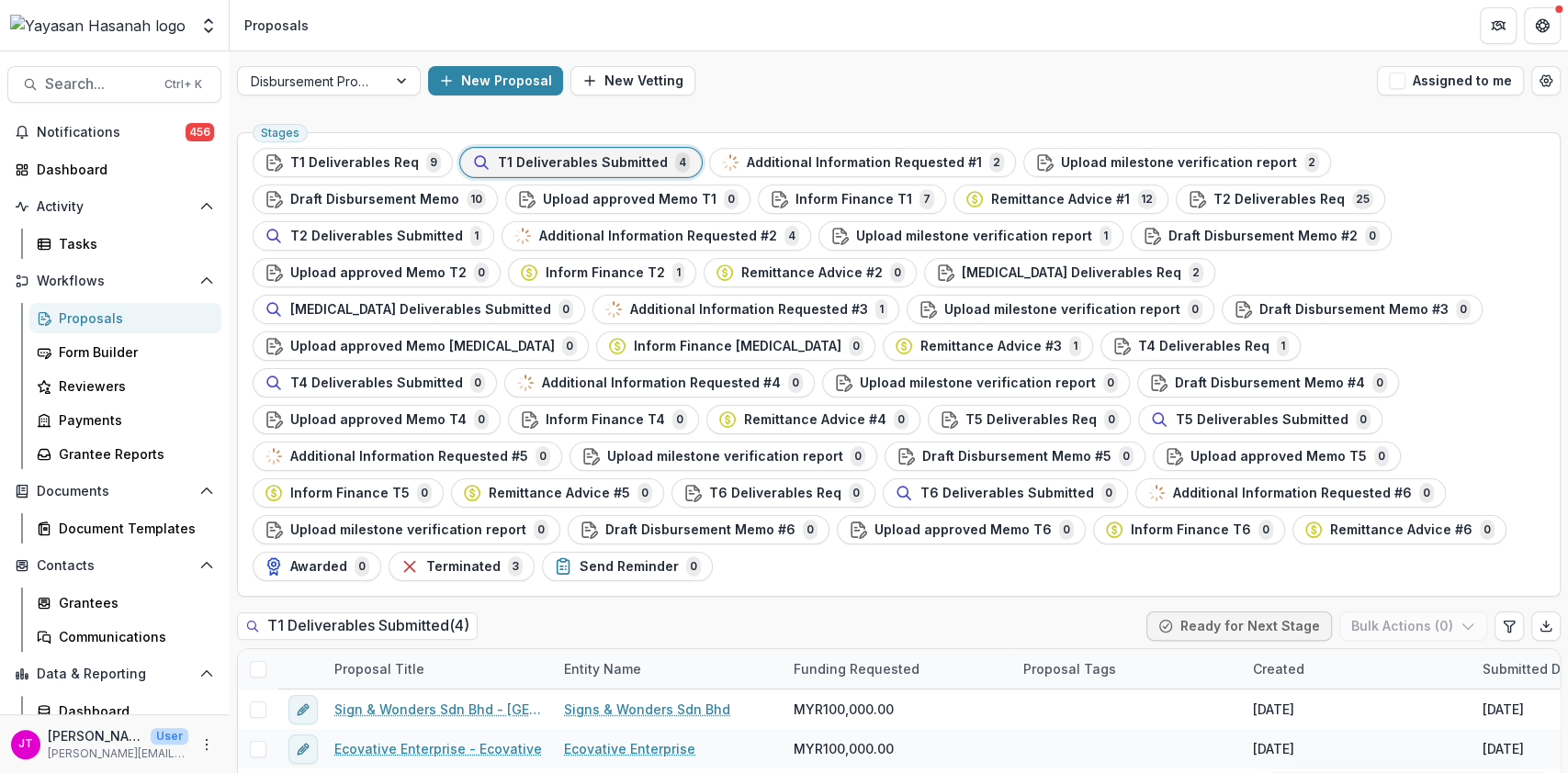
scroll to position [177, 0]
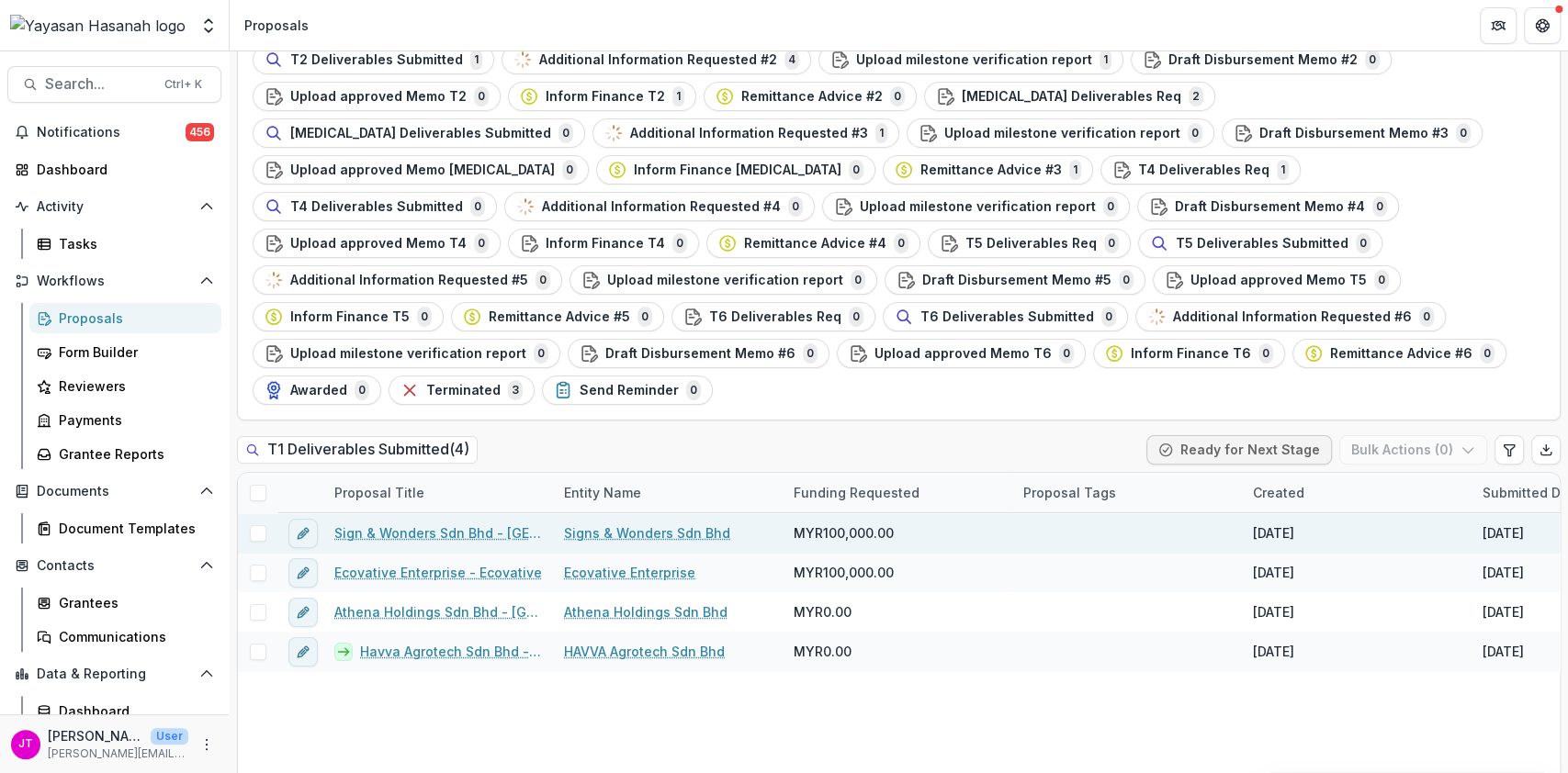
click at [433, 523] on link "Sign & Wonders Sdn Bhd - [GEOGRAPHIC_DATA]" at bounding box center [437, 533] width 207 height 19
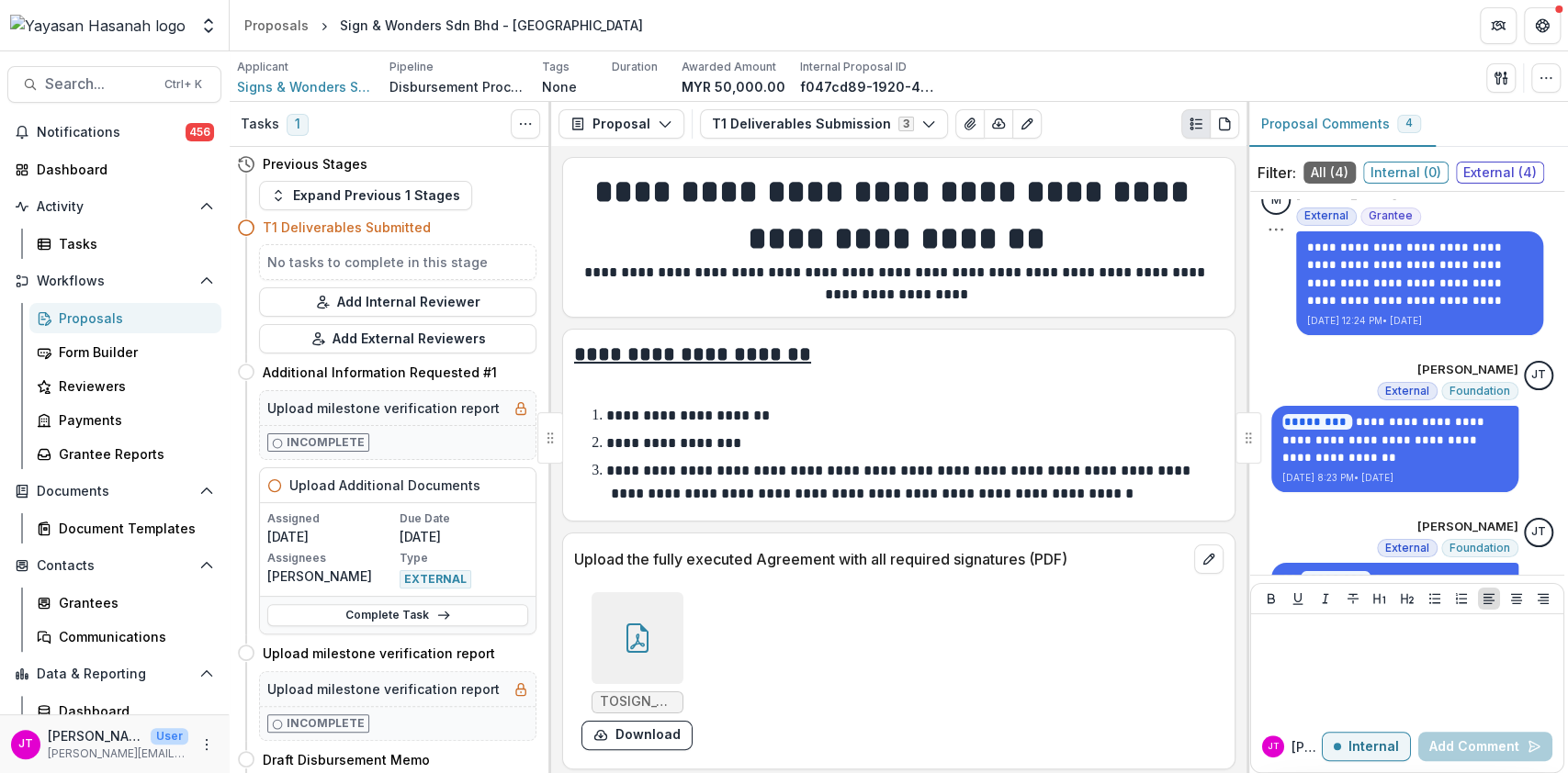
scroll to position [423, 0]
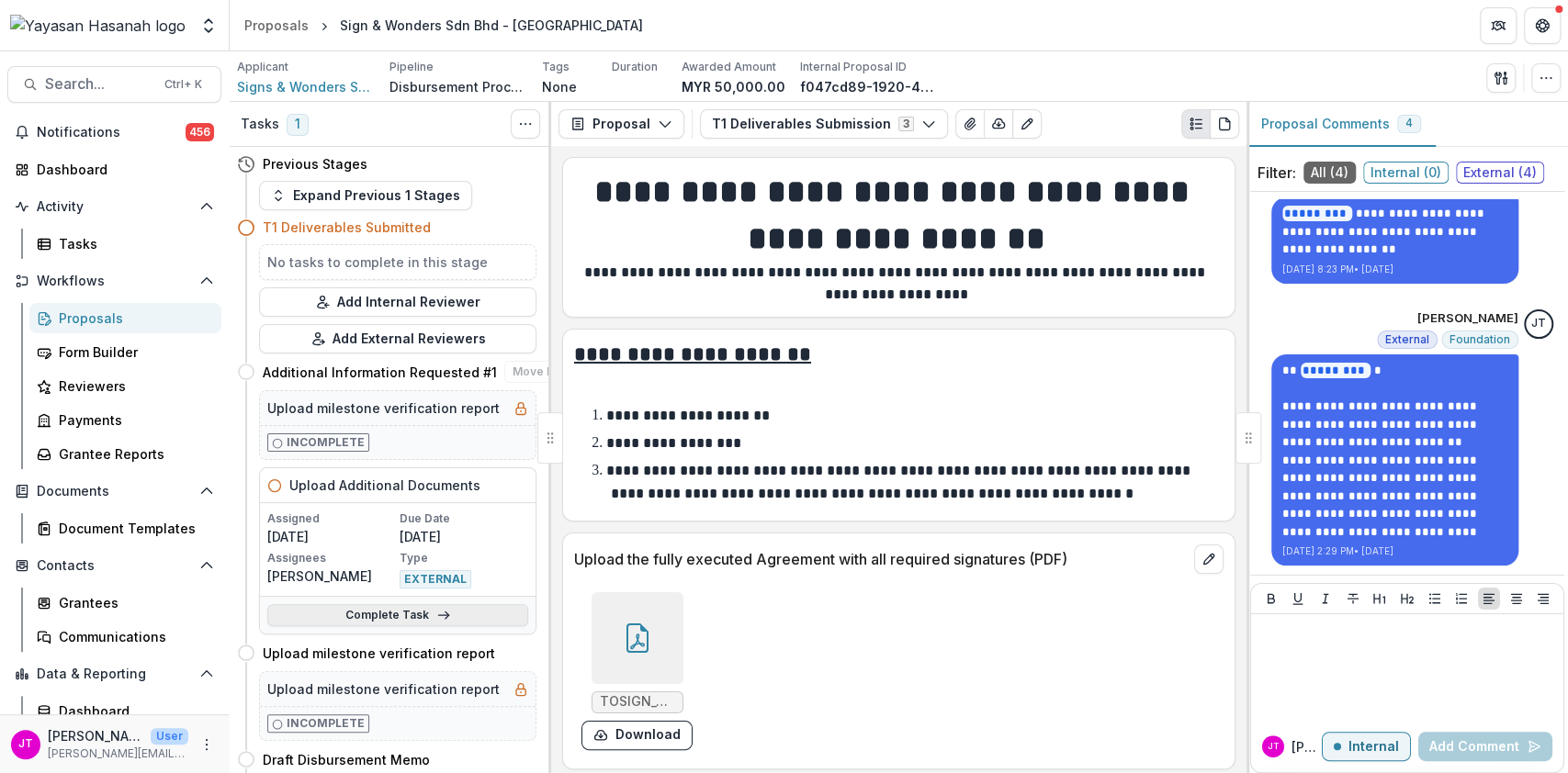
click at [418, 614] on link "Complete Task" at bounding box center [398, 615] width 261 height 22
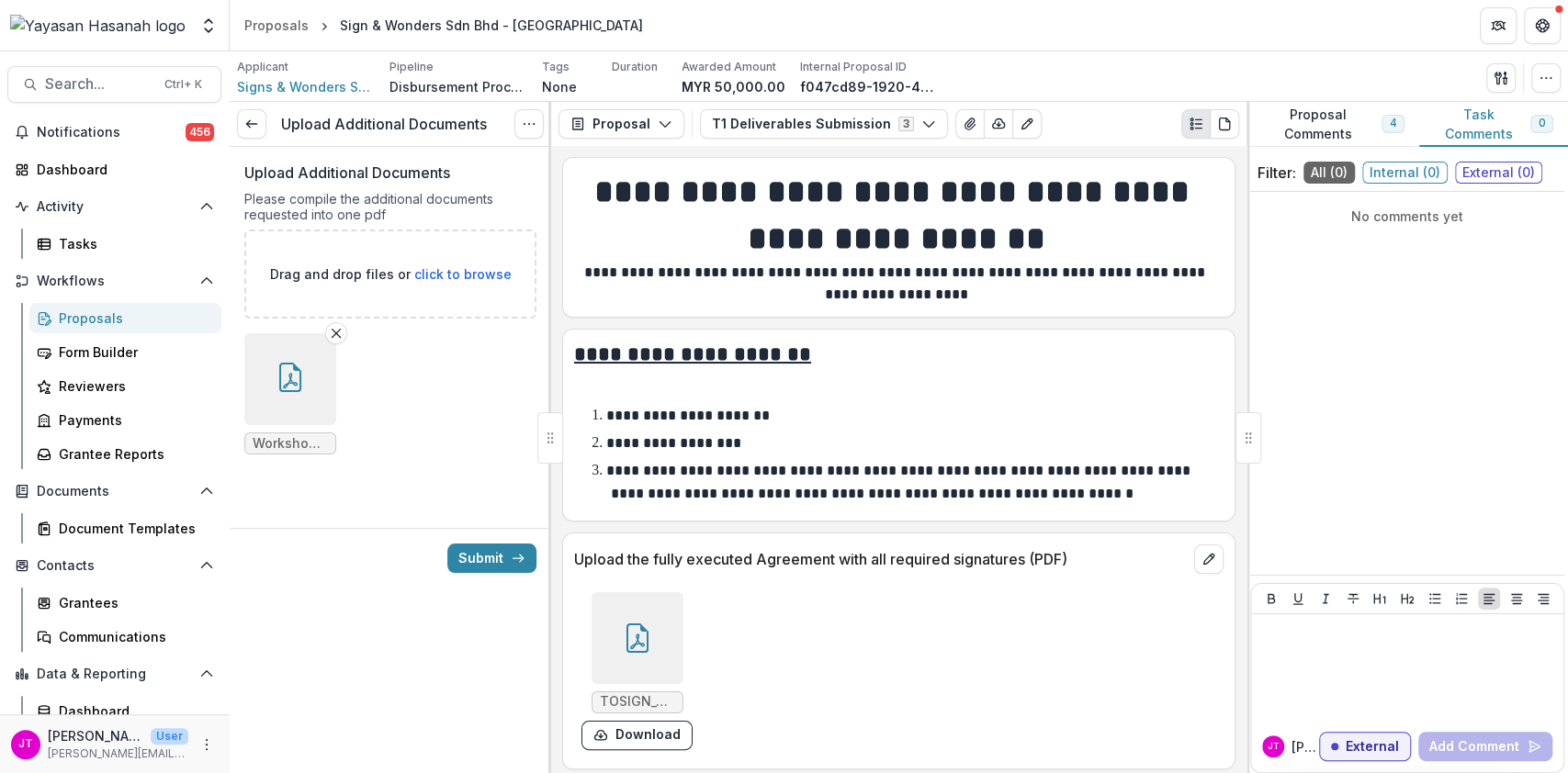
click at [296, 395] on button "button" at bounding box center [289, 378] width 92 height 92
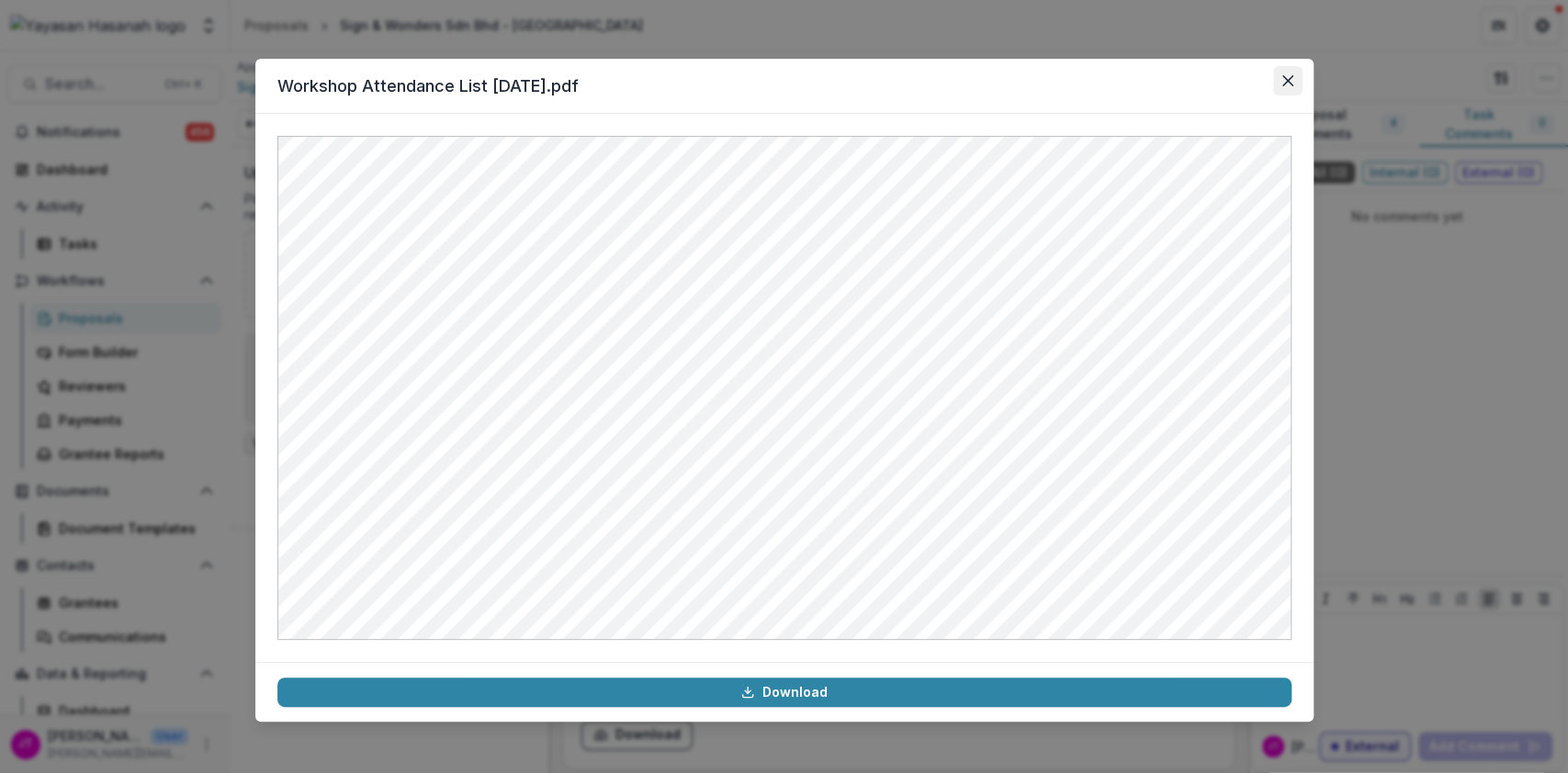
click at [1279, 85] on button "Close" at bounding box center [1287, 81] width 29 height 29
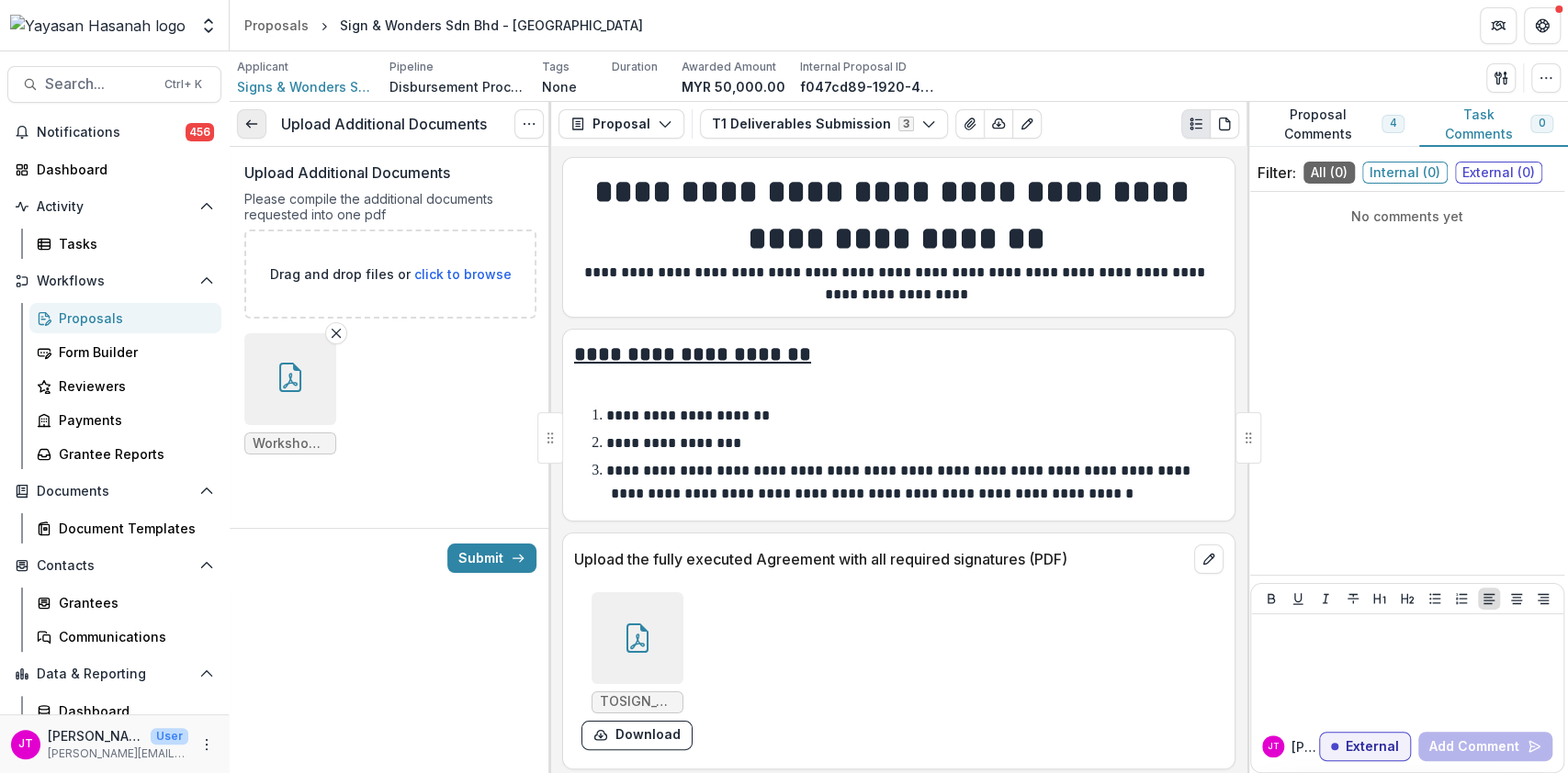
click at [249, 126] on polyline at bounding box center [248, 124] width 4 height 8
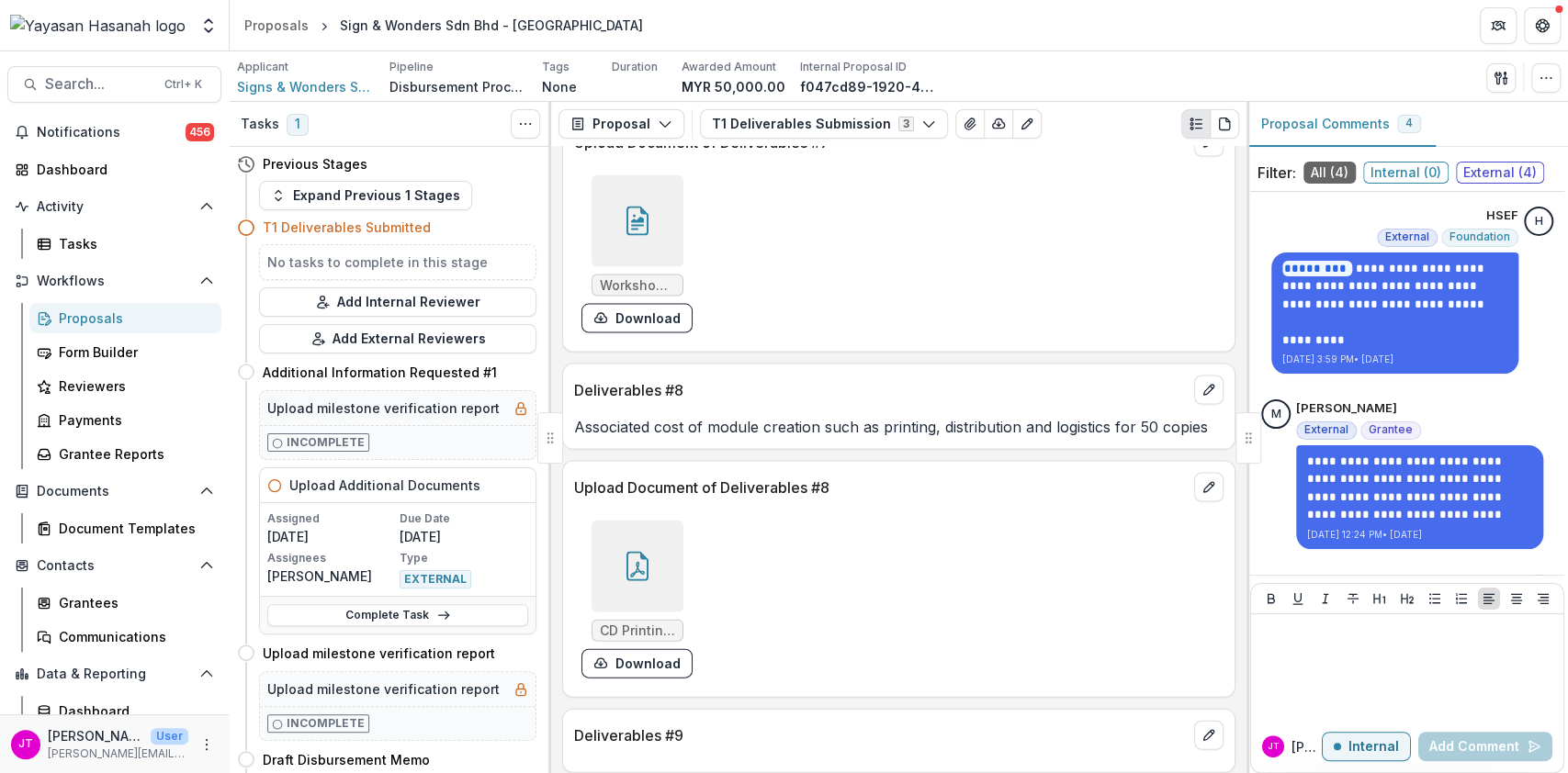
scroll to position [2539, 0]
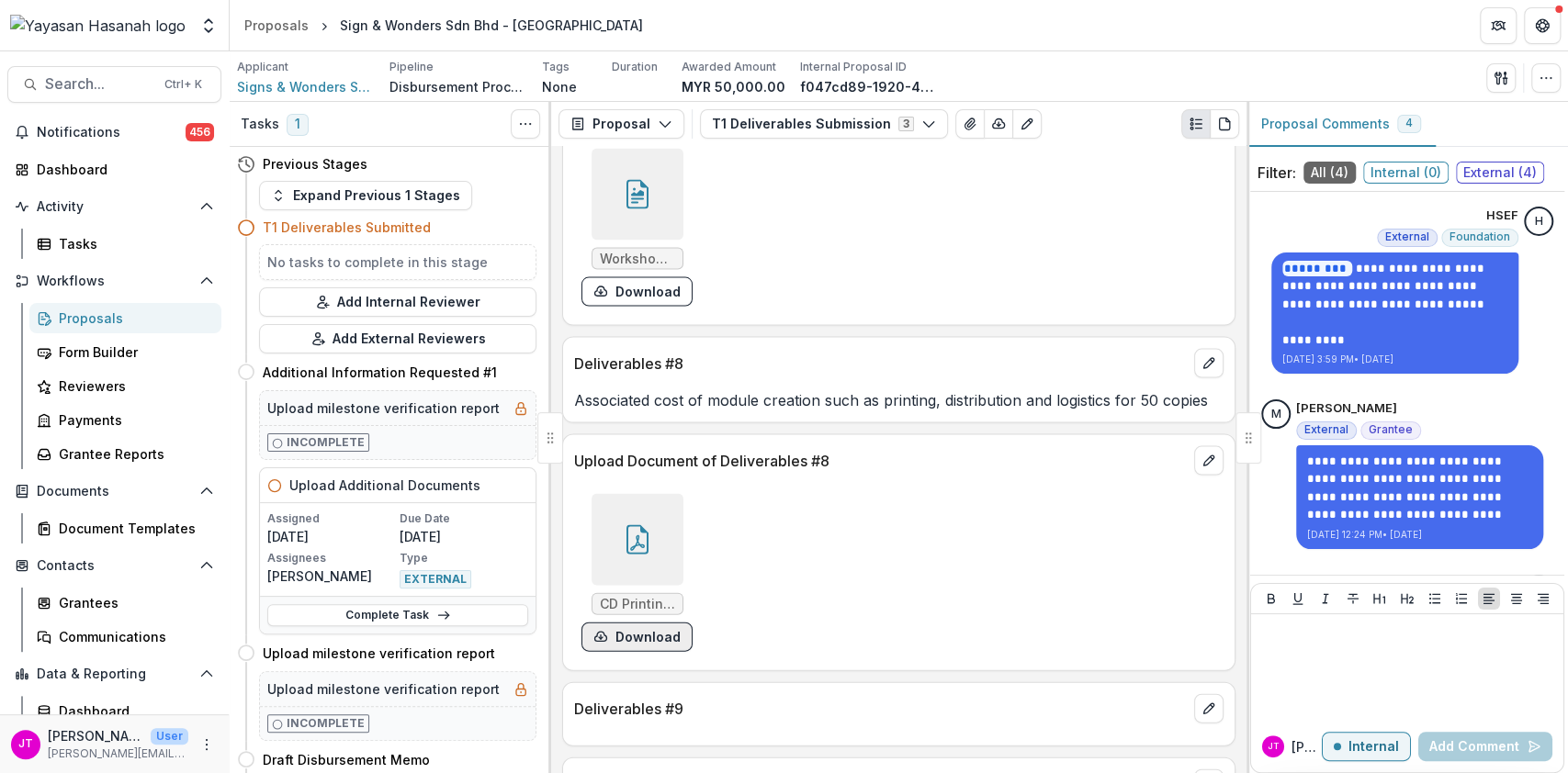
click at [648, 635] on button "Download" at bounding box center [636, 637] width 111 height 29
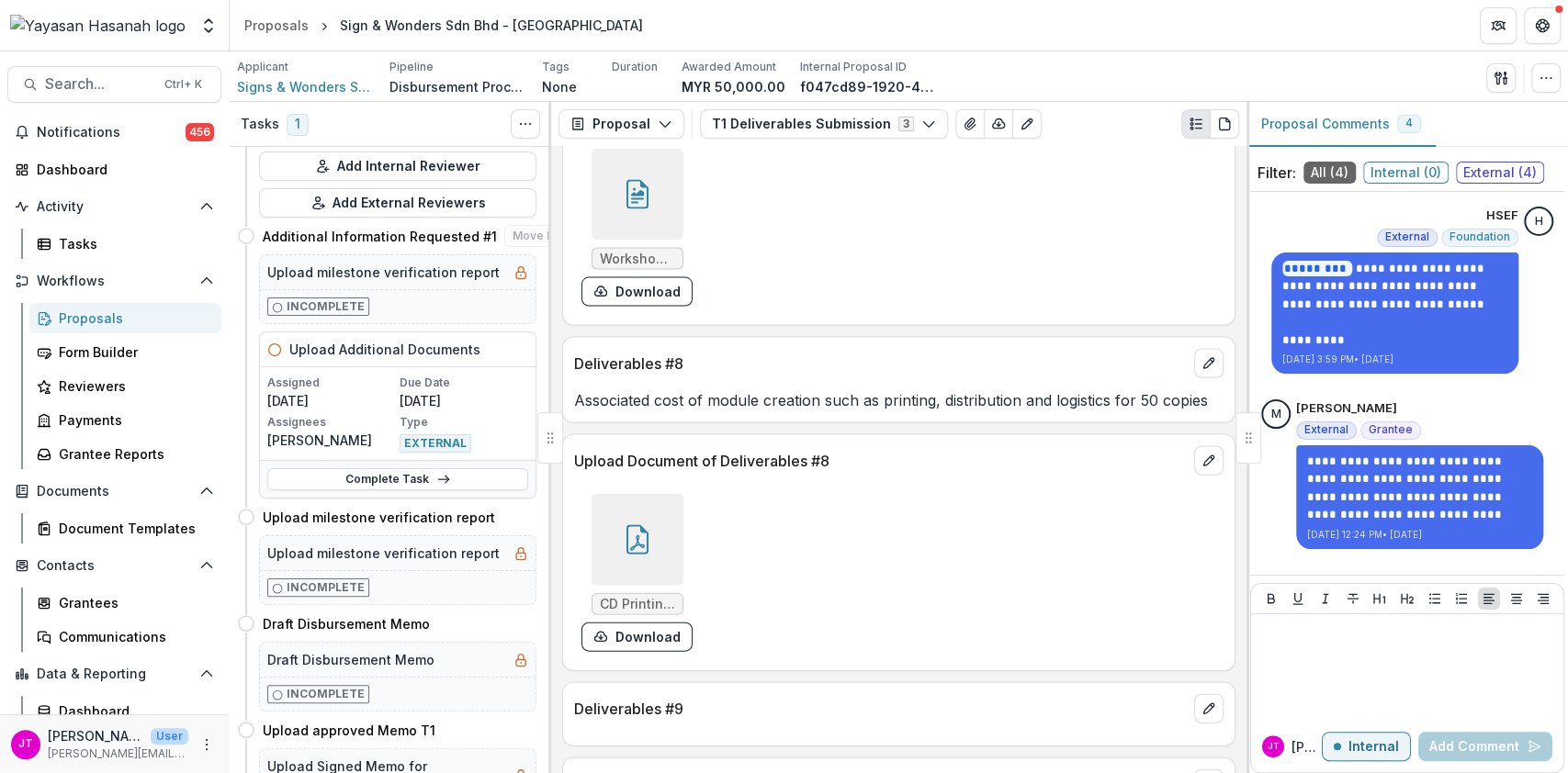
scroll to position [152, 0]
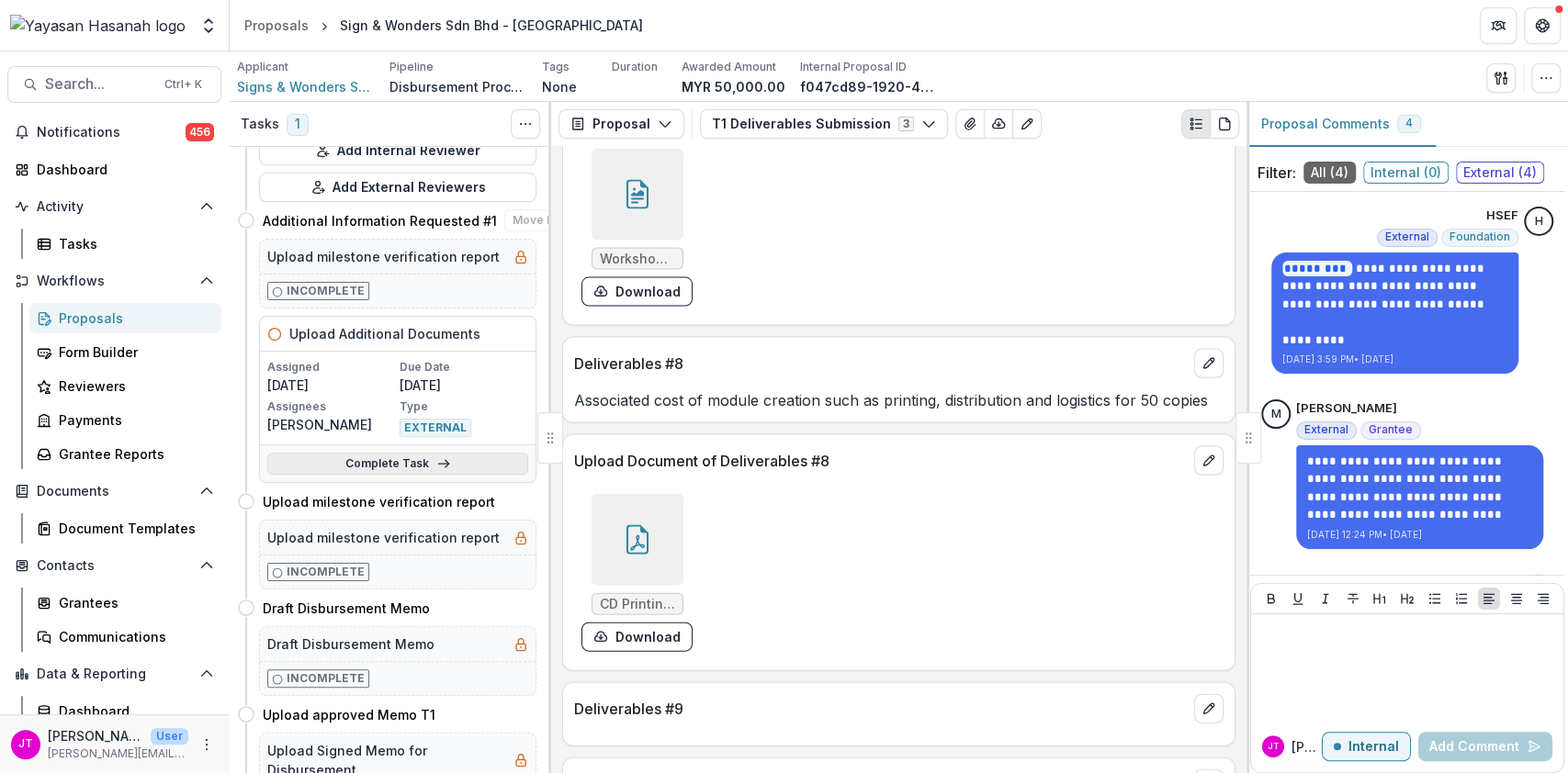
click at [465, 470] on link "Complete Task" at bounding box center [398, 463] width 261 height 22
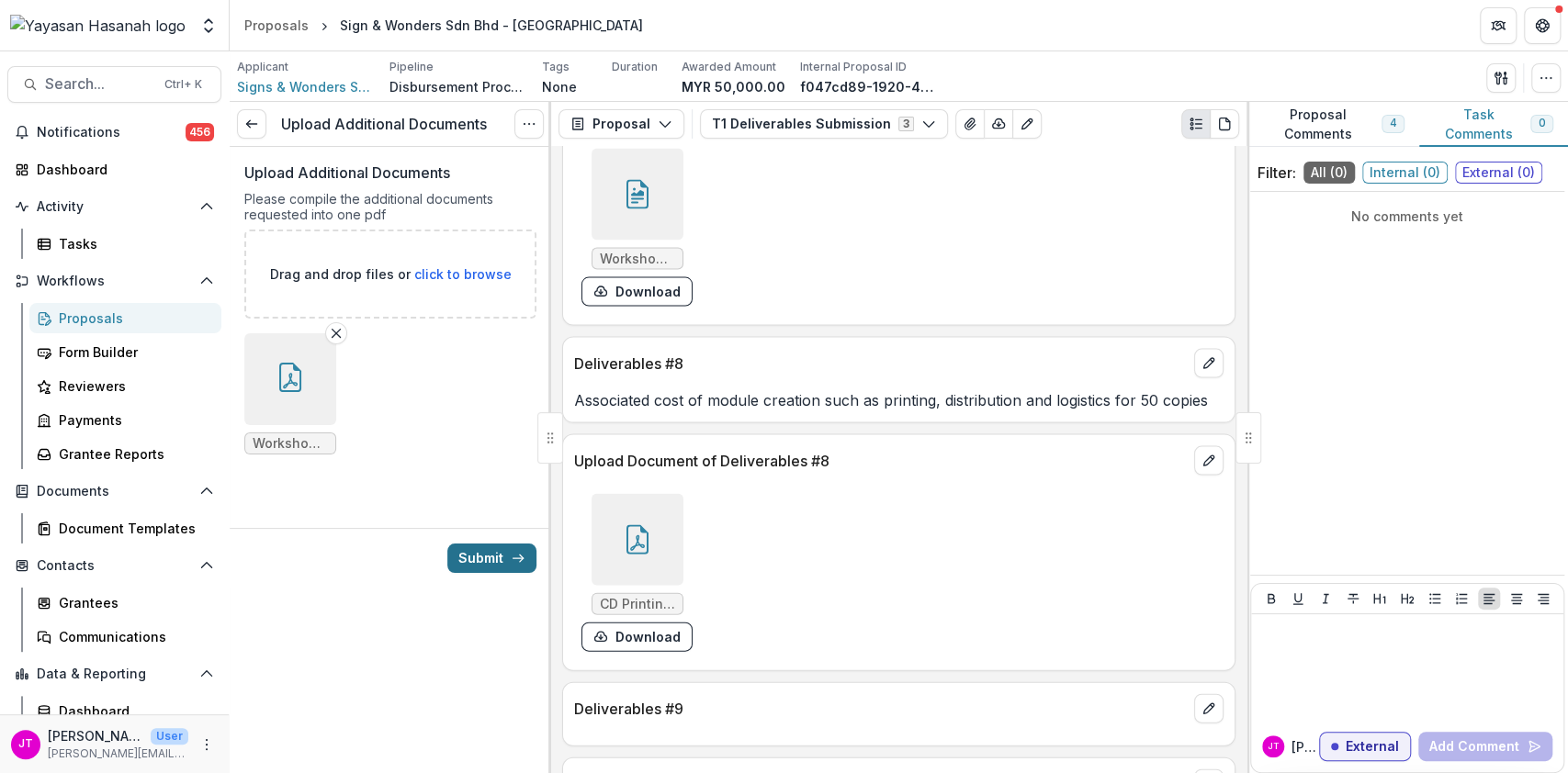
click at [500, 555] on button "Submit" at bounding box center [491, 558] width 89 height 29
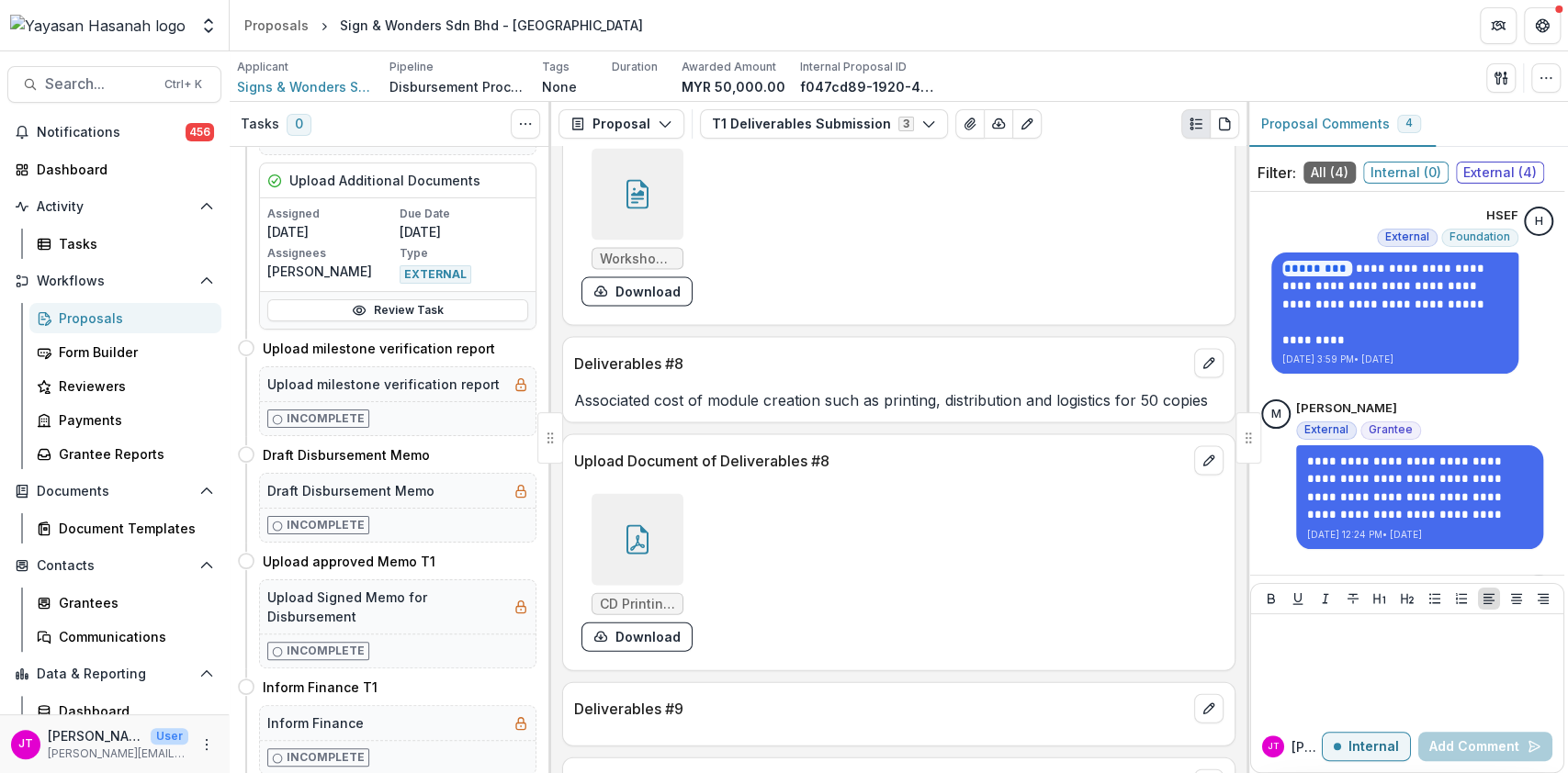
scroll to position [345, 0]
click at [520, 348] on button "Move here" at bounding box center [540, 345] width 76 height 22
select select "**********"
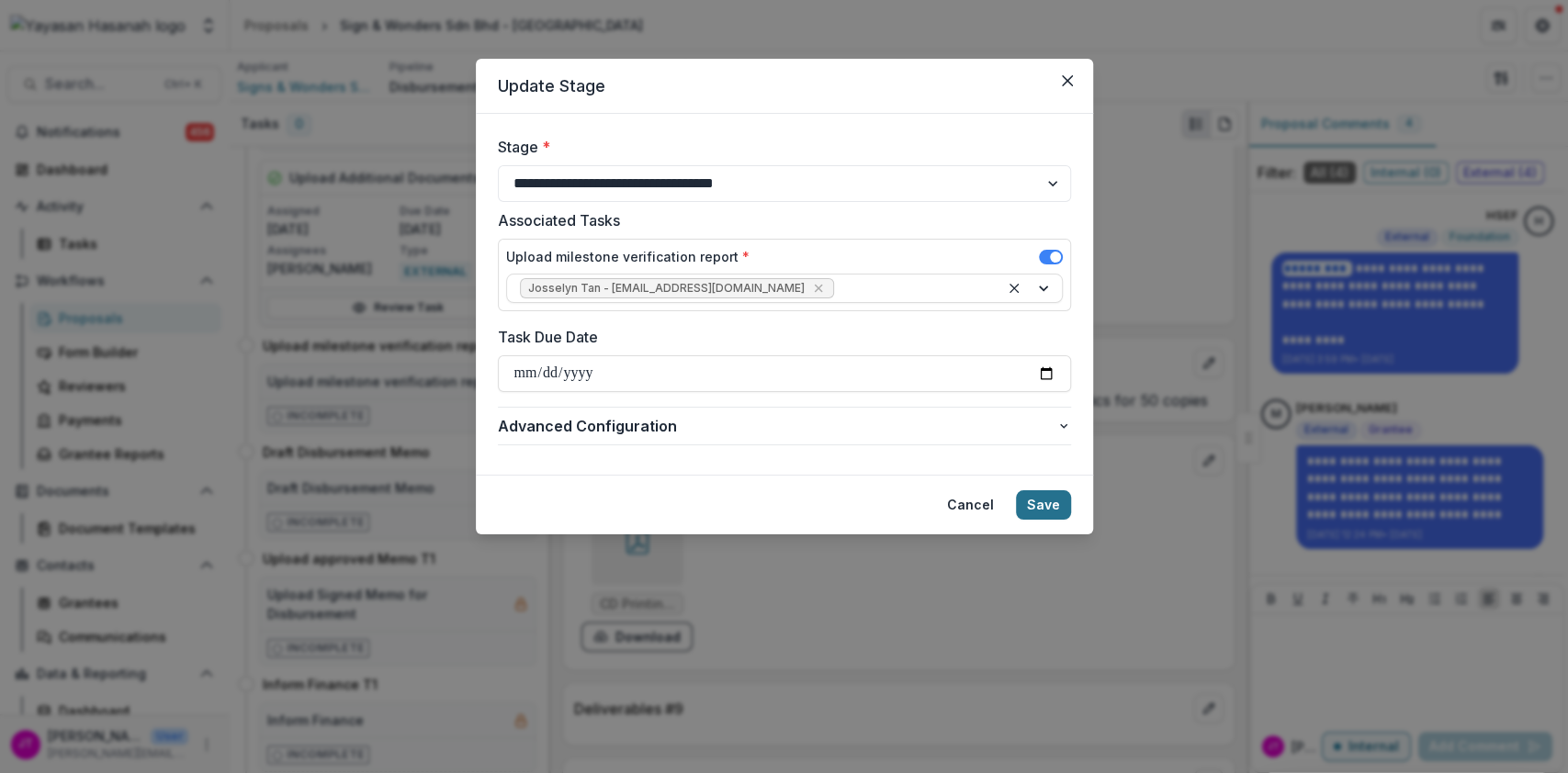
click at [1039, 518] on button "Save" at bounding box center [1043, 505] width 55 height 29
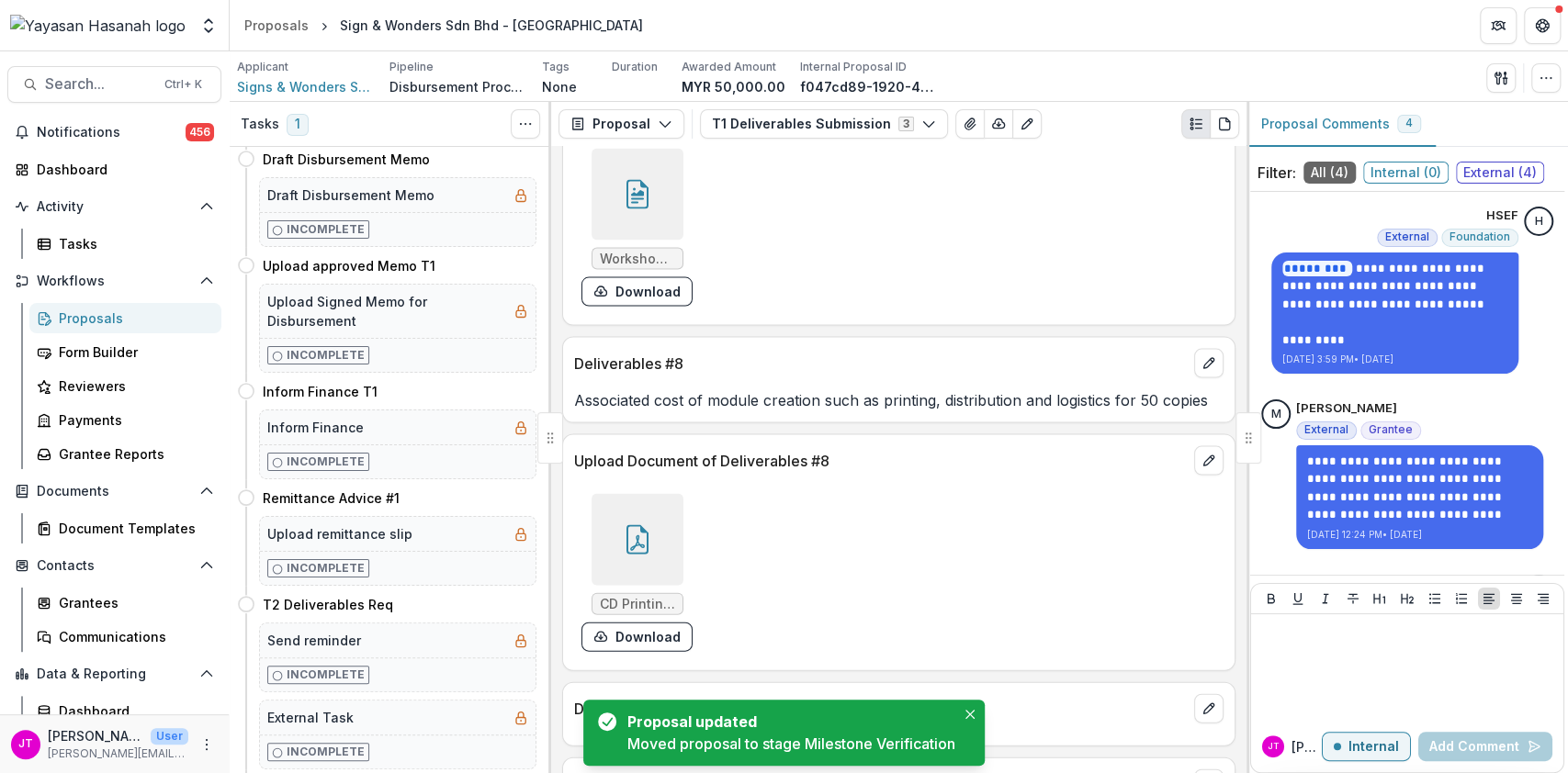
scroll to position [0, 0]
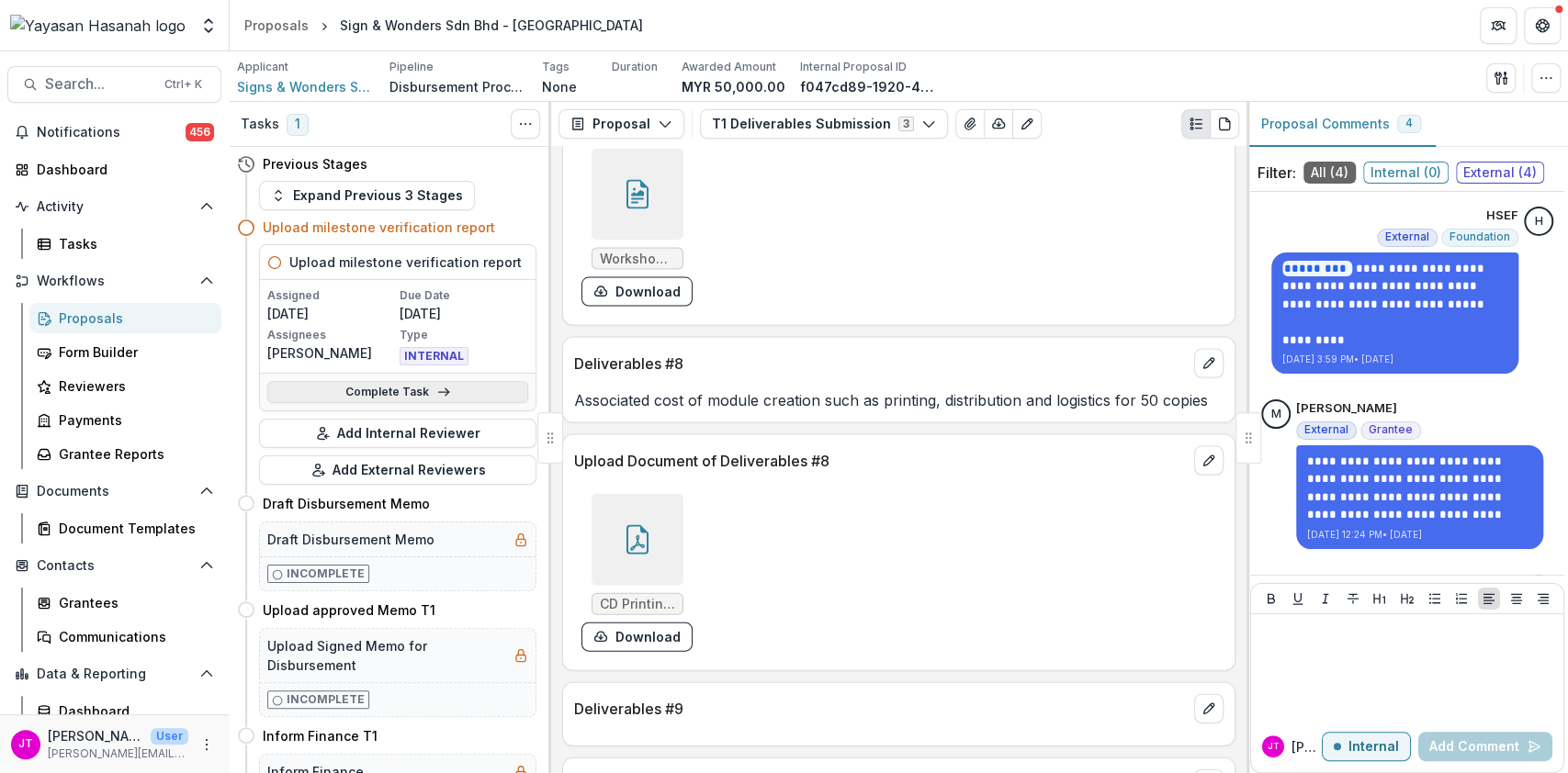
click at [492, 399] on link "Complete Task" at bounding box center [398, 392] width 261 height 22
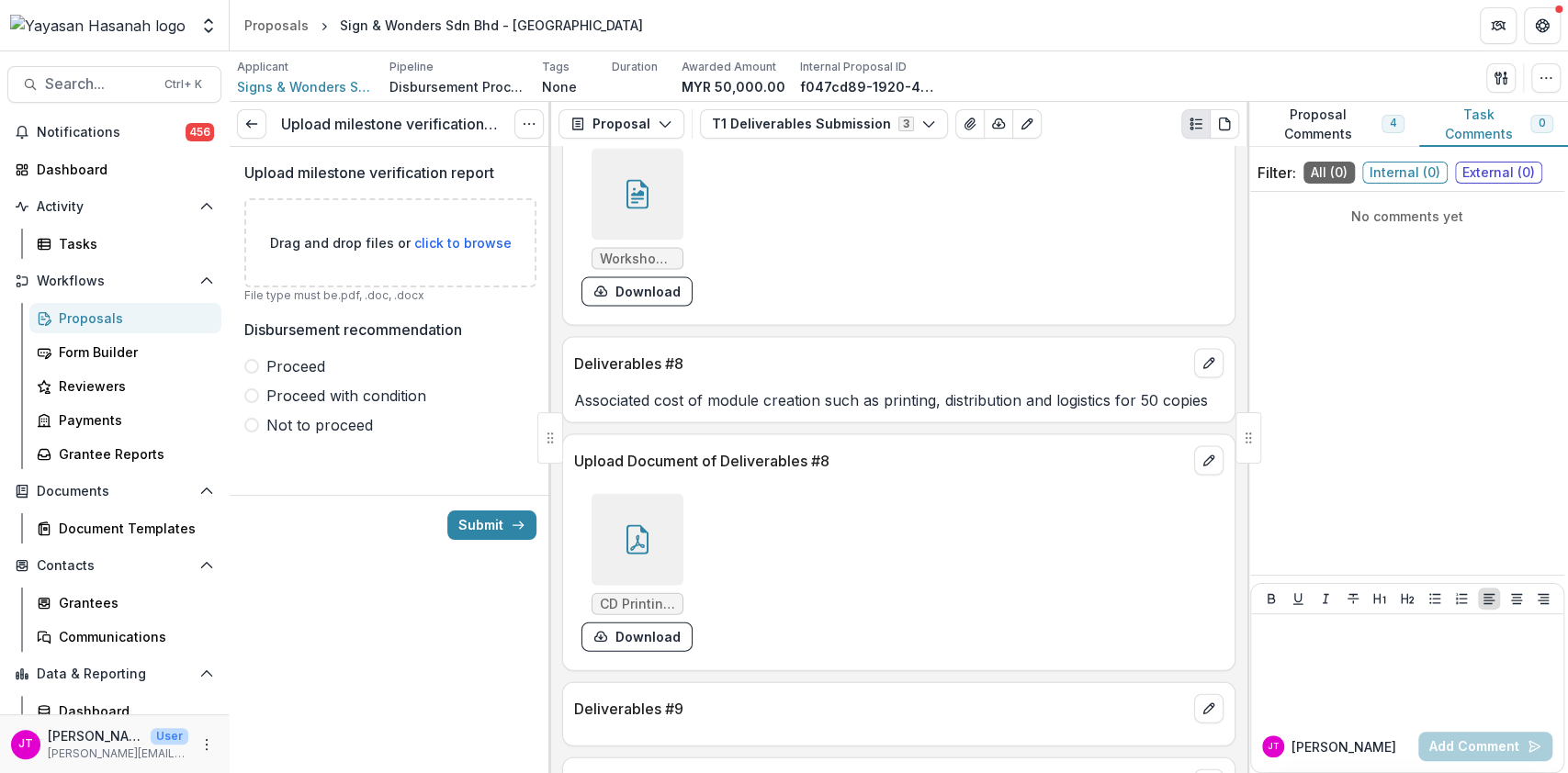
click at [457, 243] on span "click to browse" at bounding box center [462, 243] width 97 height 15
type input "**********"
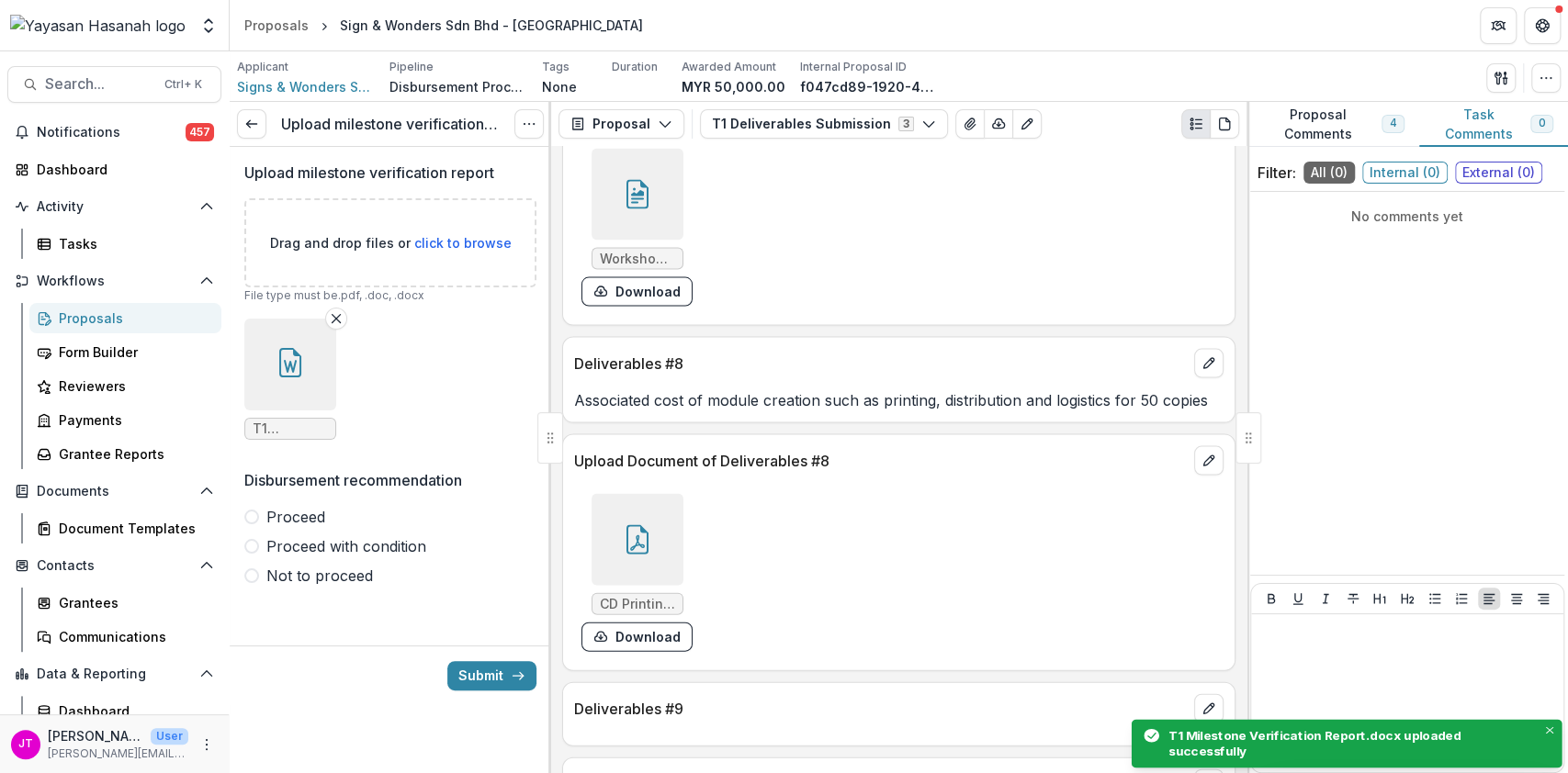
click at [289, 375] on div "Upload milestone verification report Drag and drop files or click to browse Fil…" at bounding box center [390, 381] width 292 height 469
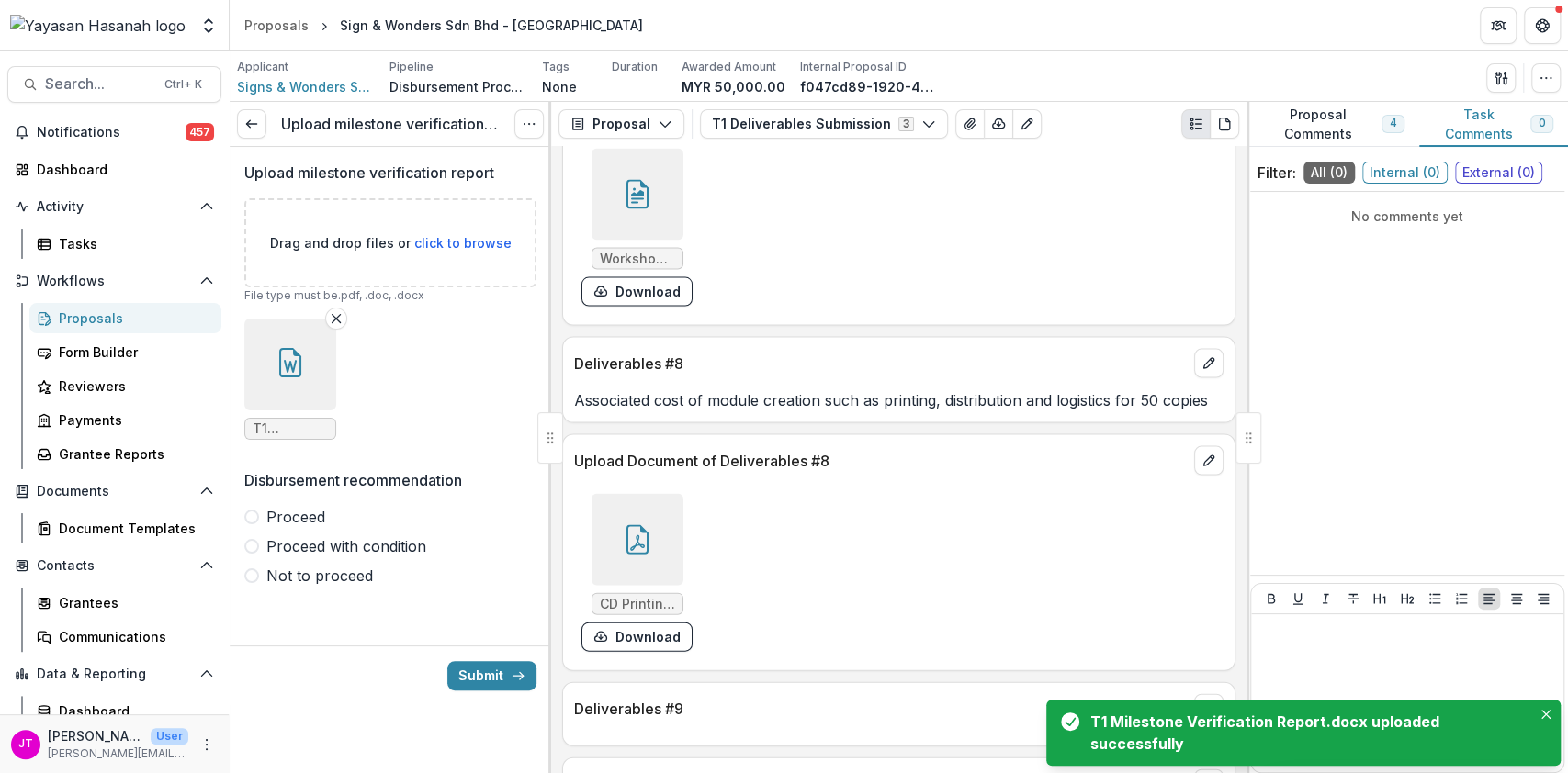
click at [305, 515] on span "Proceed" at bounding box center [295, 516] width 59 height 22
click at [500, 678] on button "Submit" at bounding box center [491, 676] width 89 height 29
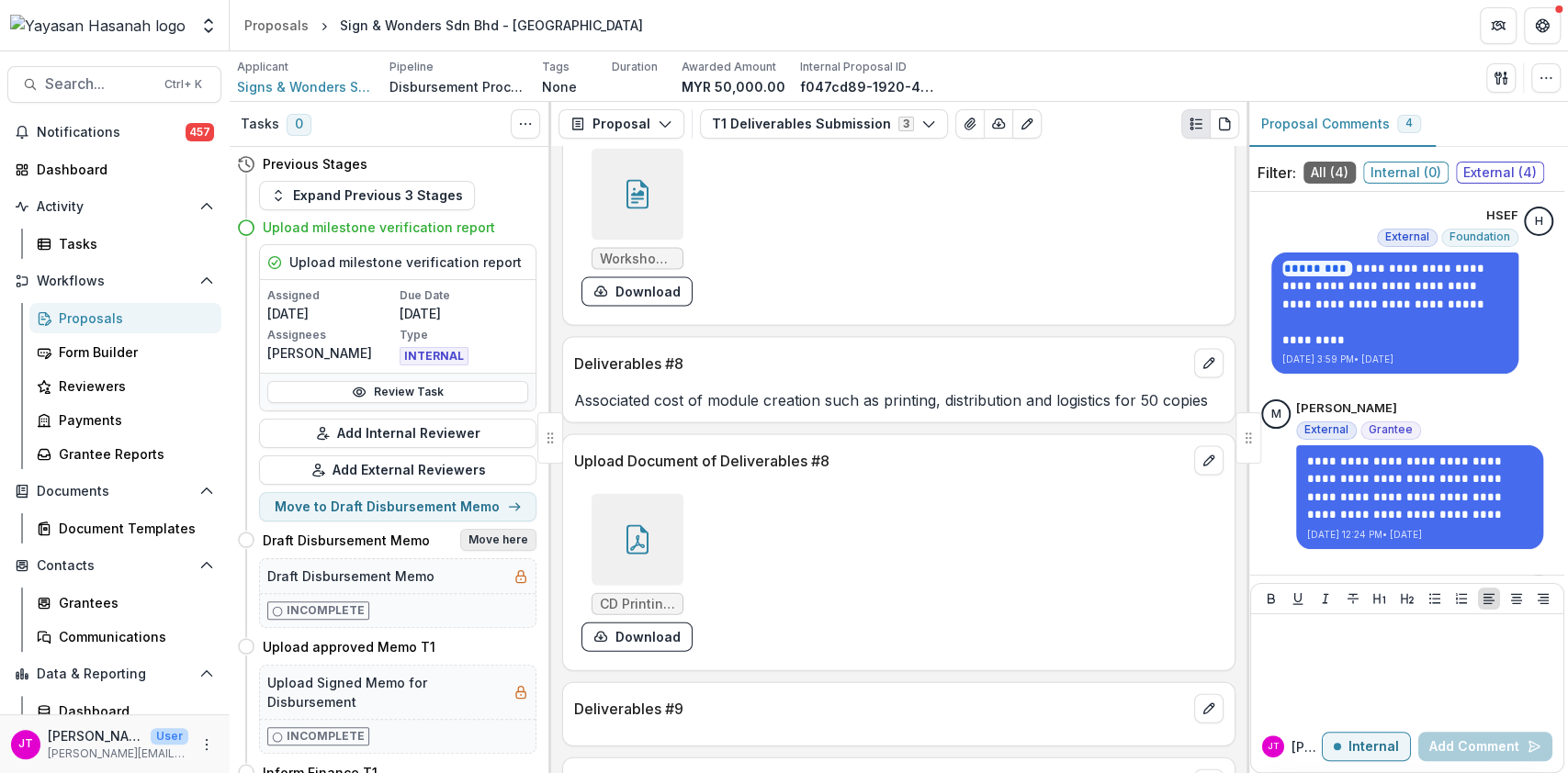
click at [489, 540] on button "Move here" at bounding box center [498, 539] width 76 height 22
select select "**********"
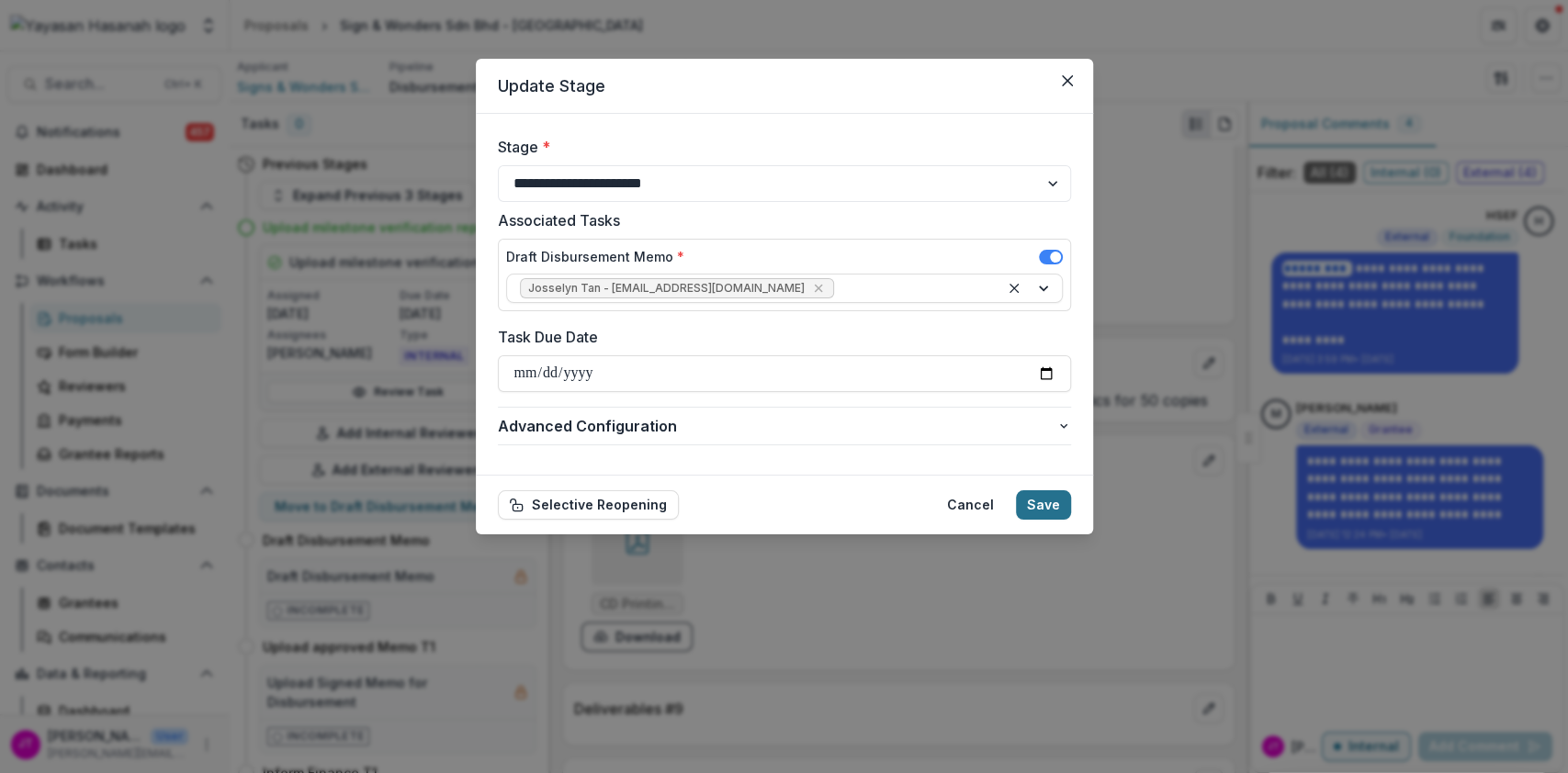
click at [1061, 506] on button "Save" at bounding box center [1043, 505] width 55 height 29
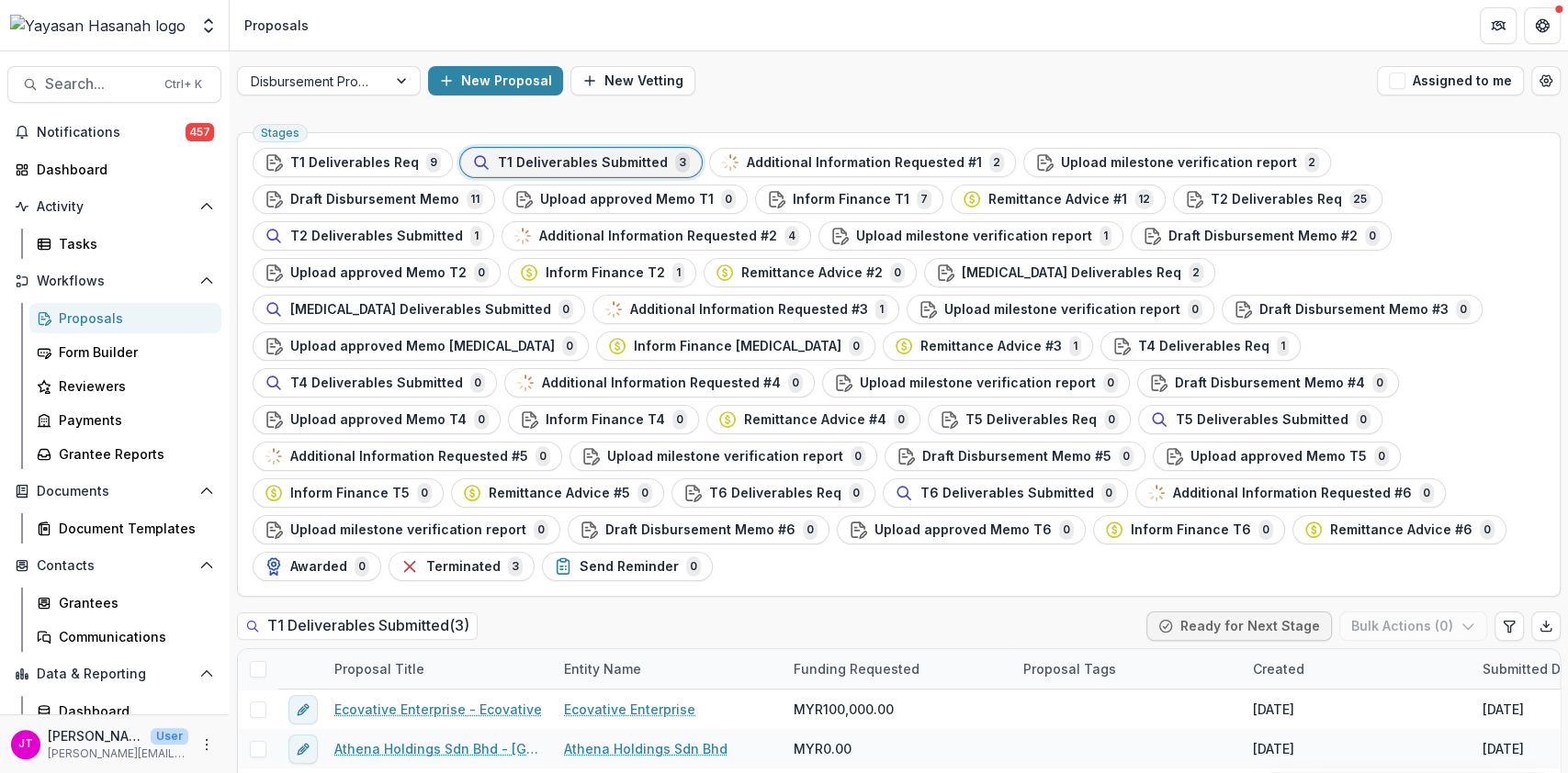
scroll to position [177, 0]
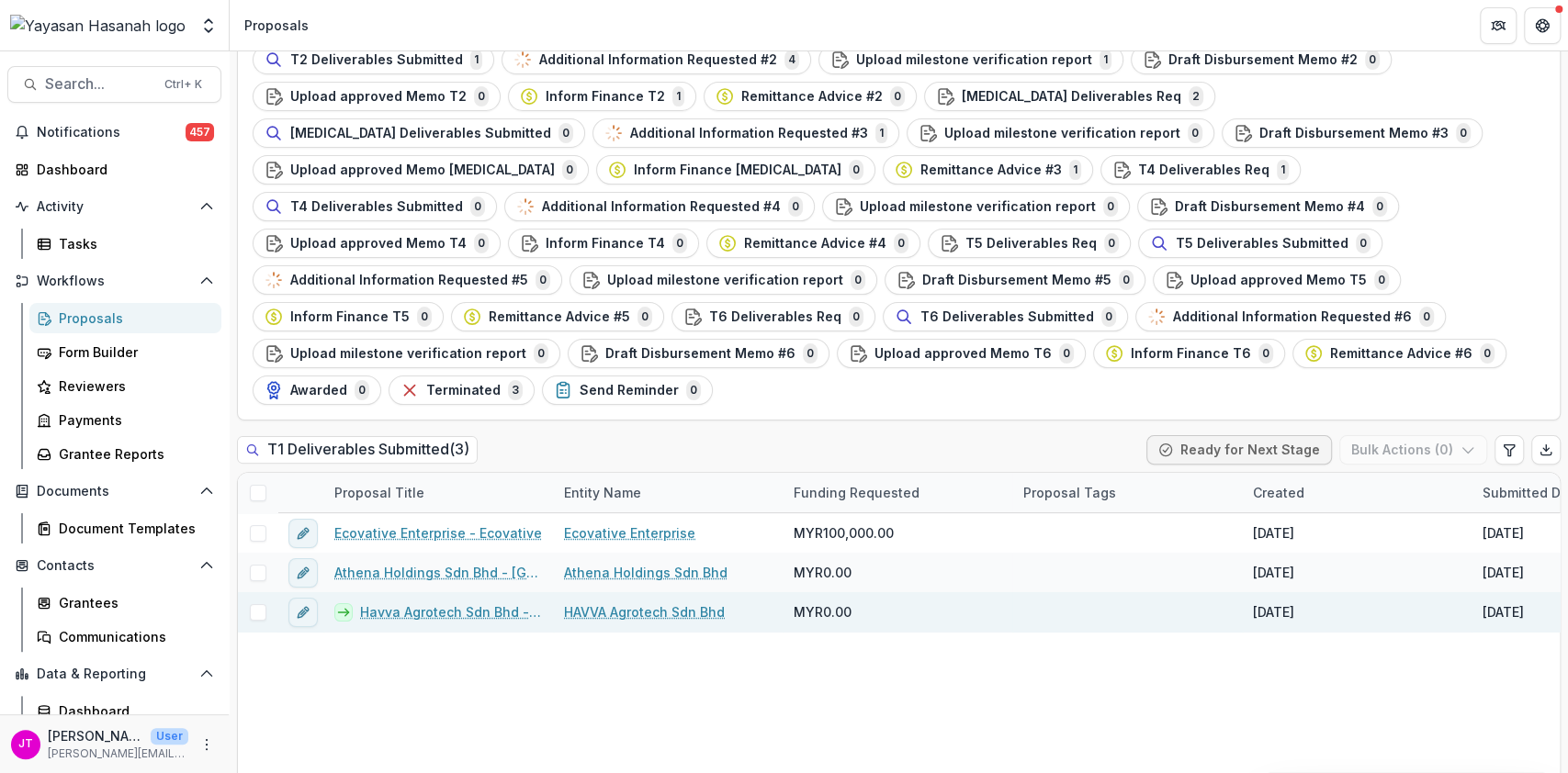
click at [431, 602] on link "Havva Agrotech Sdn Bhd - Havva" at bounding box center [451, 612] width 181 height 19
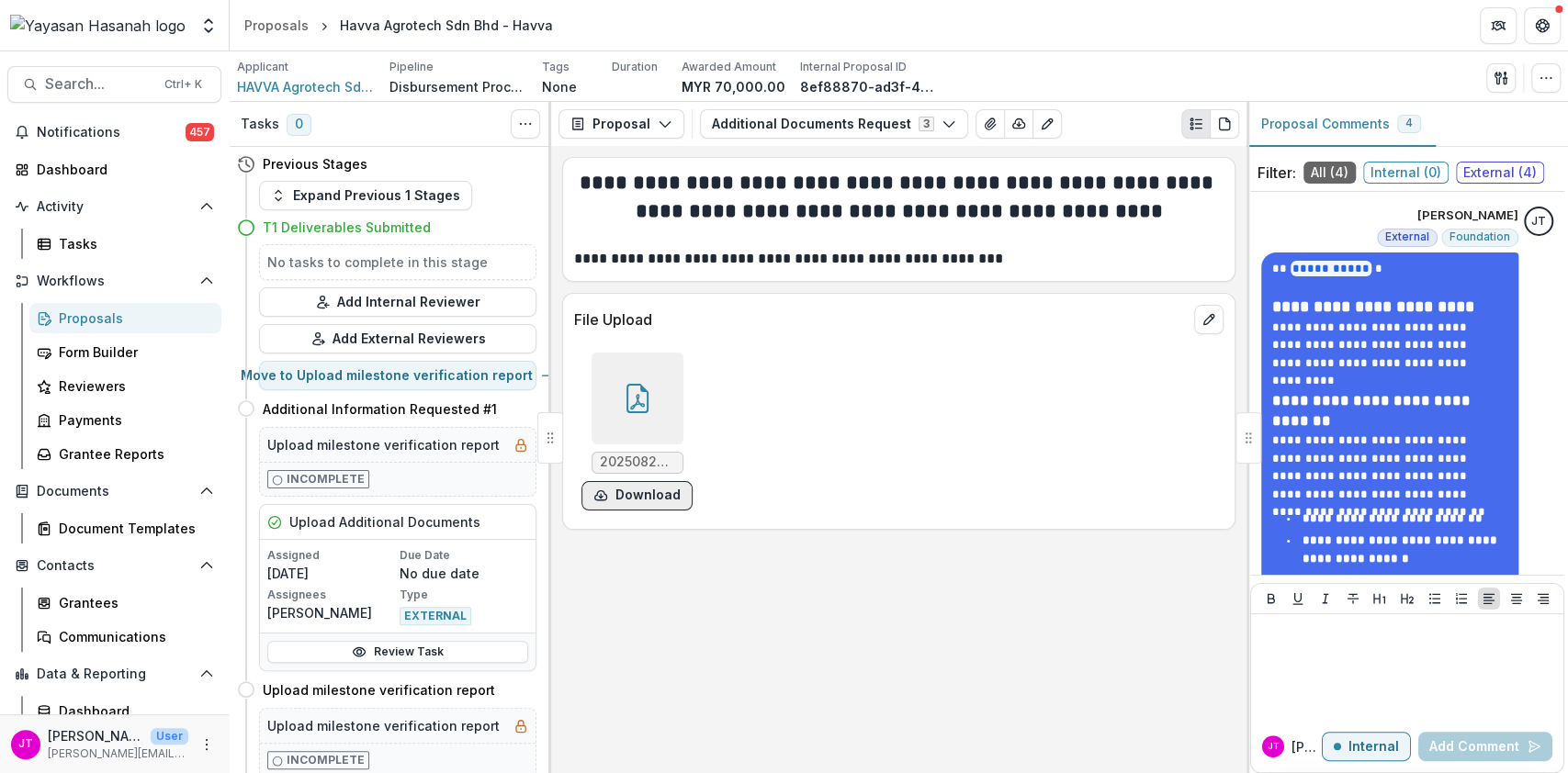
click at [623, 489] on button "Download" at bounding box center [636, 496] width 111 height 29
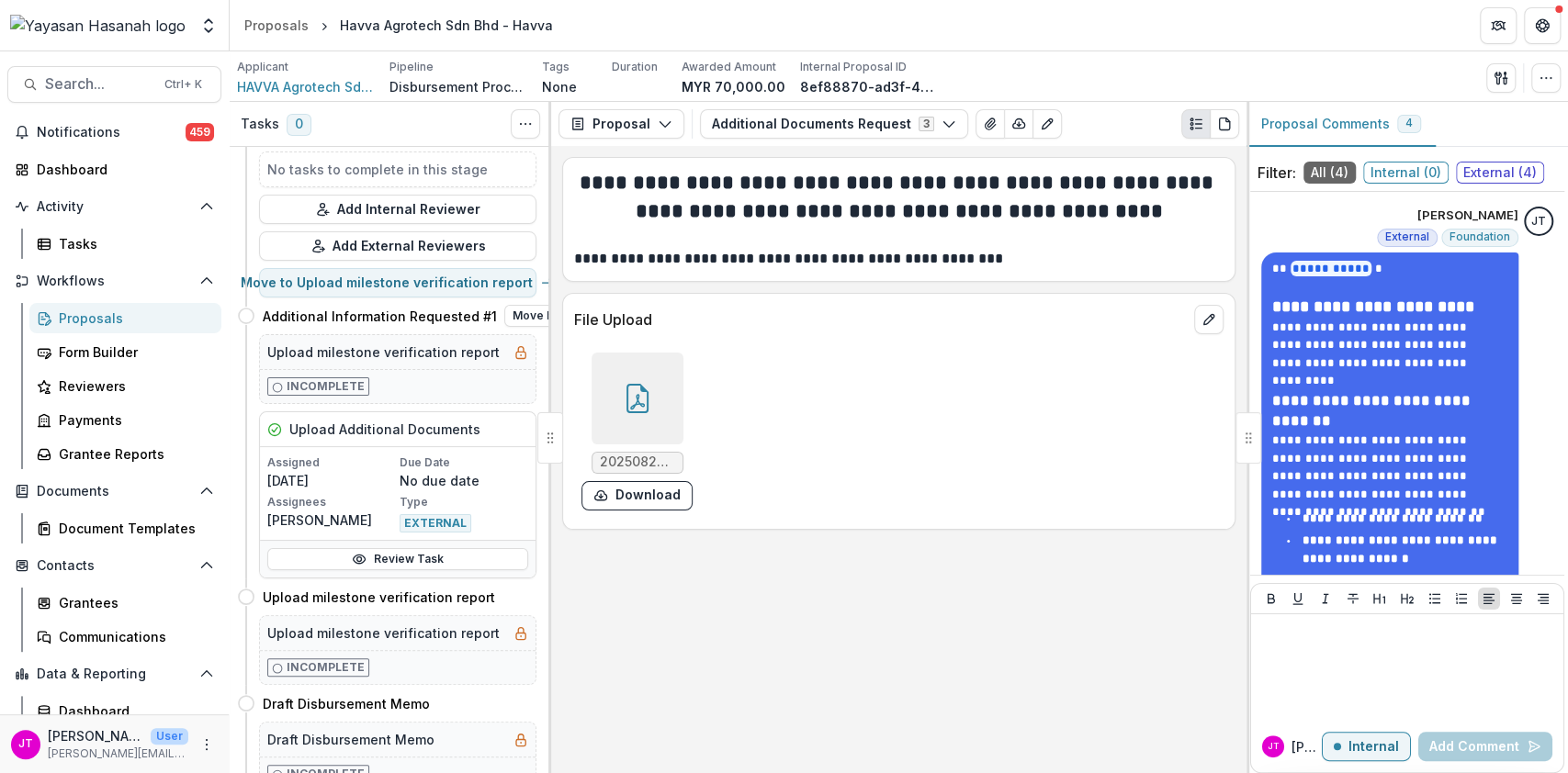
scroll to position [95, 0]
click at [503, 599] on button "Move here" at bounding box center [540, 594] width 76 height 22
select select "**********"
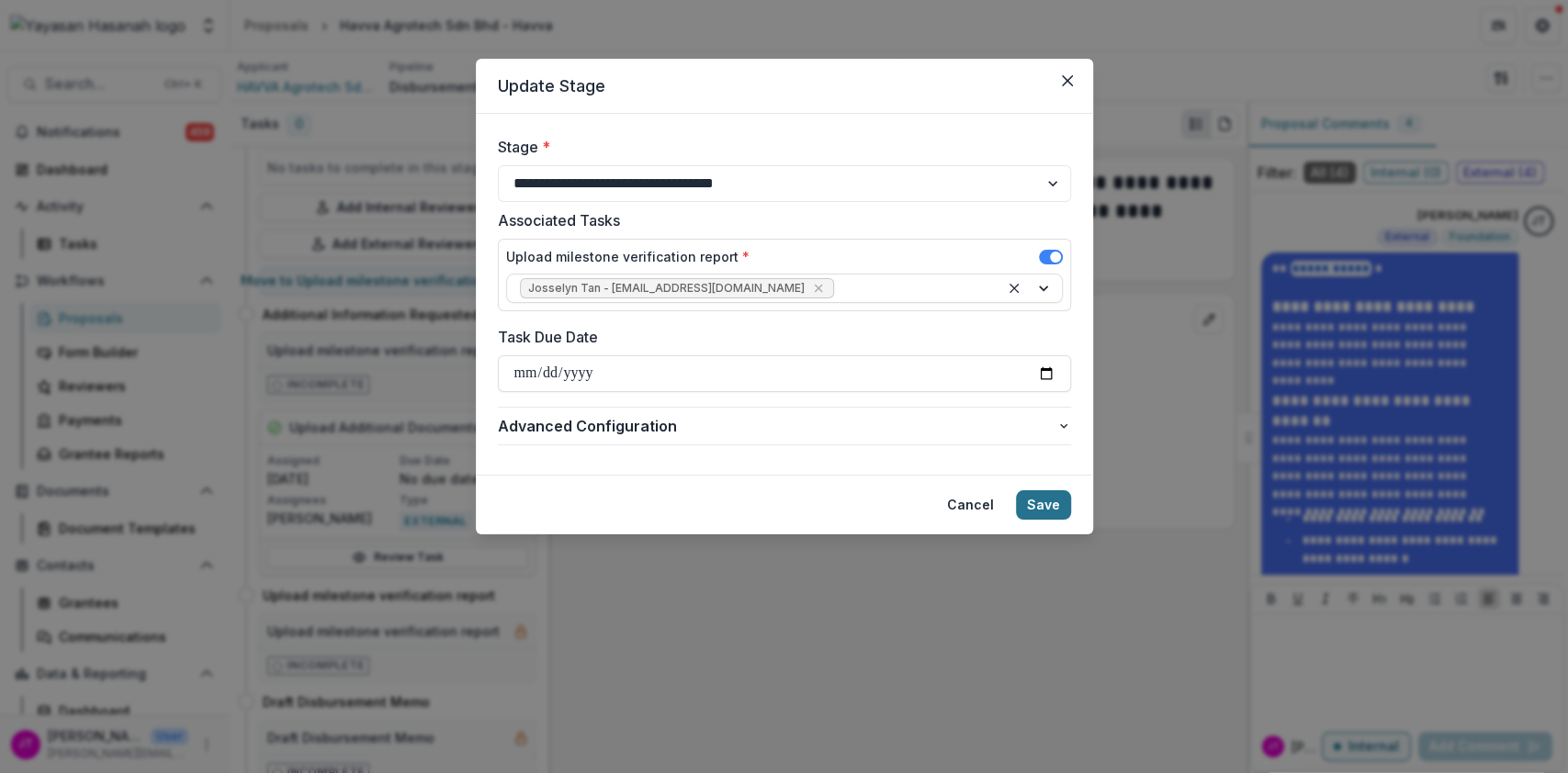
type input "**********"
click at [1052, 499] on button "Save" at bounding box center [1043, 505] width 55 height 29
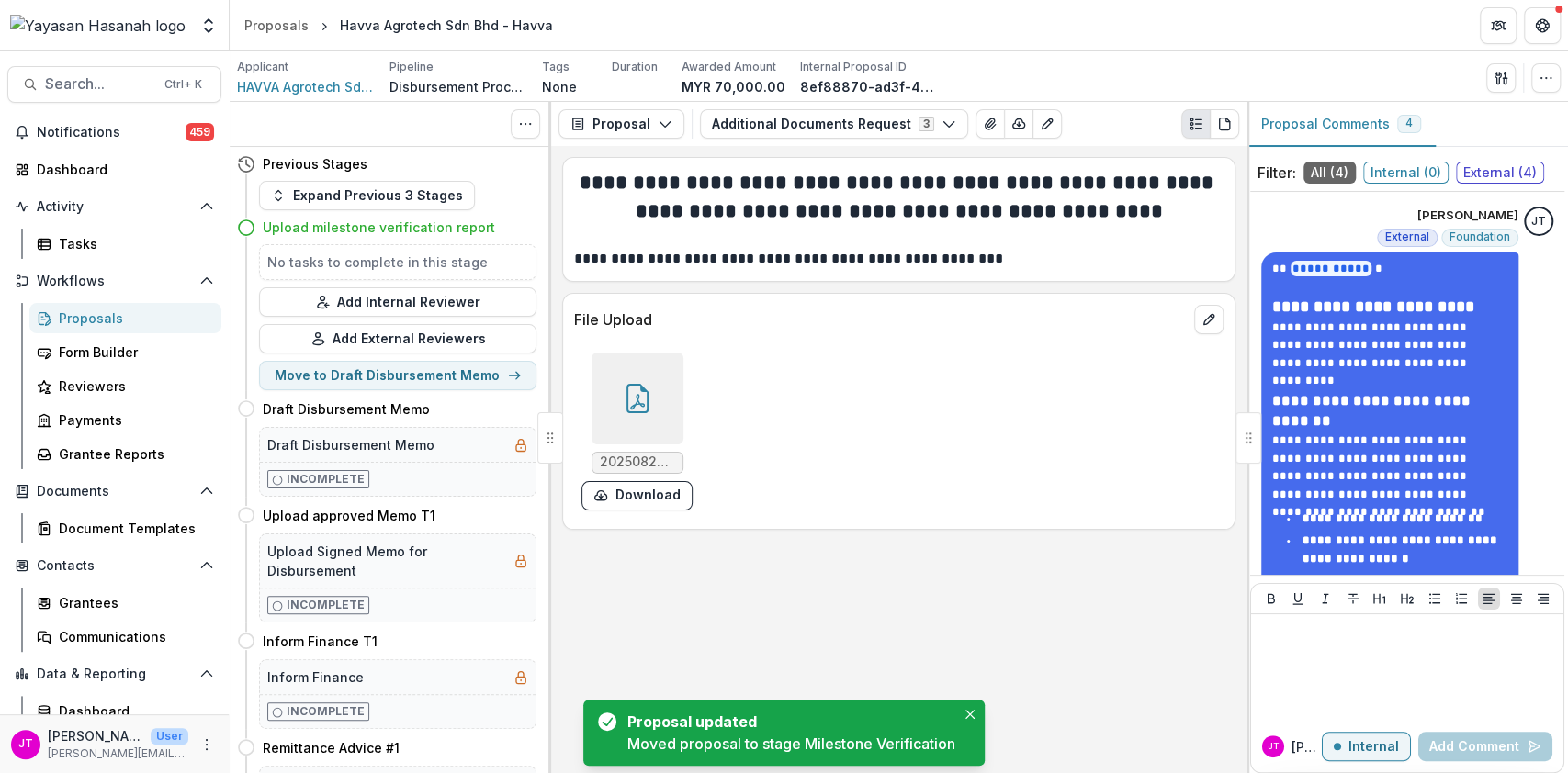
scroll to position [0, 0]
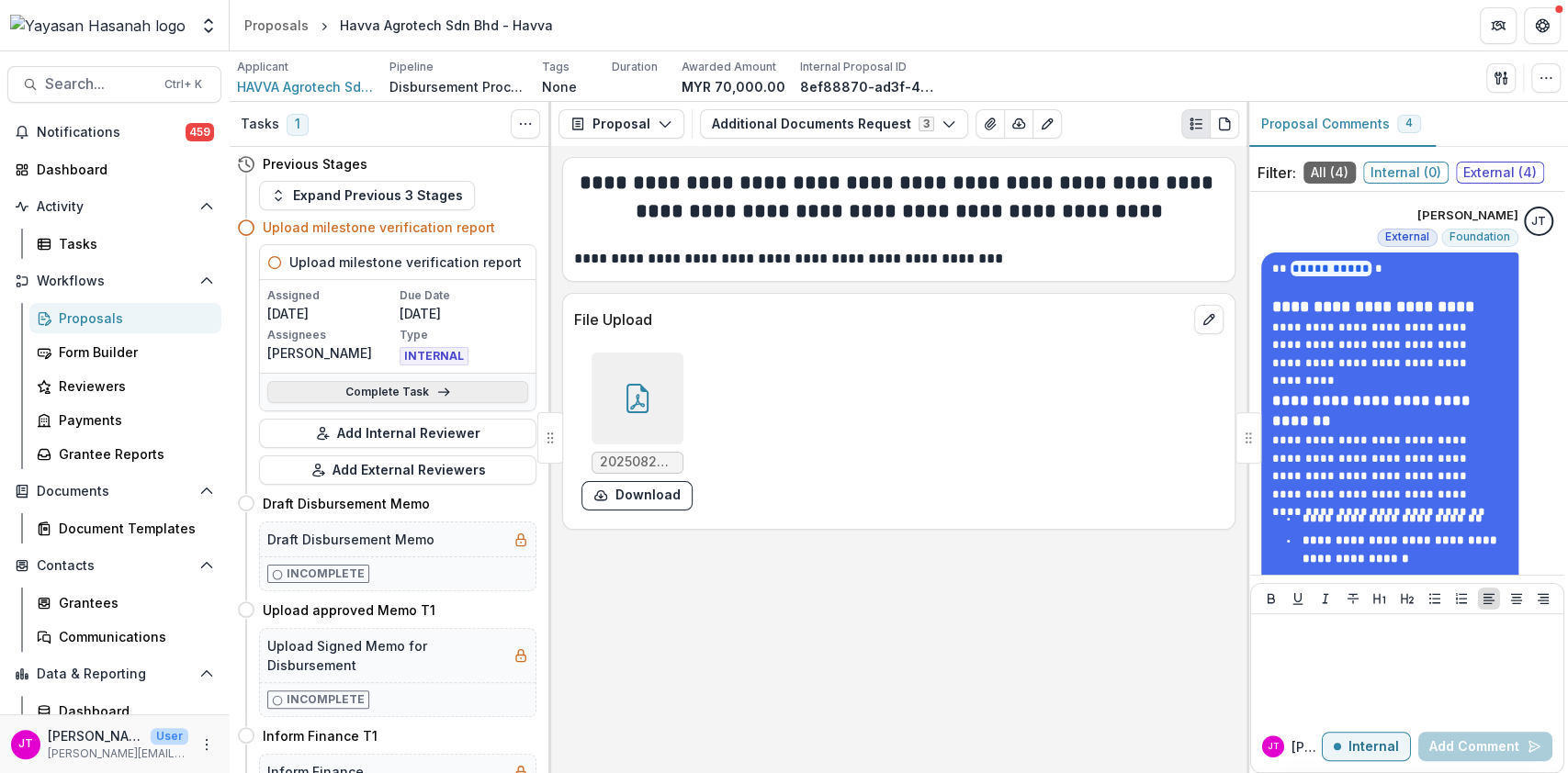
click at [481, 393] on link "Complete Task" at bounding box center [398, 392] width 261 height 22
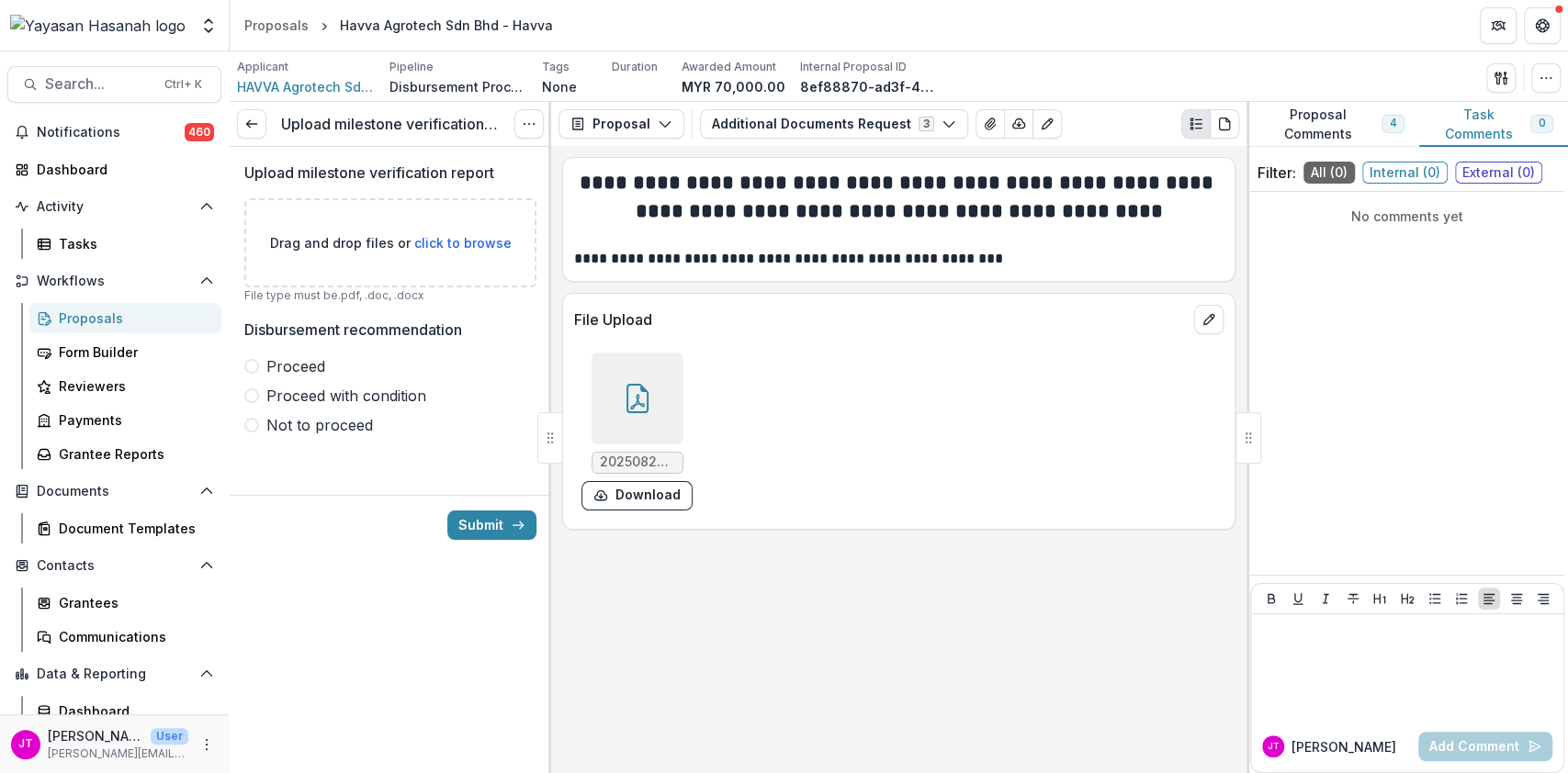
click at [471, 235] on span "click to browse" at bounding box center [462, 243] width 97 height 15
type input "**********"
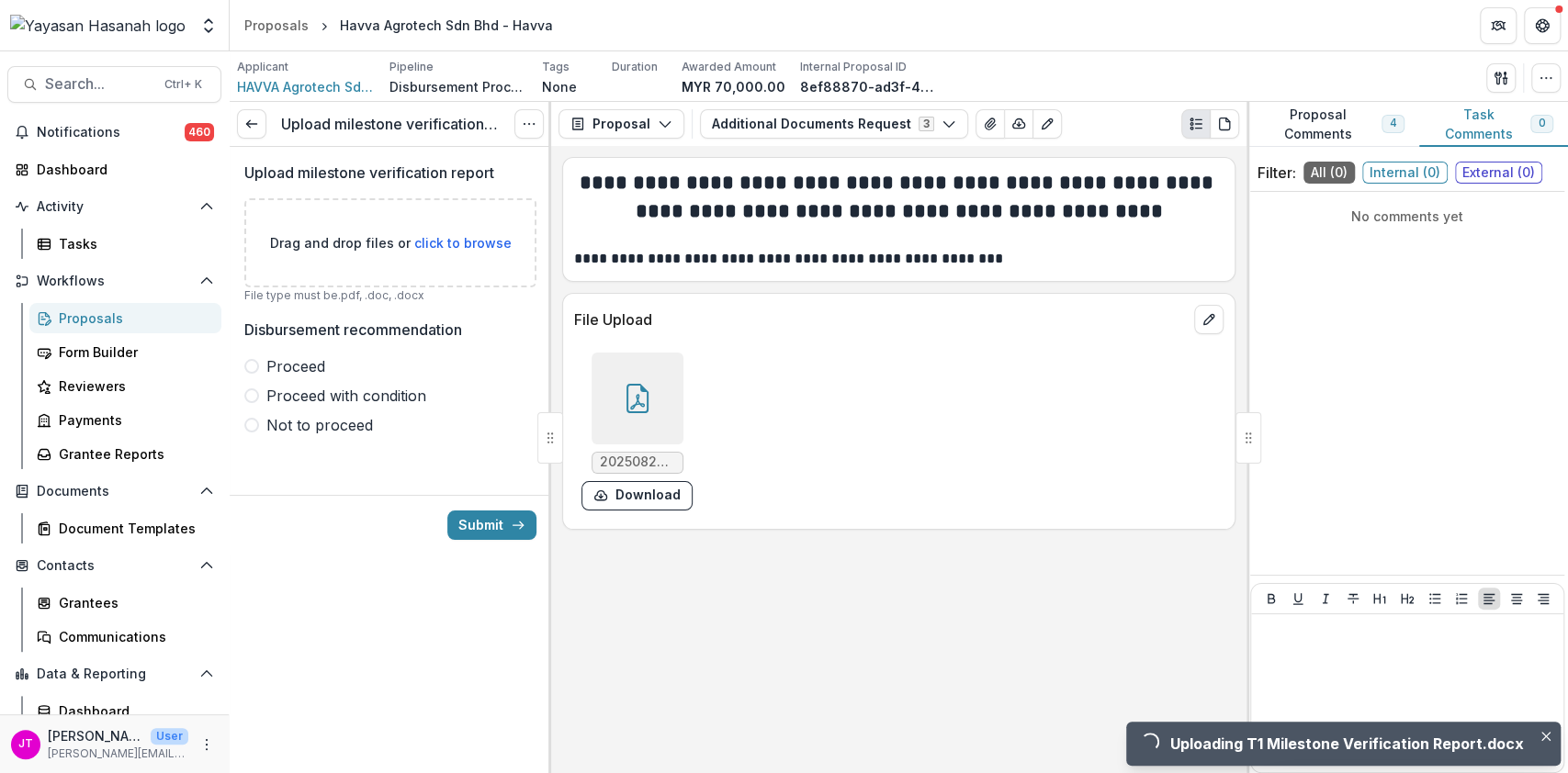
click at [291, 366] on span "Proceed" at bounding box center [295, 366] width 59 height 22
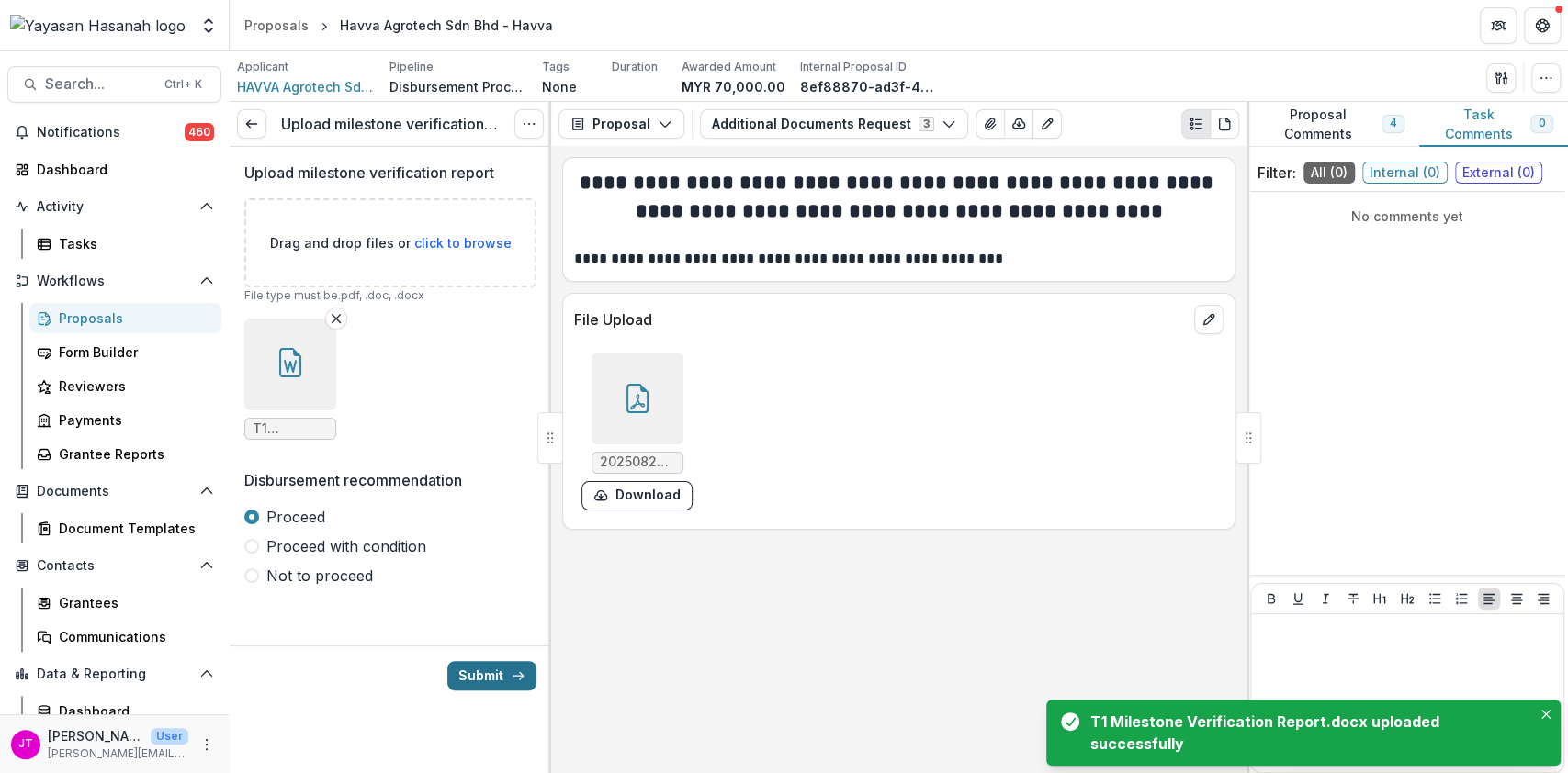
click at [486, 675] on button "Submit" at bounding box center [491, 676] width 89 height 29
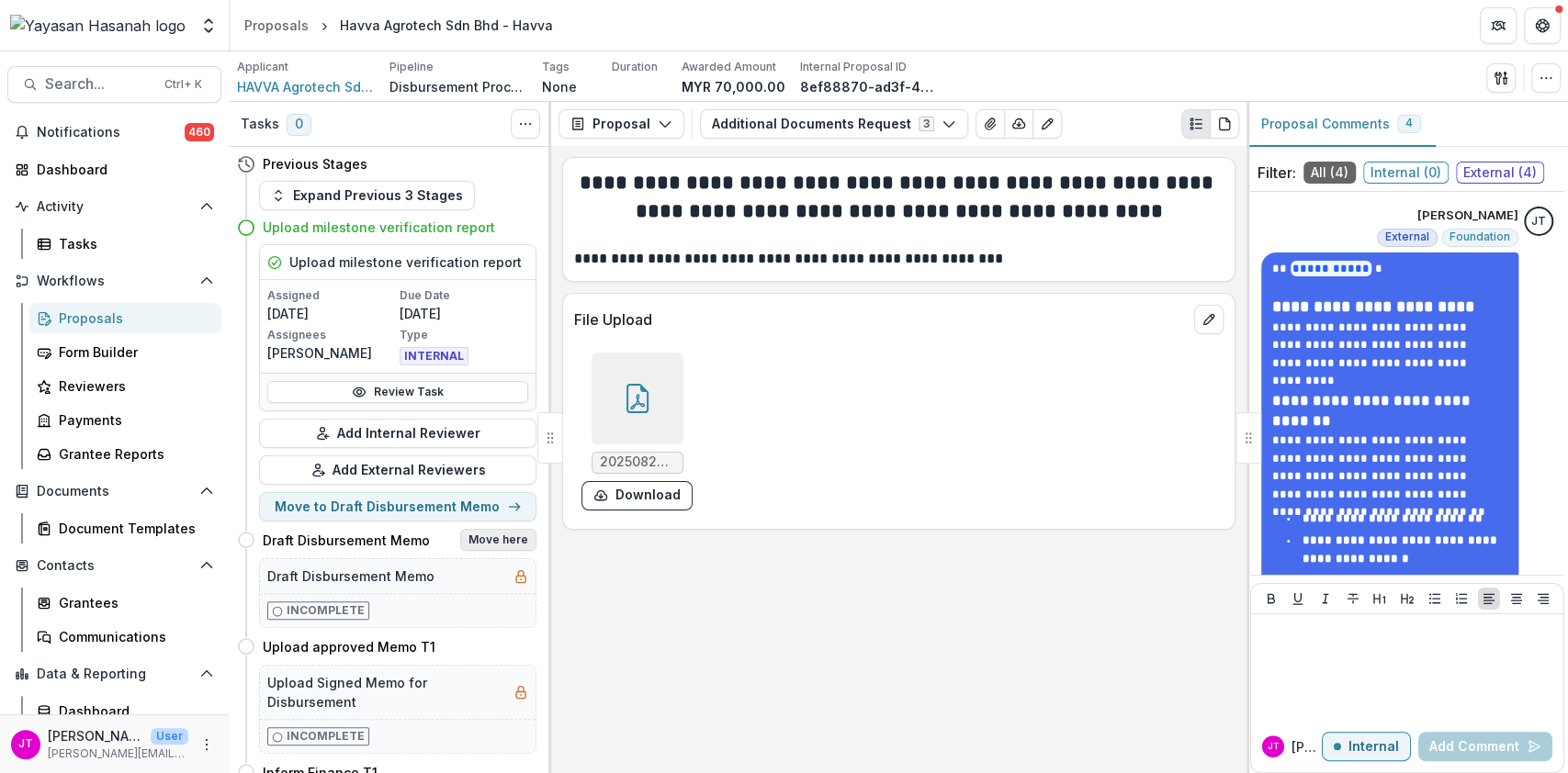
click at [509, 411] on div "Upload milestone verification report Assigned 09/02/2025 Due Date 09/05/2025 As…" at bounding box center [387, 382] width 299 height 277
click at [500, 537] on button "Move here" at bounding box center [498, 539] width 76 height 22
select select "**********"
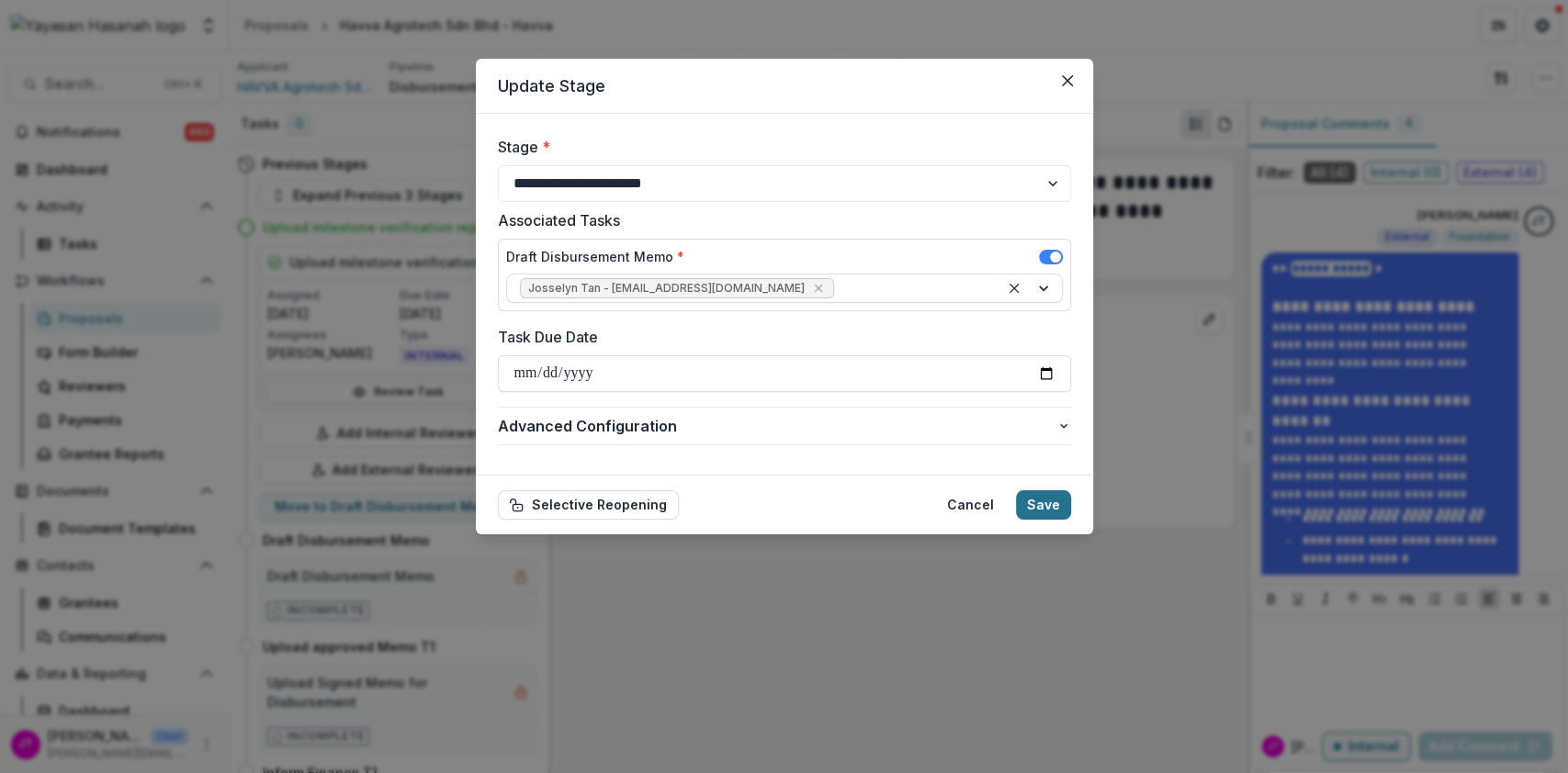
click at [1047, 504] on button "Save" at bounding box center [1043, 505] width 55 height 29
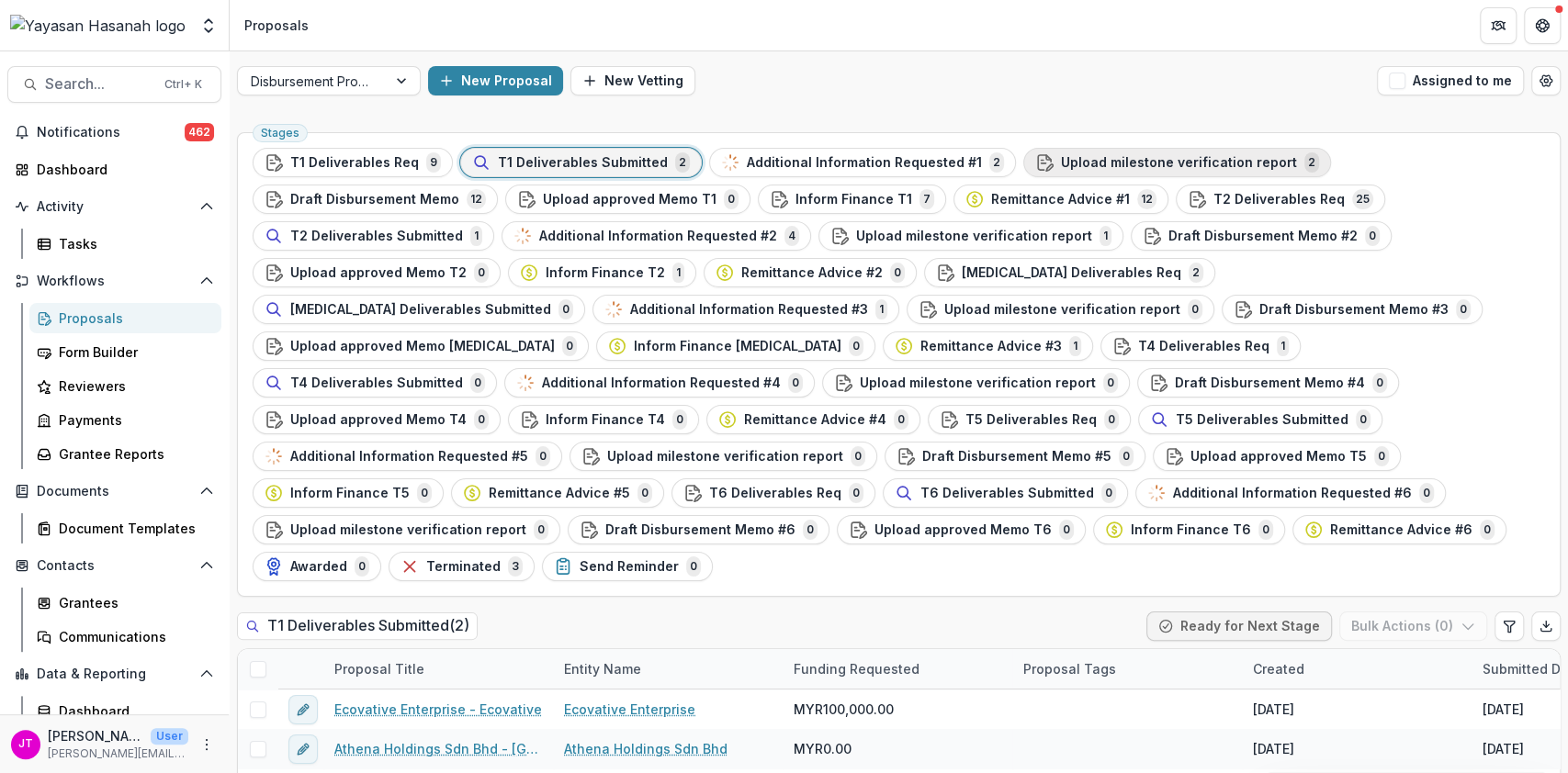
click at [1094, 166] on span "Upload milestone verification report" at bounding box center [1178, 163] width 236 height 15
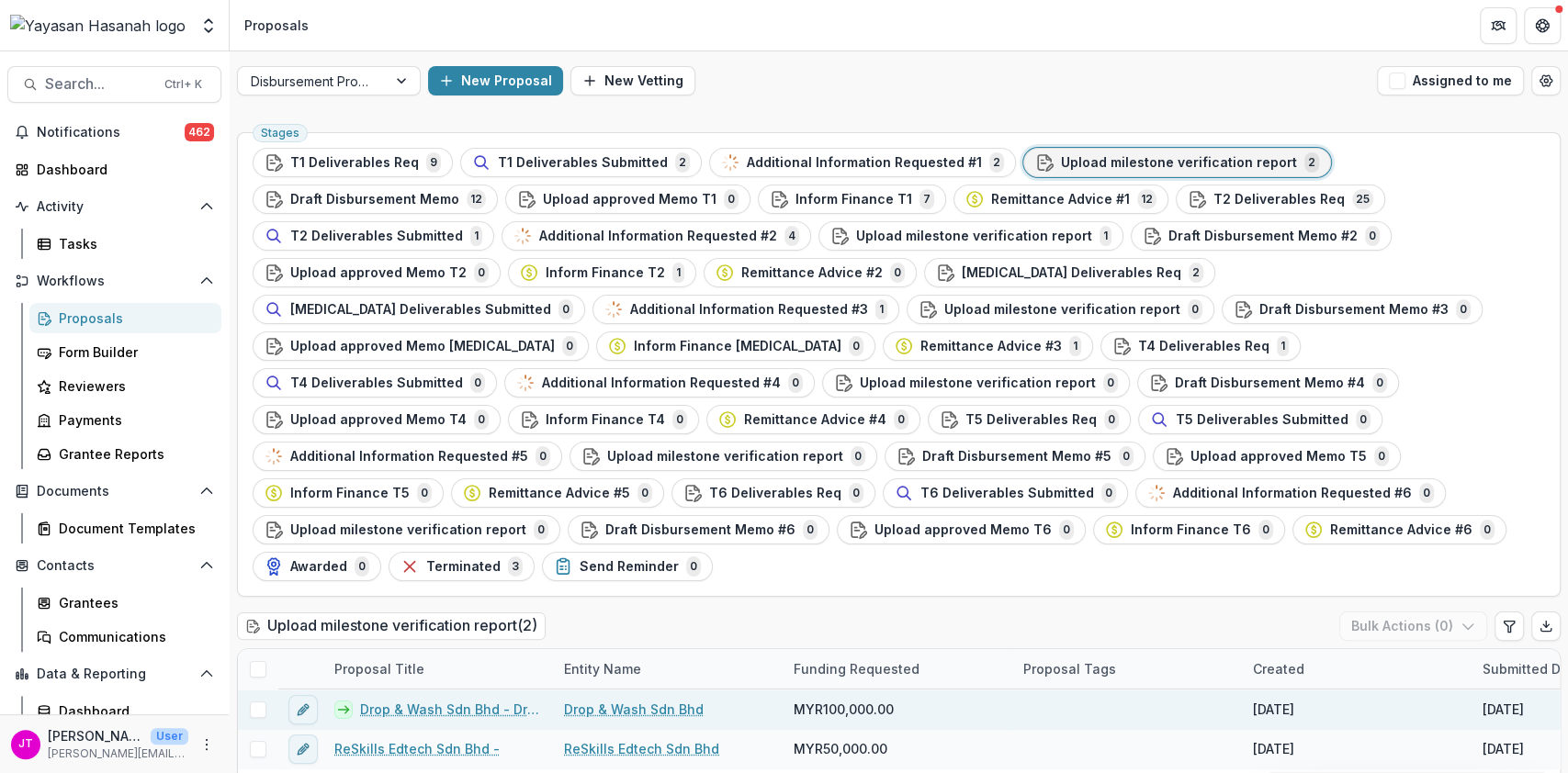
click at [457, 700] on link "Drop & Wash Sdn Bhd - Drop & Wash" at bounding box center [451, 709] width 181 height 19
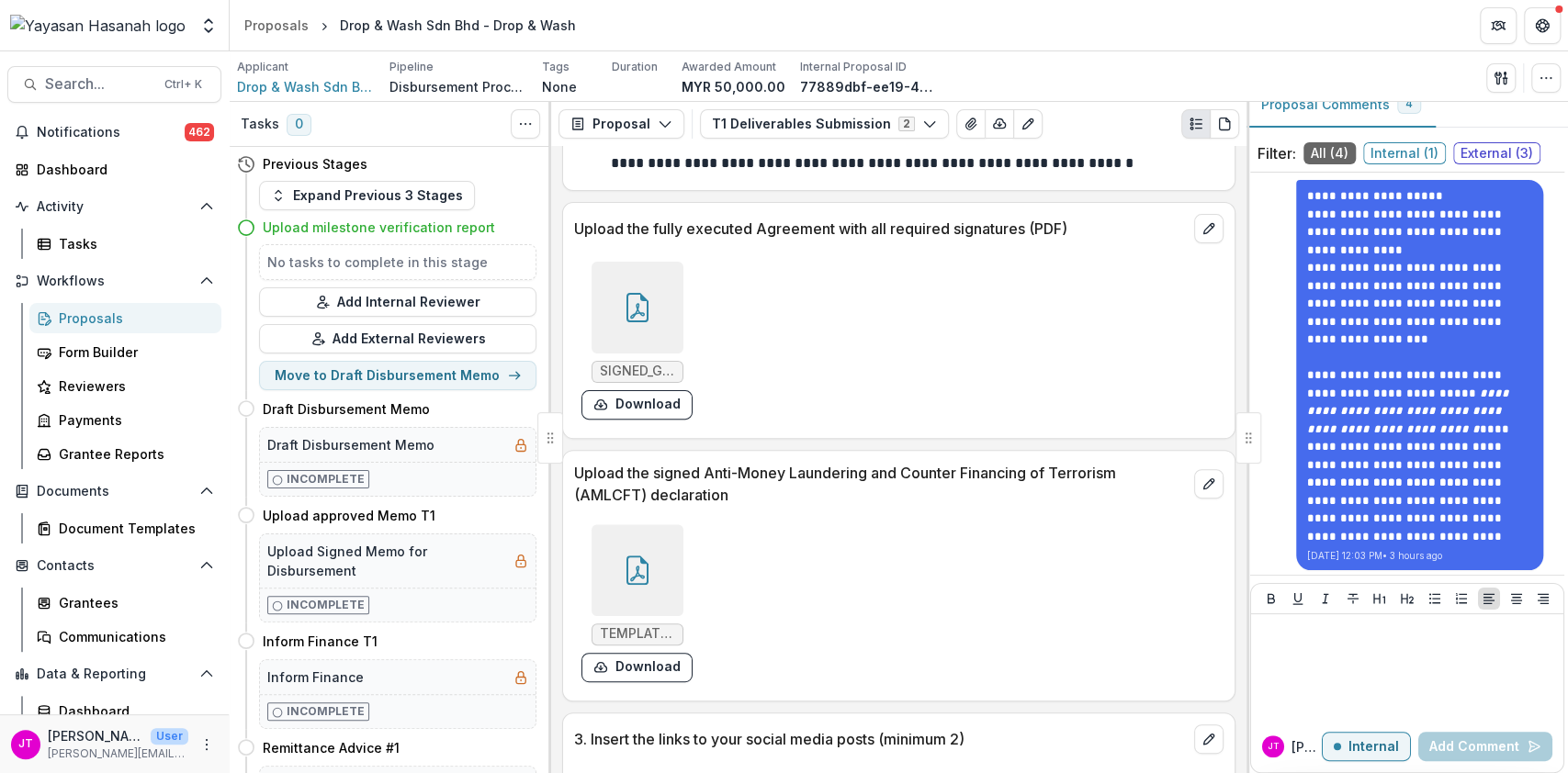
scroll to position [2995, 0]
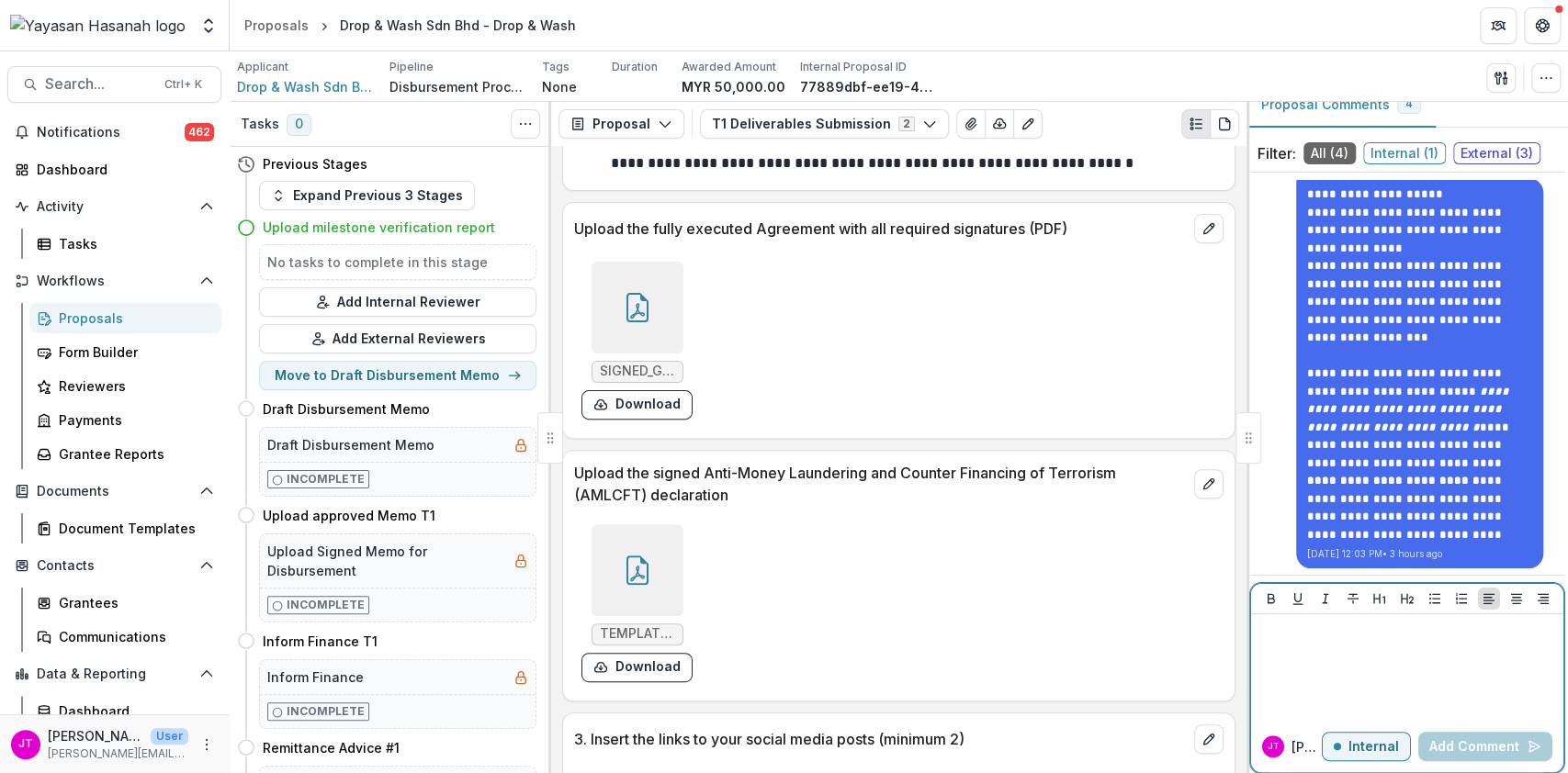
click at [1330, 650] on div at bounding box center [1407, 667] width 297 height 92
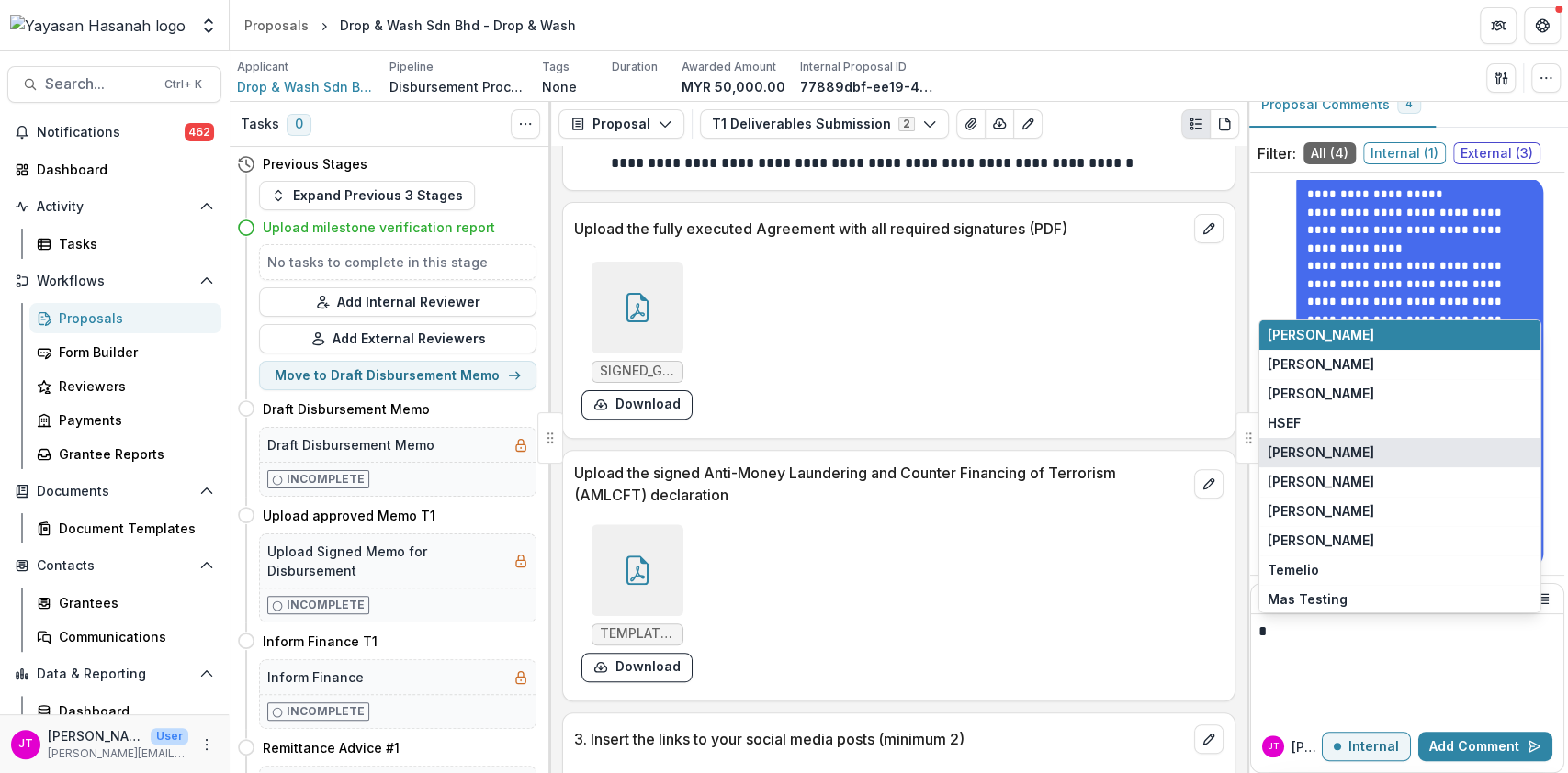
click at [1318, 458] on button "[PERSON_NAME]" at bounding box center [1399, 453] width 281 height 29
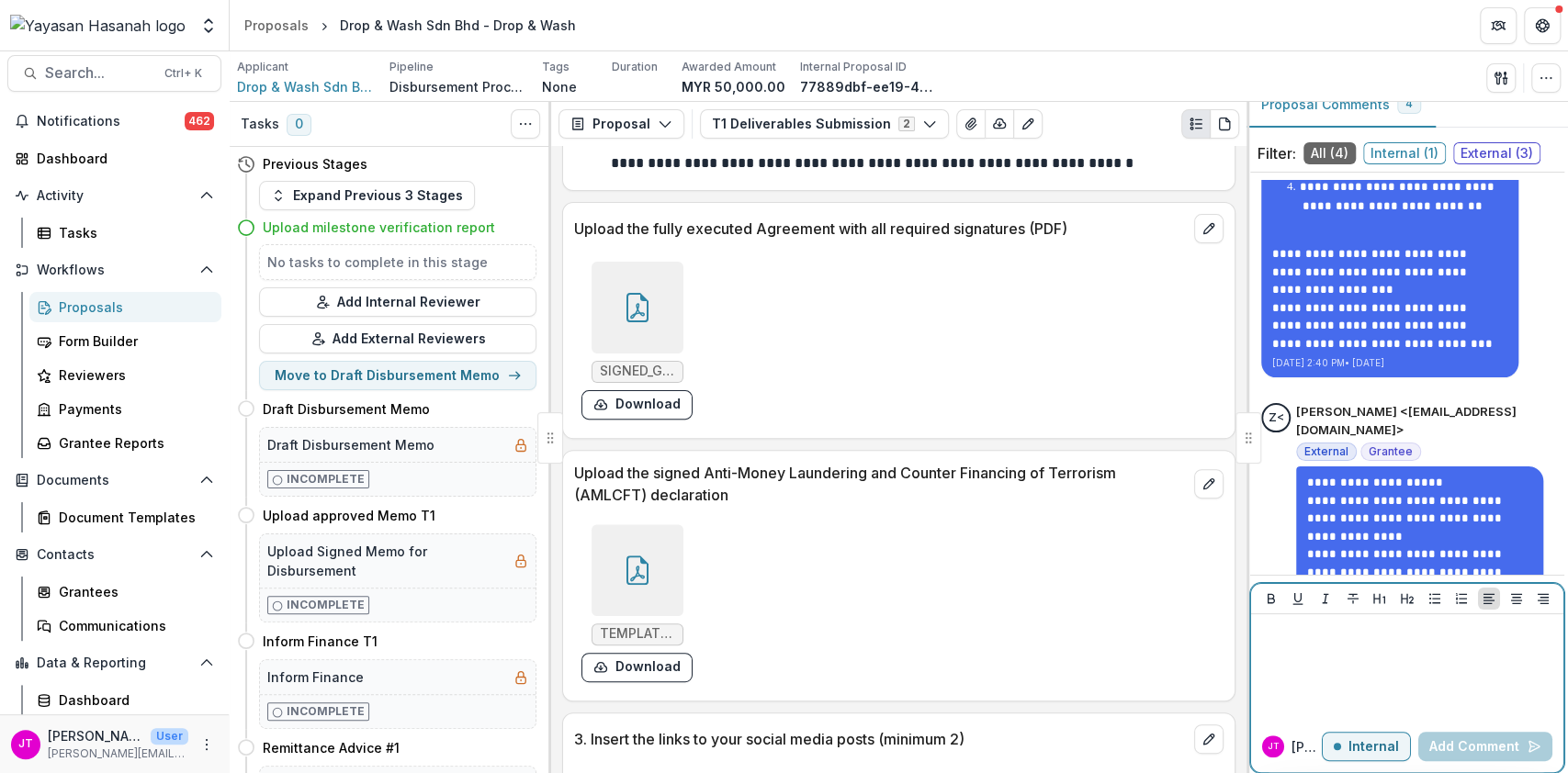
scroll to position [80, 0]
